Goal: Information Seeking & Learning: Learn about a topic

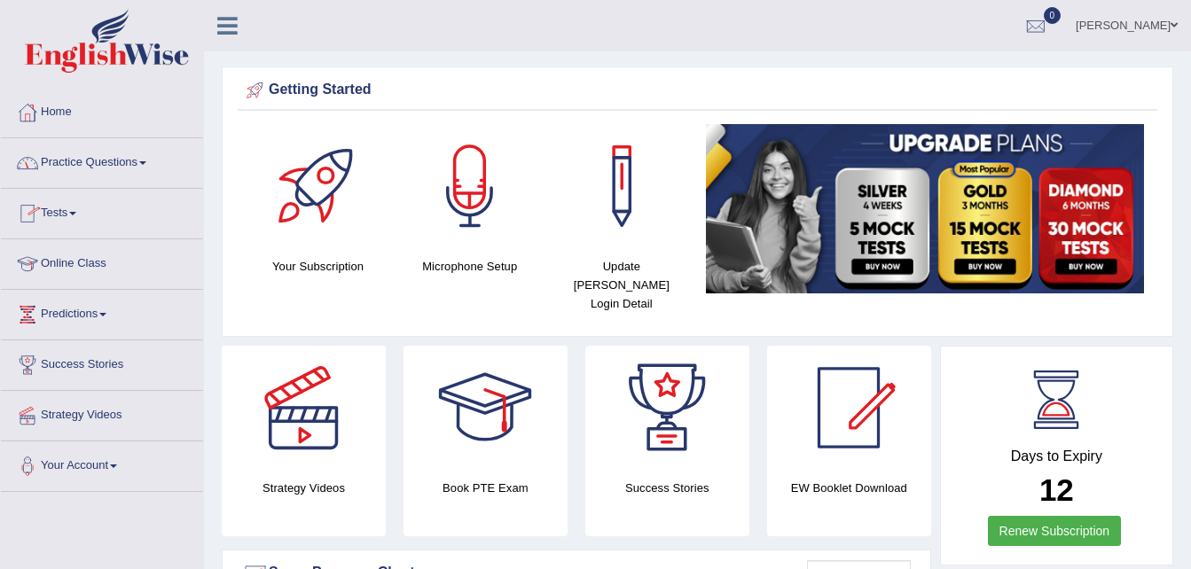
click at [148, 161] on link "Practice Questions" at bounding box center [102, 160] width 202 height 44
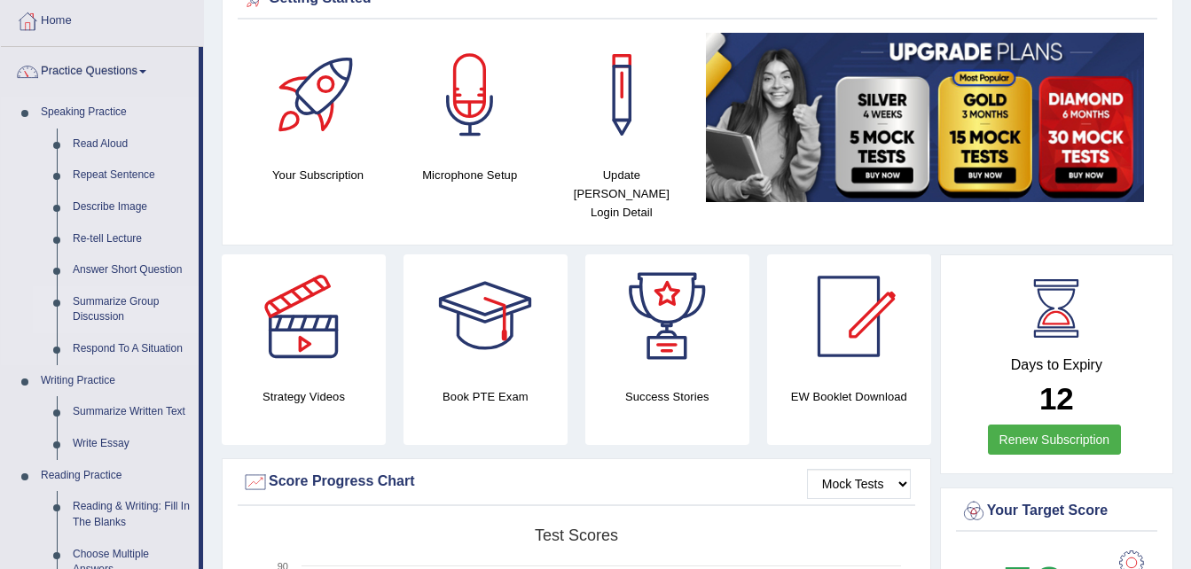
scroll to position [94, 0]
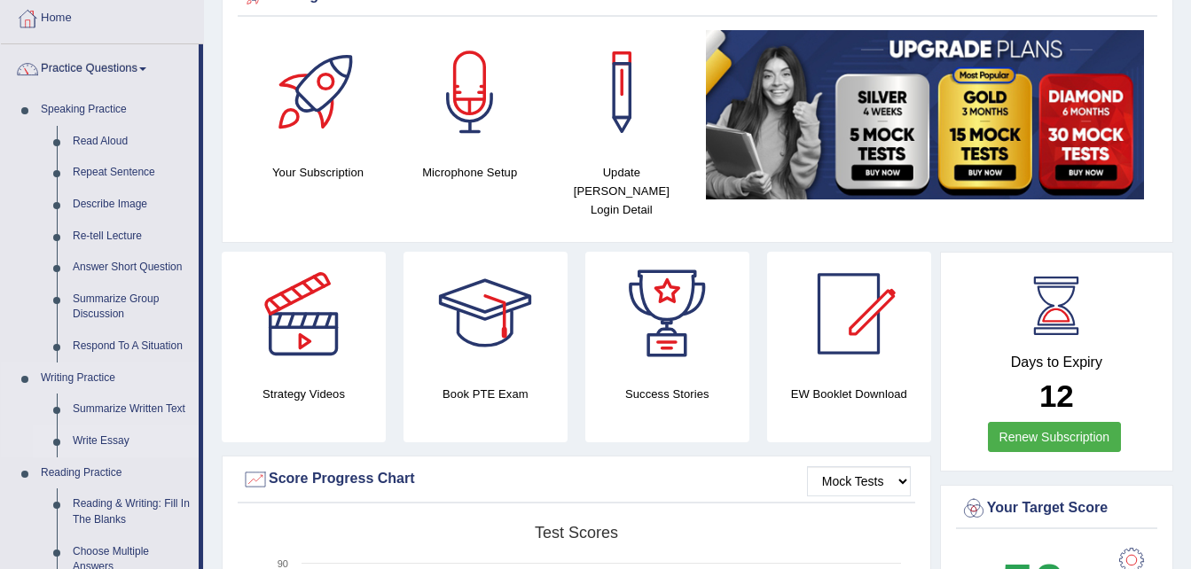
click at [114, 443] on link "Write Essay" at bounding box center [132, 442] width 134 height 32
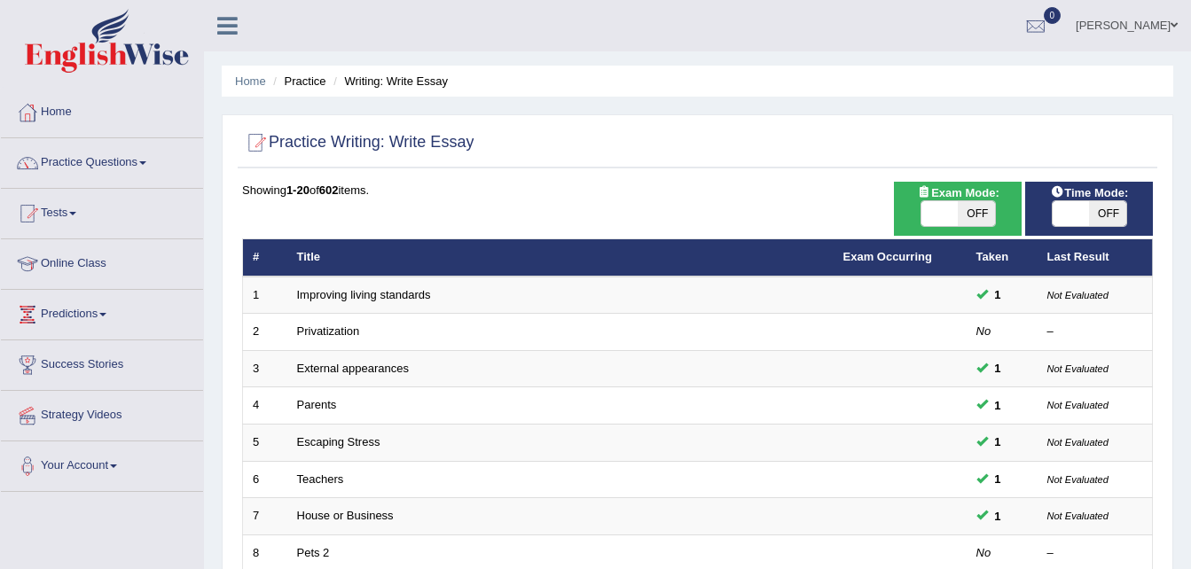
click at [76, 214] on span at bounding box center [72, 214] width 7 height 4
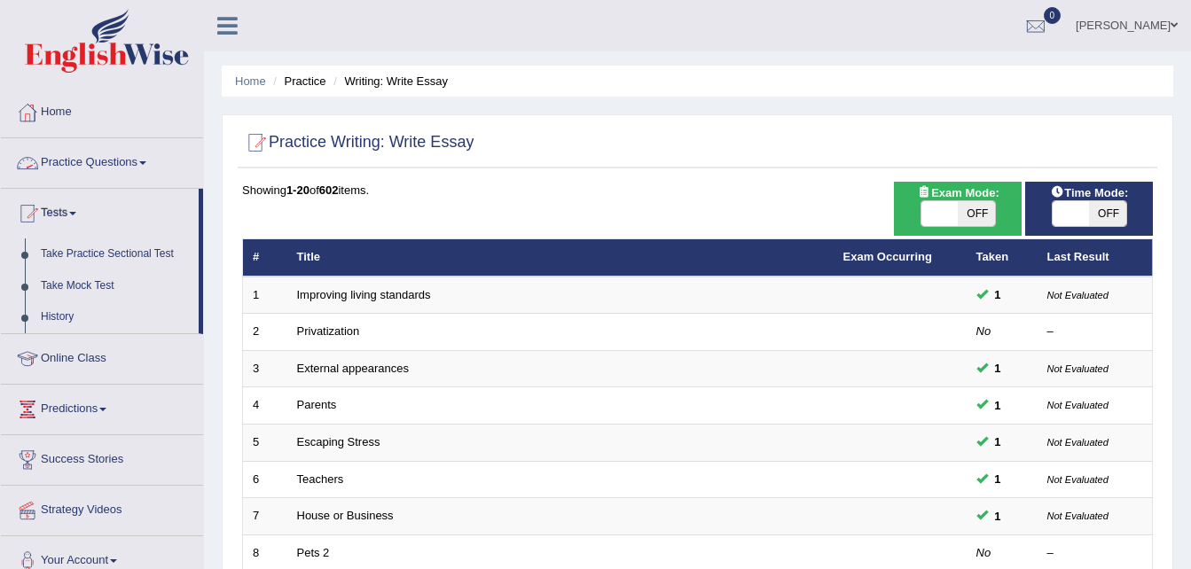
click at [151, 161] on link "Practice Questions" at bounding box center [102, 160] width 202 height 44
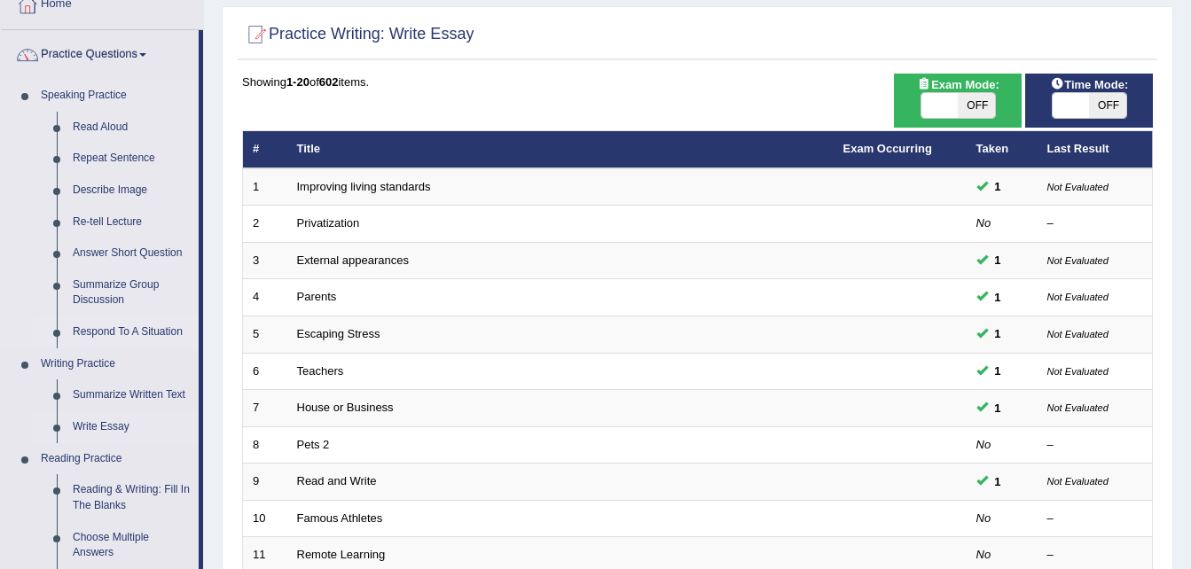
scroll to position [109, 0]
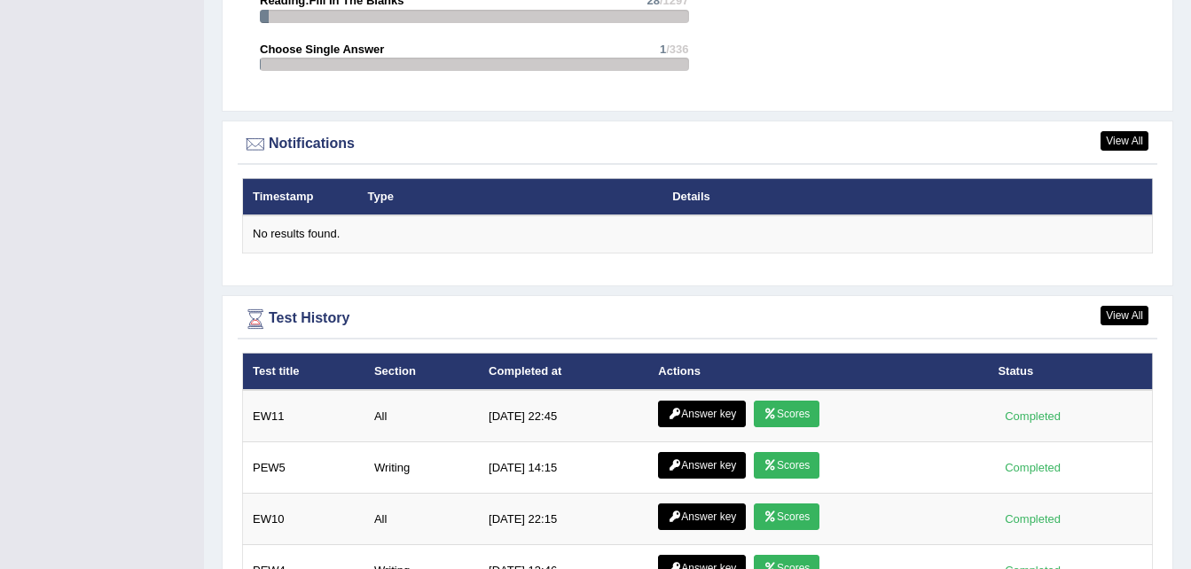
scroll to position [2059, 0]
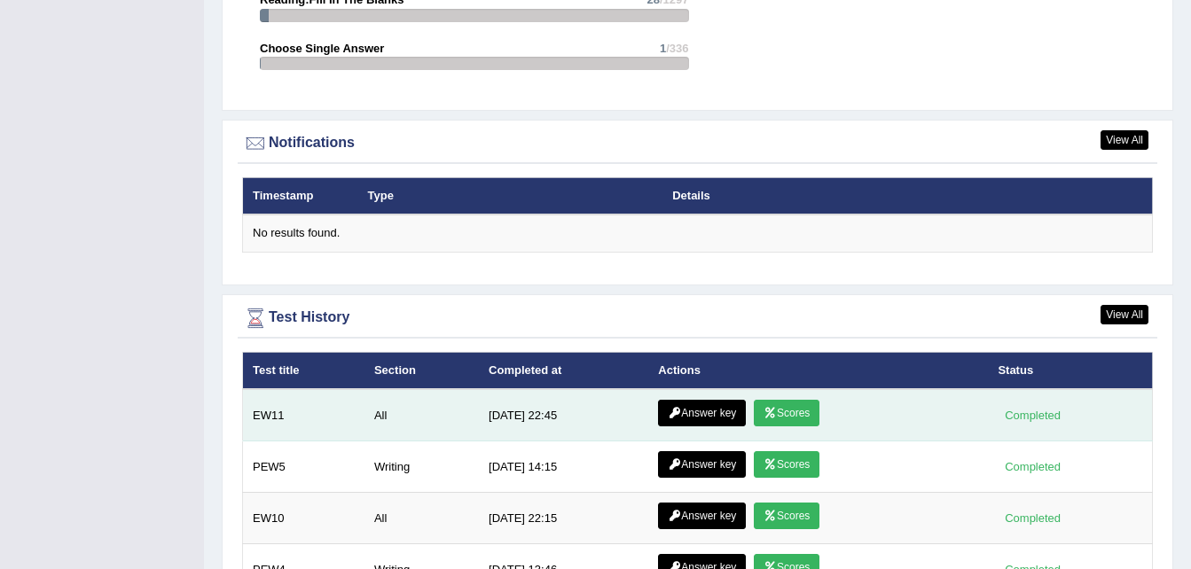
click at [690, 400] on link "Answer key" at bounding box center [702, 413] width 88 height 27
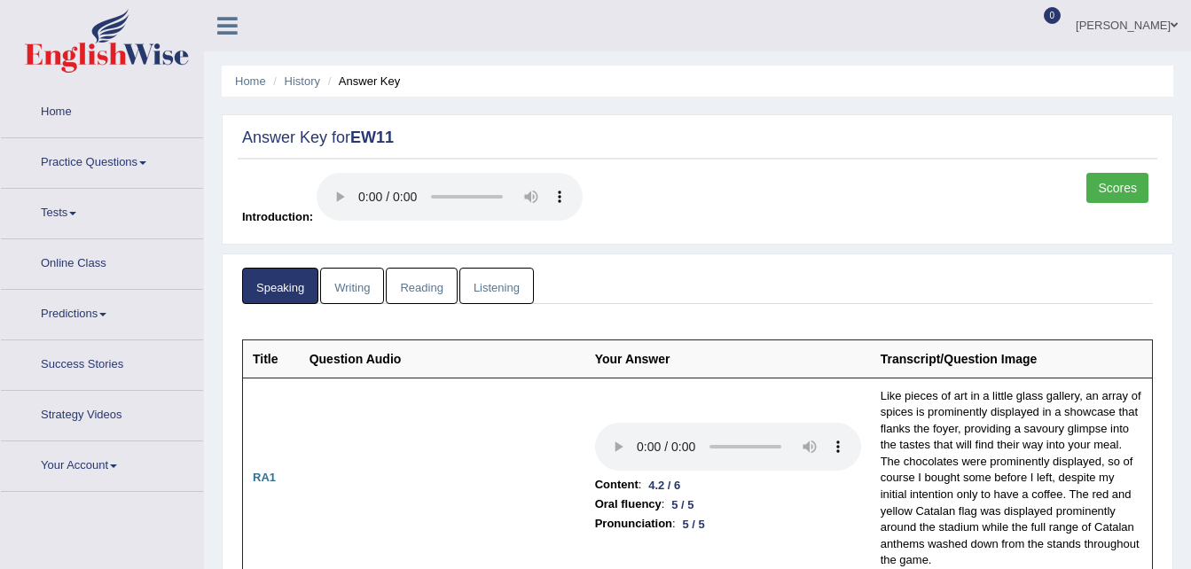
click at [690, 398] on td "Content : 4.2 / 6 Oral fluency : 5 / 5 Pronunciation : 5 / 5" at bounding box center [728, 478] width 286 height 201
click at [372, 294] on link "Writing" at bounding box center [352, 286] width 64 height 36
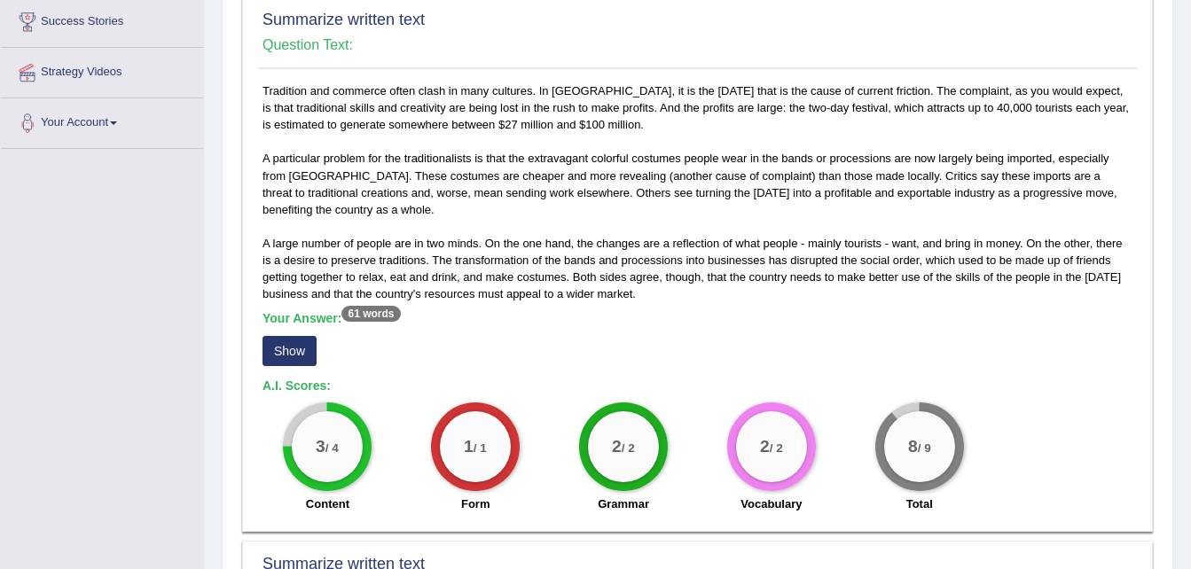
scroll to position [344, 0]
click at [287, 355] on button "Show" at bounding box center [289, 350] width 54 height 30
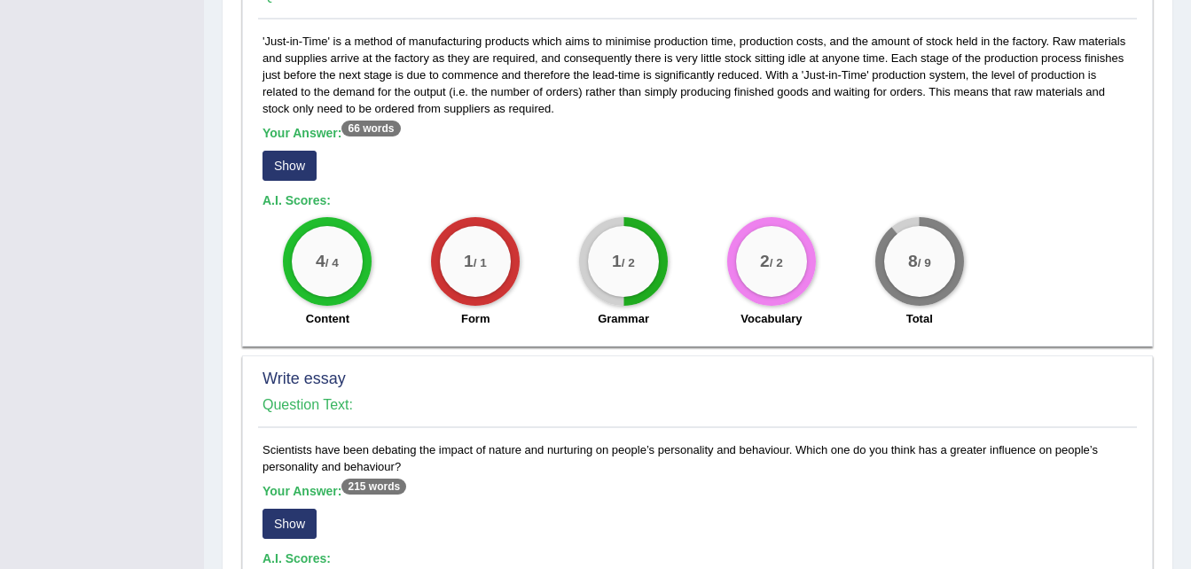
scroll to position [955, 0]
click at [303, 165] on button "Show" at bounding box center [289, 165] width 54 height 30
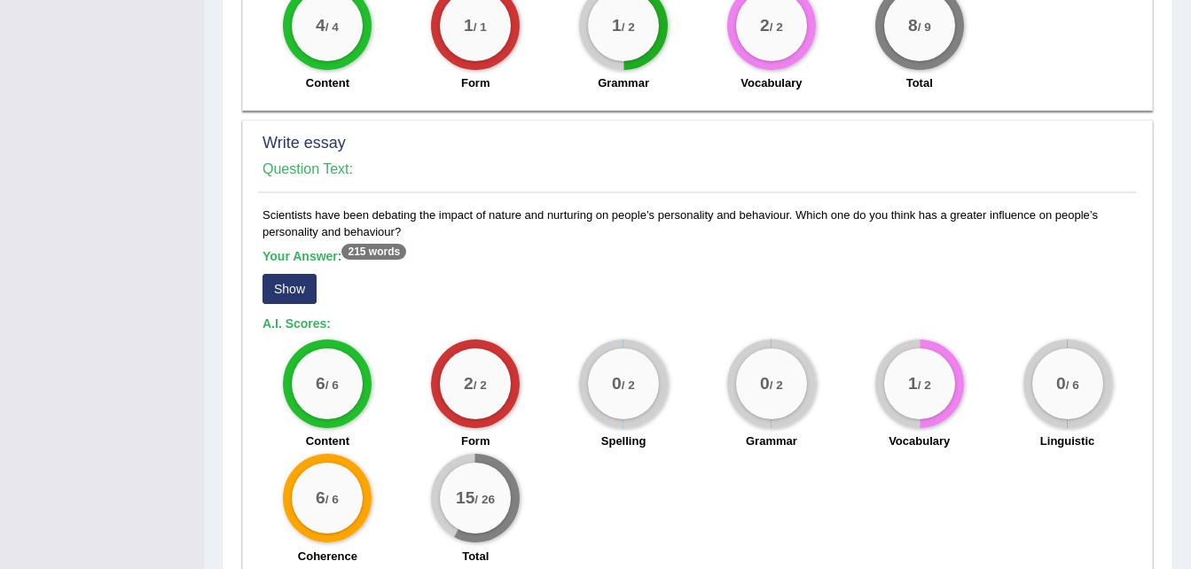
scroll to position [1212, 0]
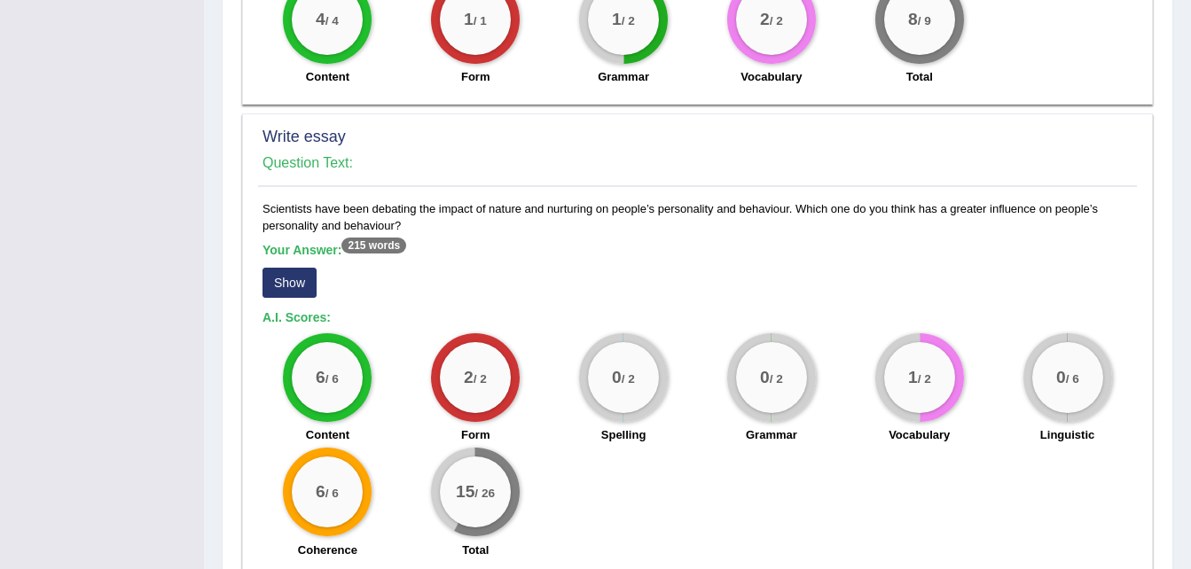
click at [301, 284] on button "Show" at bounding box center [289, 283] width 54 height 30
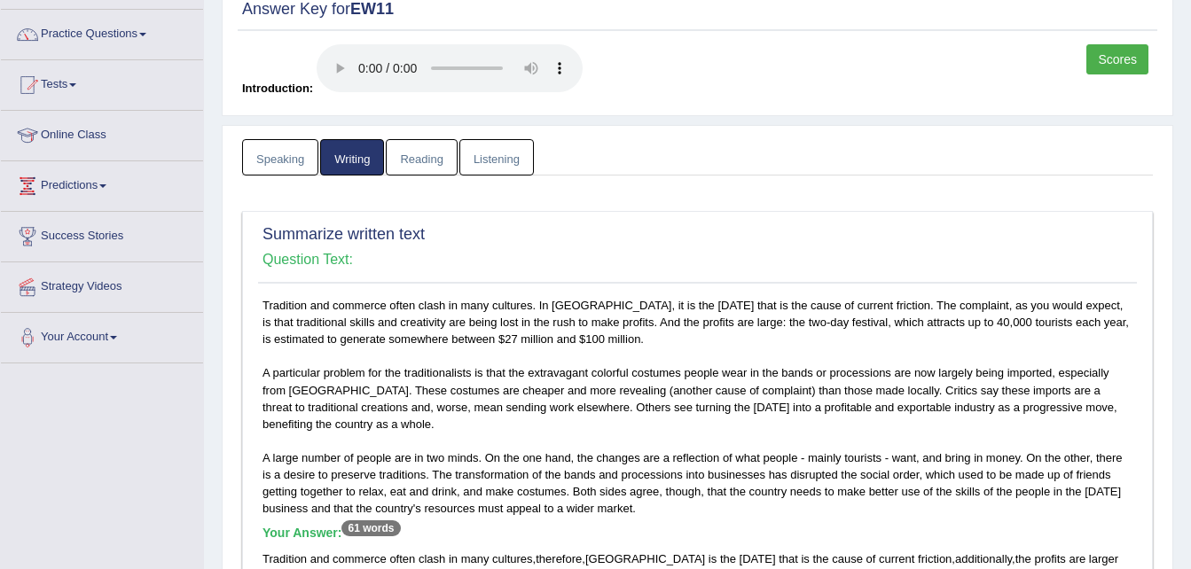
scroll to position [0, 0]
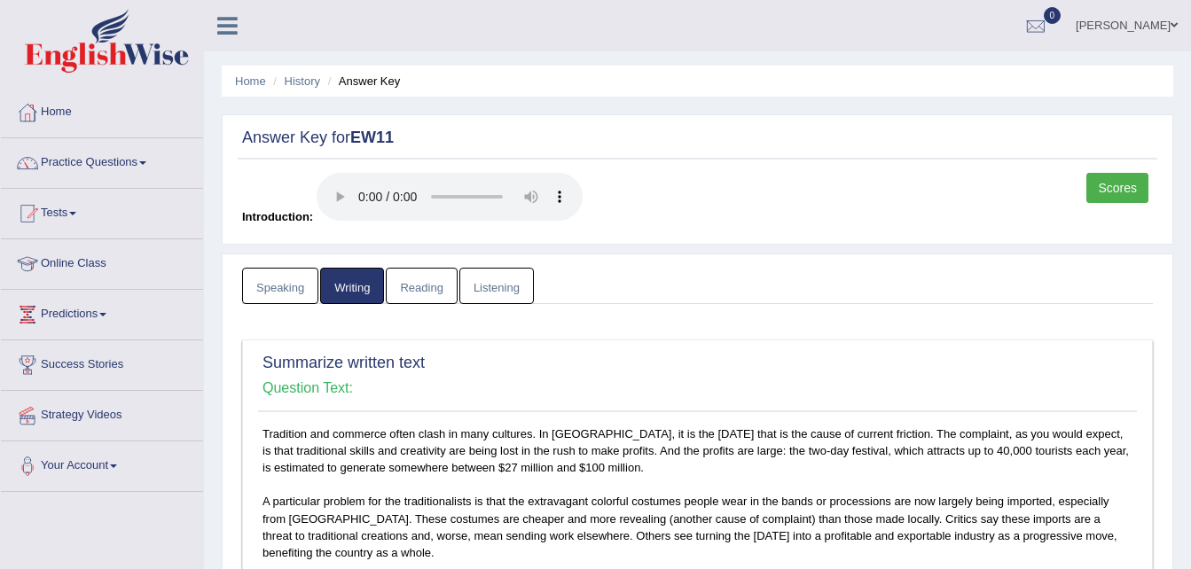
click at [435, 280] on link "Reading" at bounding box center [421, 286] width 71 height 36
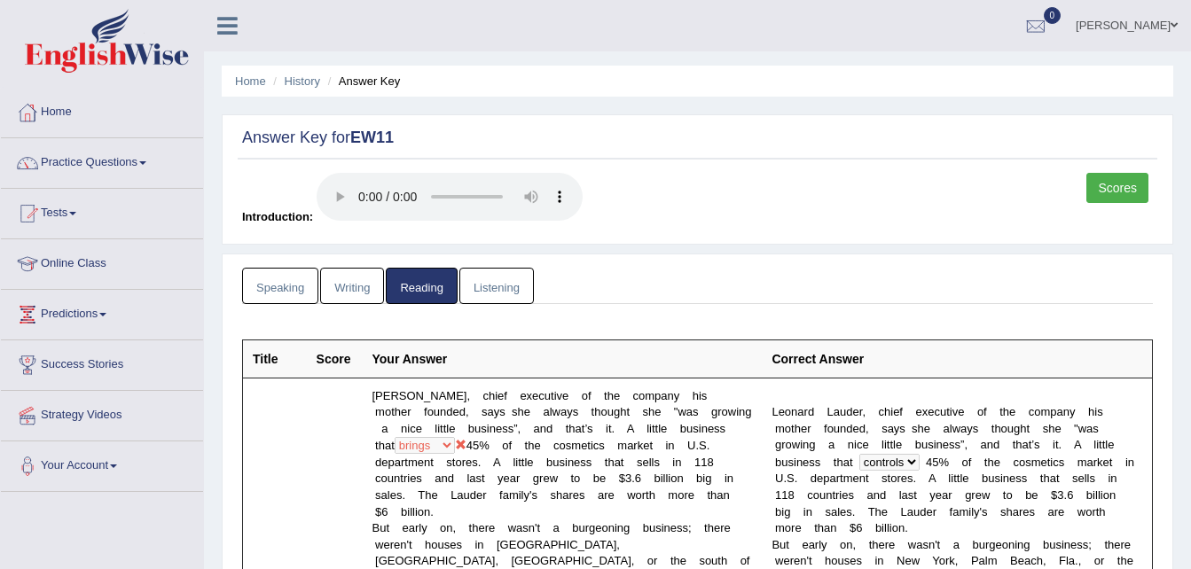
click at [518, 285] on link "Listening" at bounding box center [496, 286] width 74 height 36
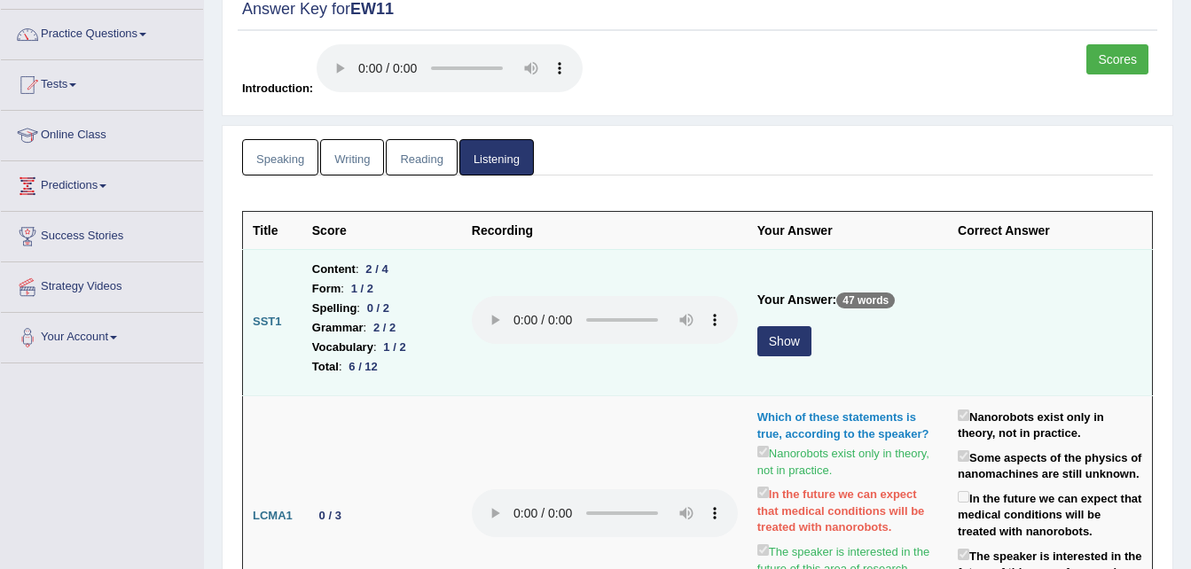
scroll to position [129, 0]
click at [791, 341] on button "Show" at bounding box center [784, 340] width 54 height 30
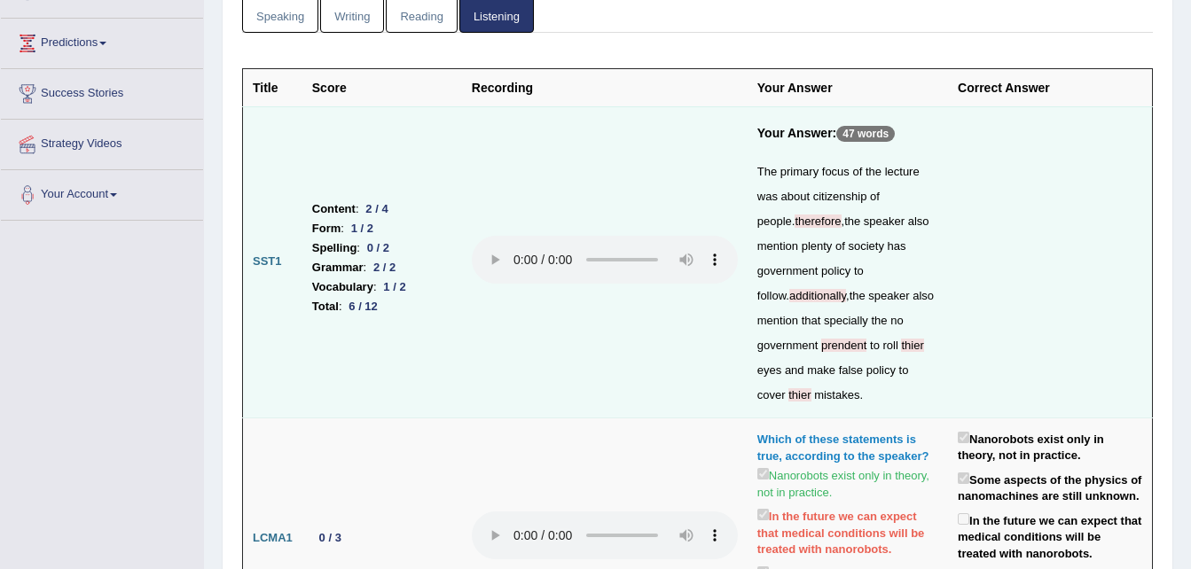
scroll to position [272, 0]
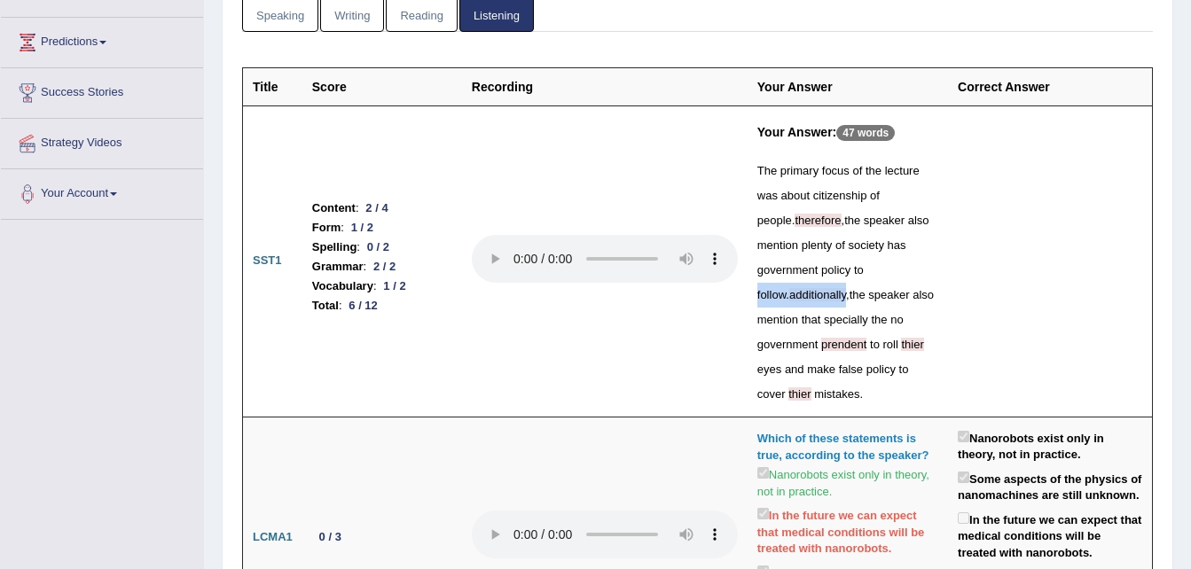
drag, startPoint x: 846, startPoint y: 301, endPoint x: 913, endPoint y: 270, distance: 73.0
click at [913, 270] on div "The primary focus of the lecture was about citizenship of people . therefore , …" at bounding box center [847, 283] width 181 height 248
drag, startPoint x: 913, startPoint y: 270, endPoint x: 979, endPoint y: 258, distance: 67.7
click at [979, 258] on td at bounding box center [1050, 261] width 204 height 311
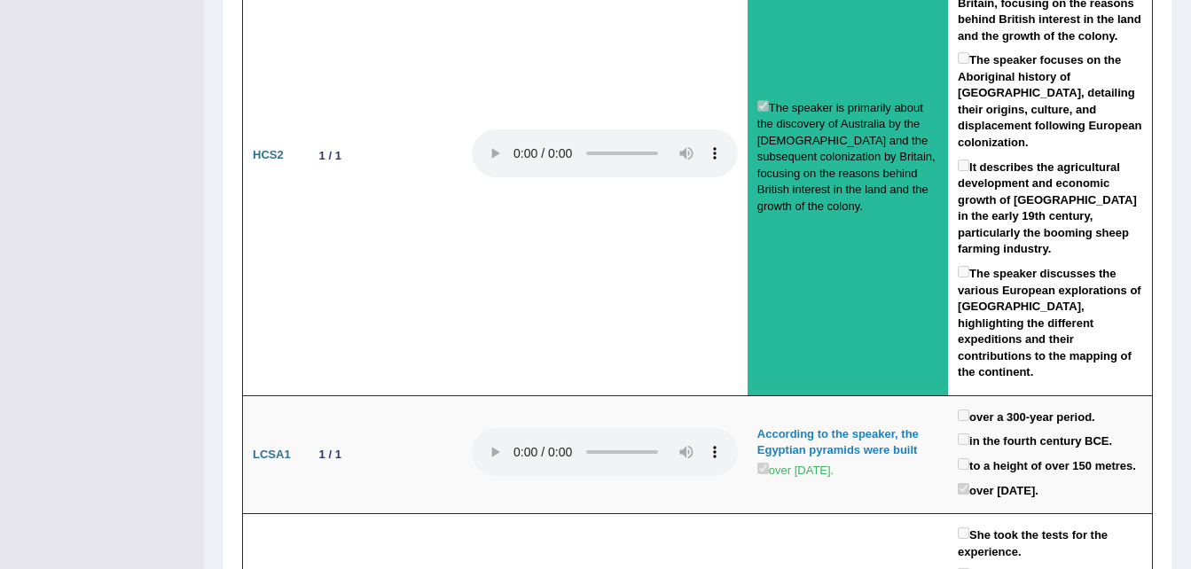
scroll to position [3467, 0]
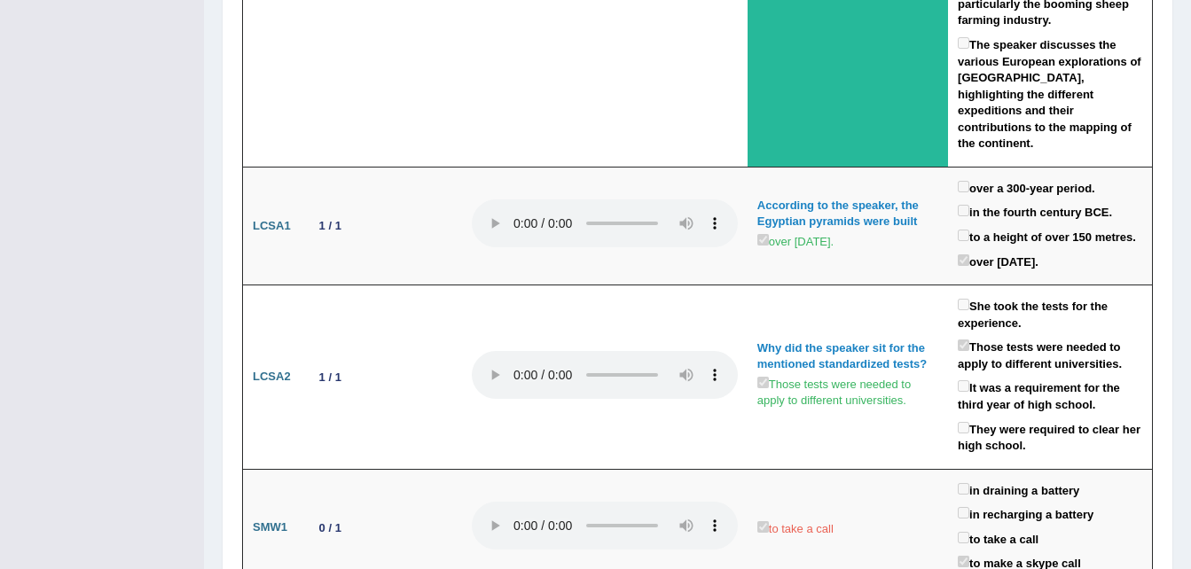
scroll to position [3359, 0]
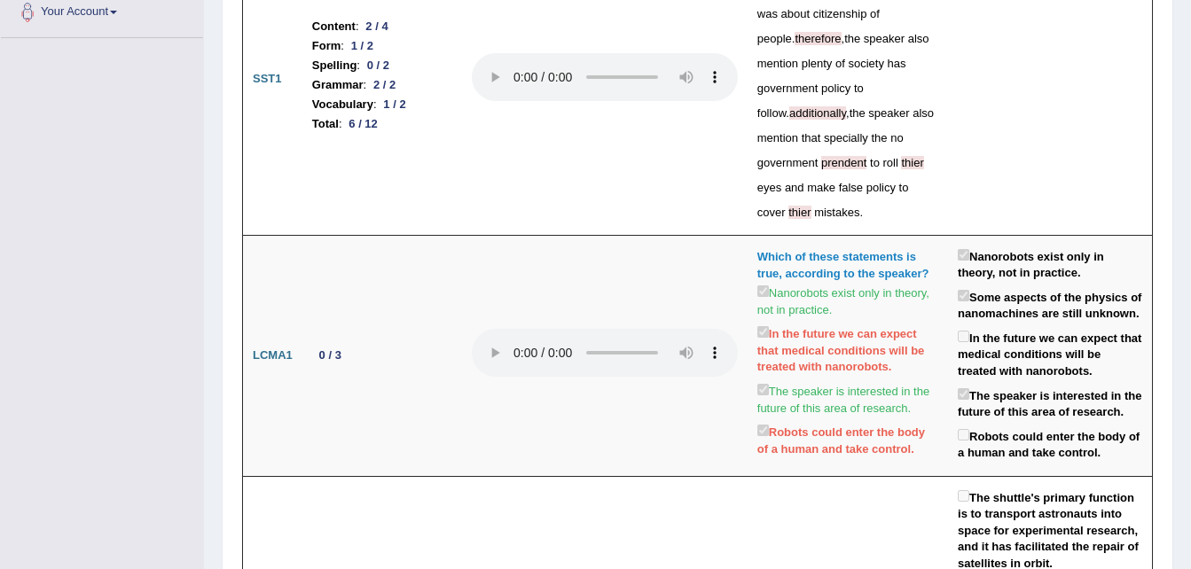
scroll to position [0, 0]
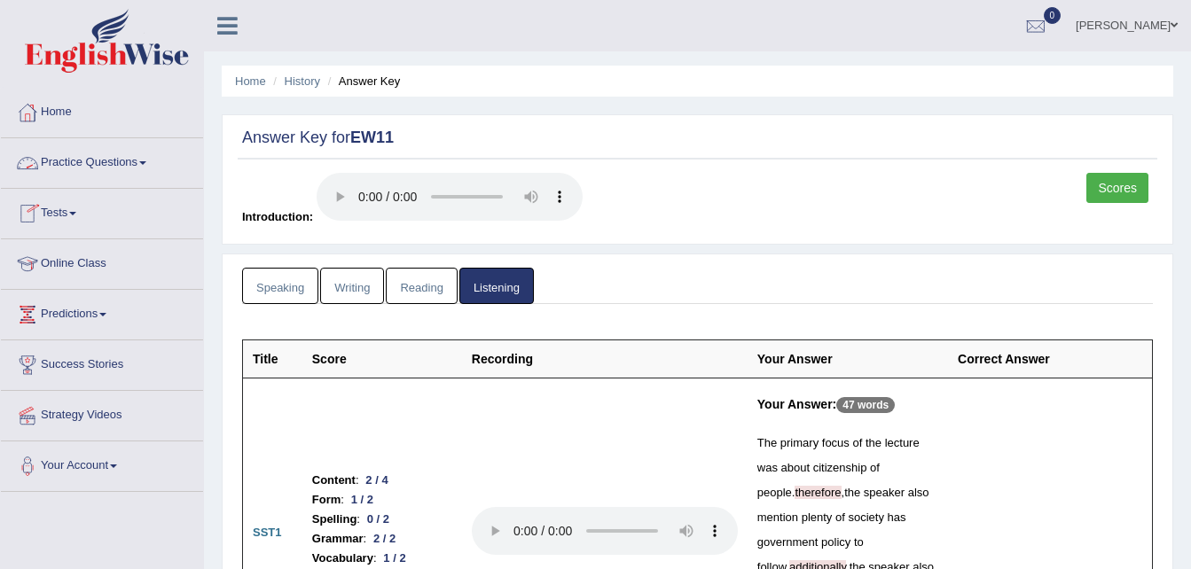
click at [150, 158] on link "Practice Questions" at bounding box center [102, 160] width 202 height 44
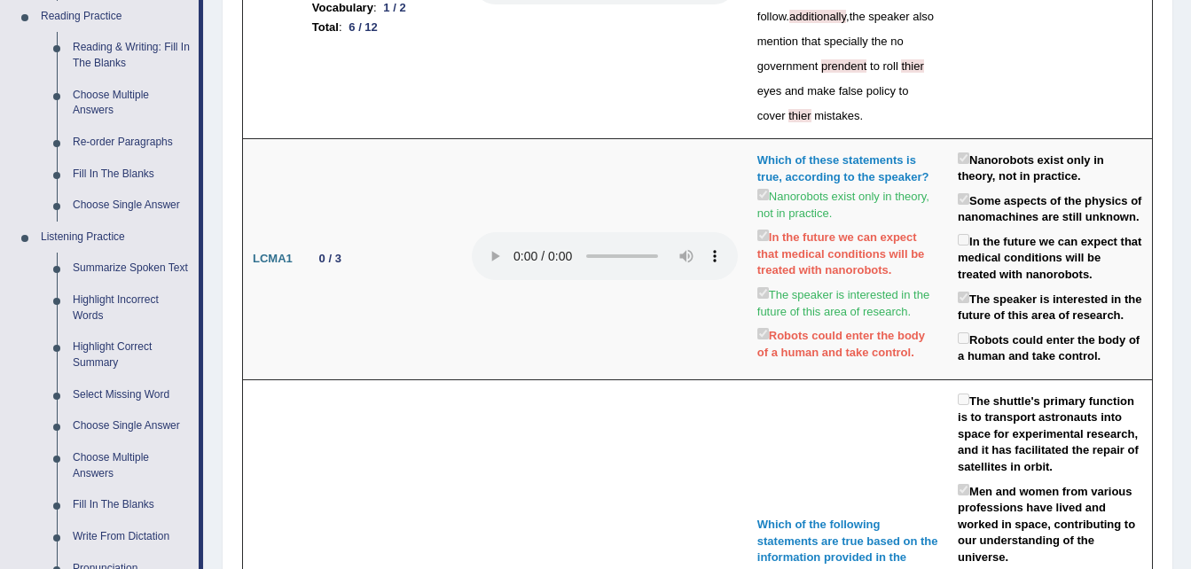
scroll to position [547, 0]
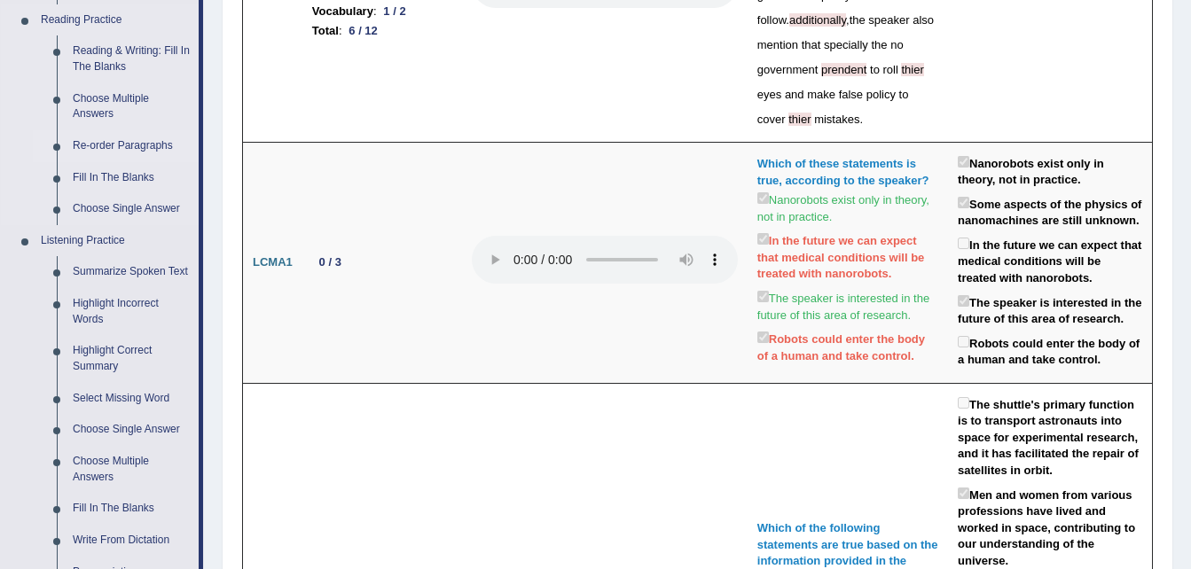
click at [154, 140] on link "Re-order Paragraphs" at bounding box center [132, 146] width 134 height 32
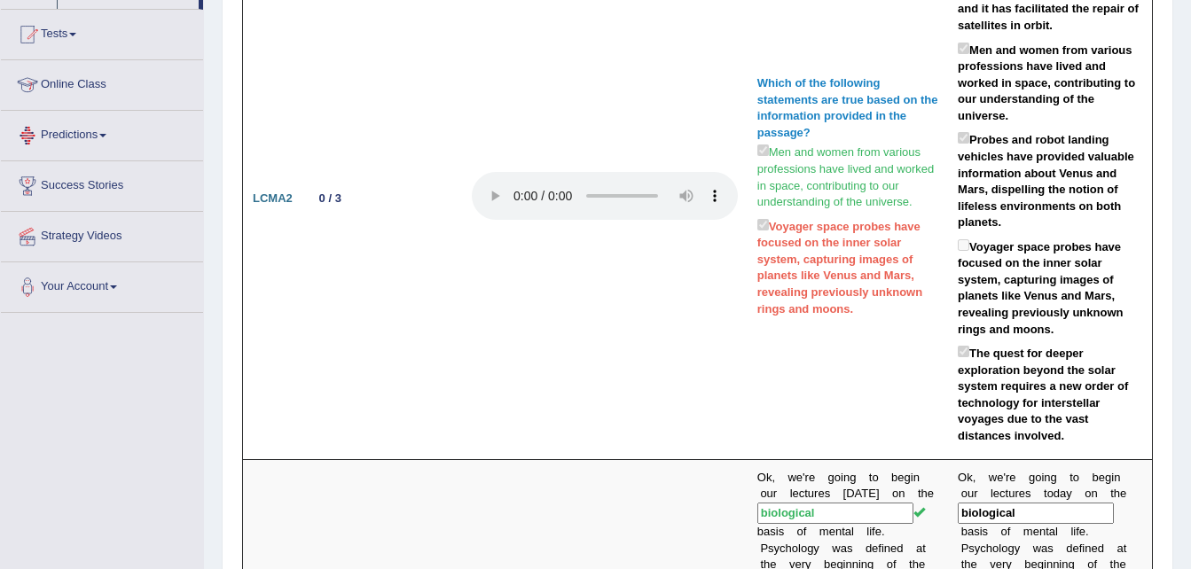
scroll to position [1054, 0]
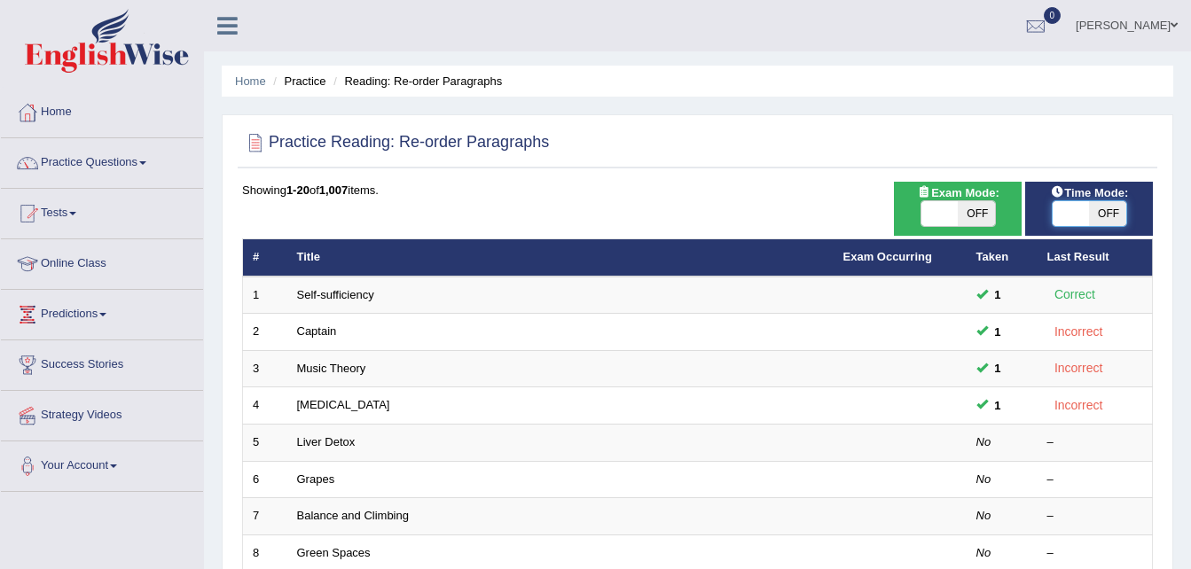
click at [1083, 206] on span at bounding box center [1071, 213] width 37 height 25
checkbox input "true"
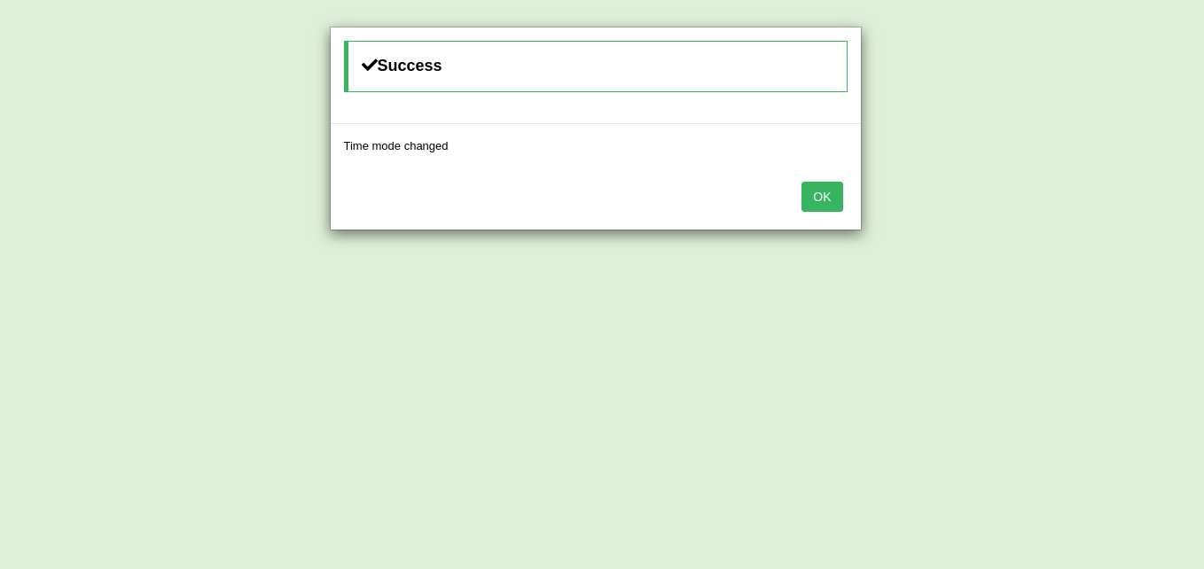
click at [829, 183] on button "OK" at bounding box center [822, 197] width 41 height 30
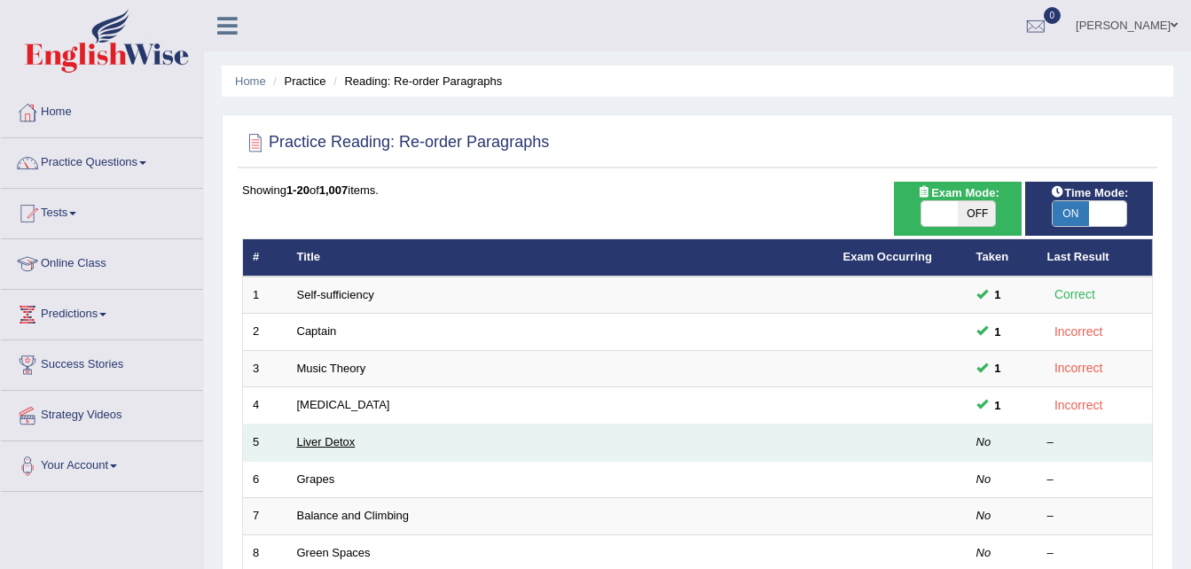
click at [341, 441] on link "Liver Detox" at bounding box center [326, 441] width 59 height 13
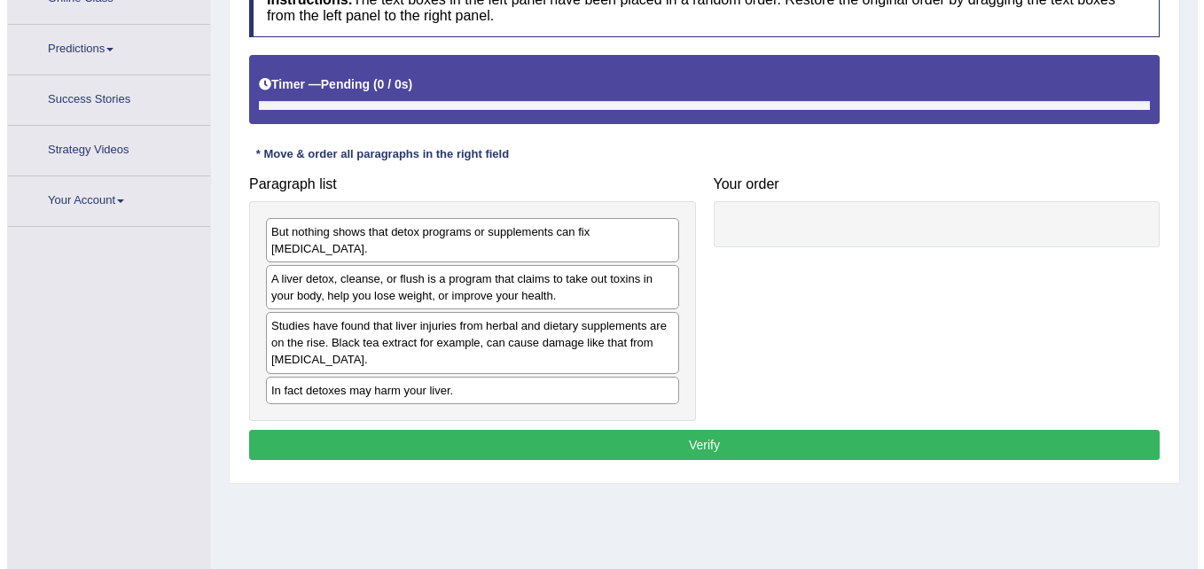
scroll to position [308, 0]
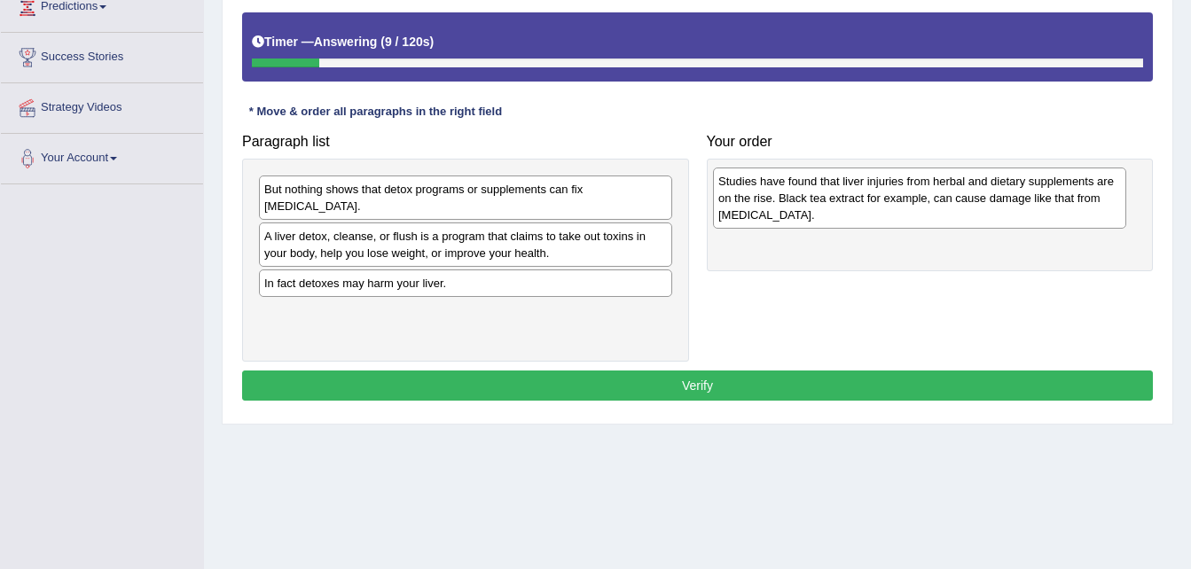
drag, startPoint x: 436, startPoint y: 277, endPoint x: 892, endPoint y: 192, distance: 463.7
click at [892, 192] on div "Studies have found that liver injuries from herbal and dietary supplements are …" at bounding box center [919, 198] width 413 height 61
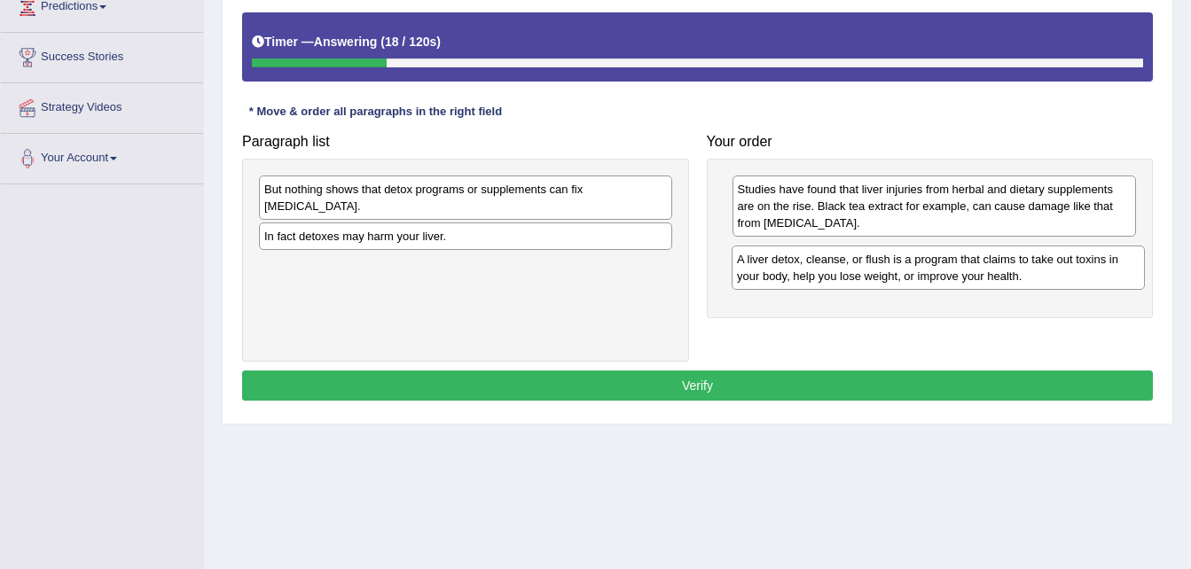
drag, startPoint x: 572, startPoint y: 226, endPoint x: 1041, endPoint y: 266, distance: 470.8
click at [1041, 266] on div "A liver detox, cleanse, or flush is a program that claims to take out toxins in…" at bounding box center [938, 268] width 413 height 44
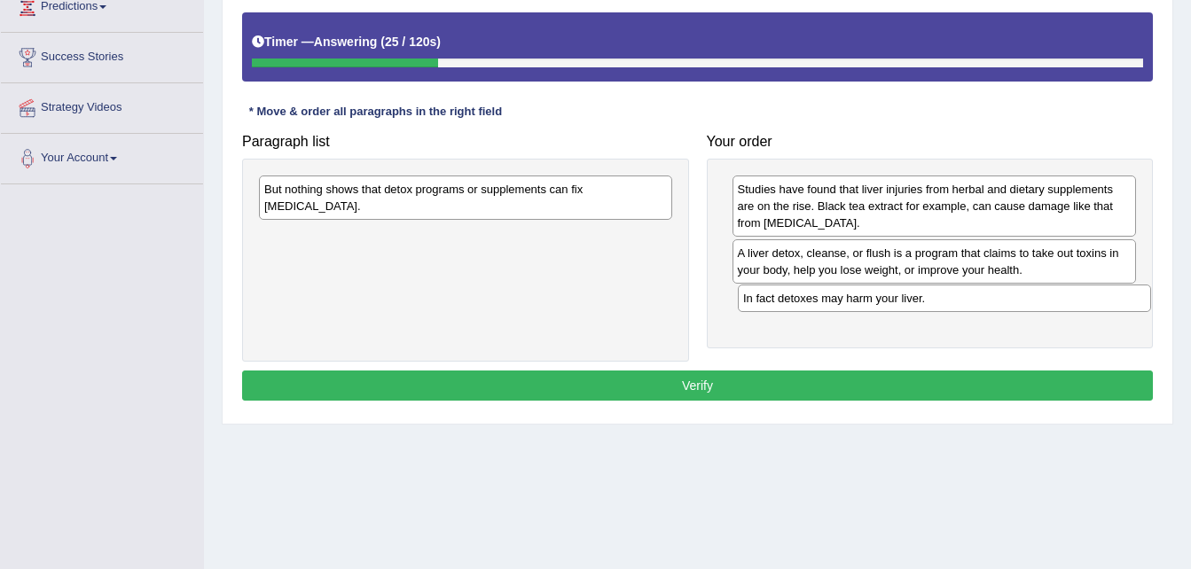
drag, startPoint x: 572, startPoint y: 219, endPoint x: 1051, endPoint y: 298, distance: 485.3
click at [1051, 298] on div "In fact detoxes may harm your liver." at bounding box center [944, 298] width 413 height 27
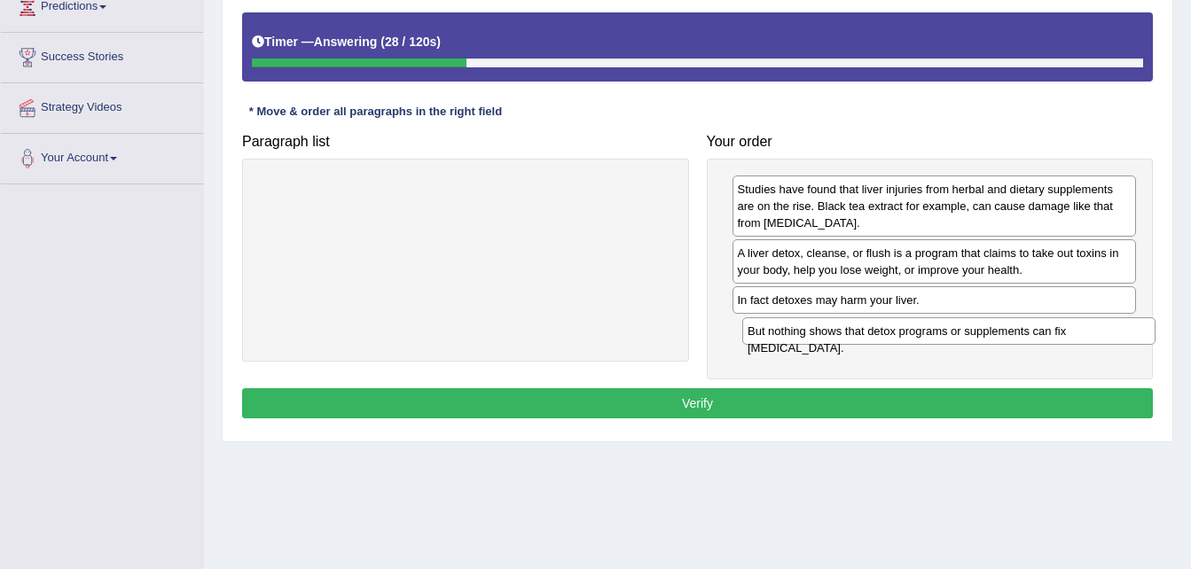
drag, startPoint x: 647, startPoint y: 188, endPoint x: 1131, endPoint y: 330, distance: 503.7
click at [1131, 330] on div "But nothing shows that detox programs or supplements can fix liver damage." at bounding box center [948, 330] width 413 height 27
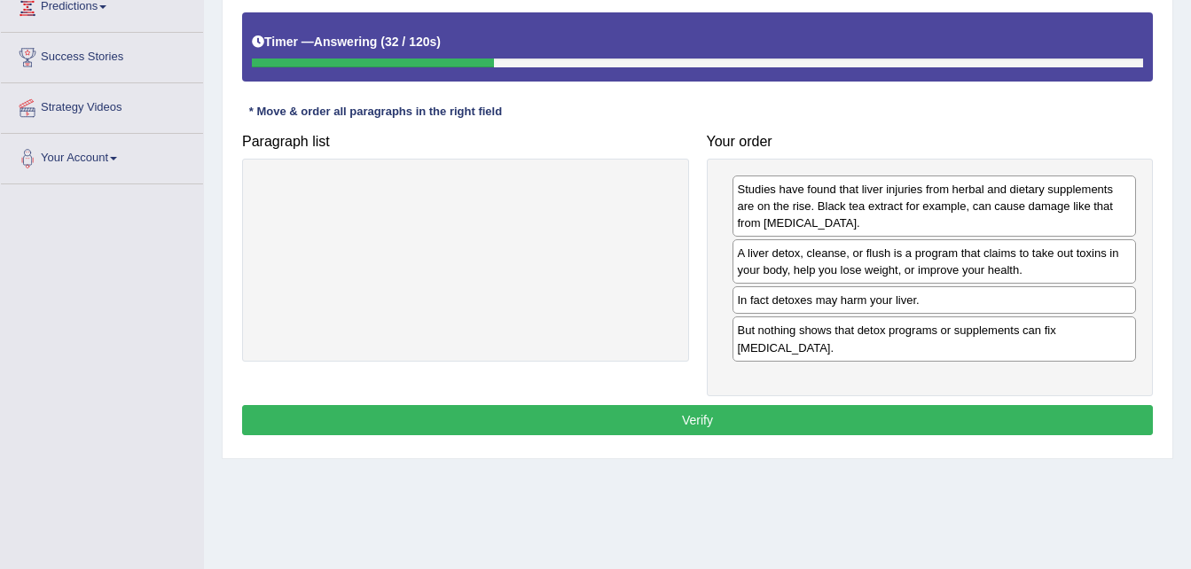
click at [902, 412] on button "Verify" at bounding box center [697, 420] width 911 height 30
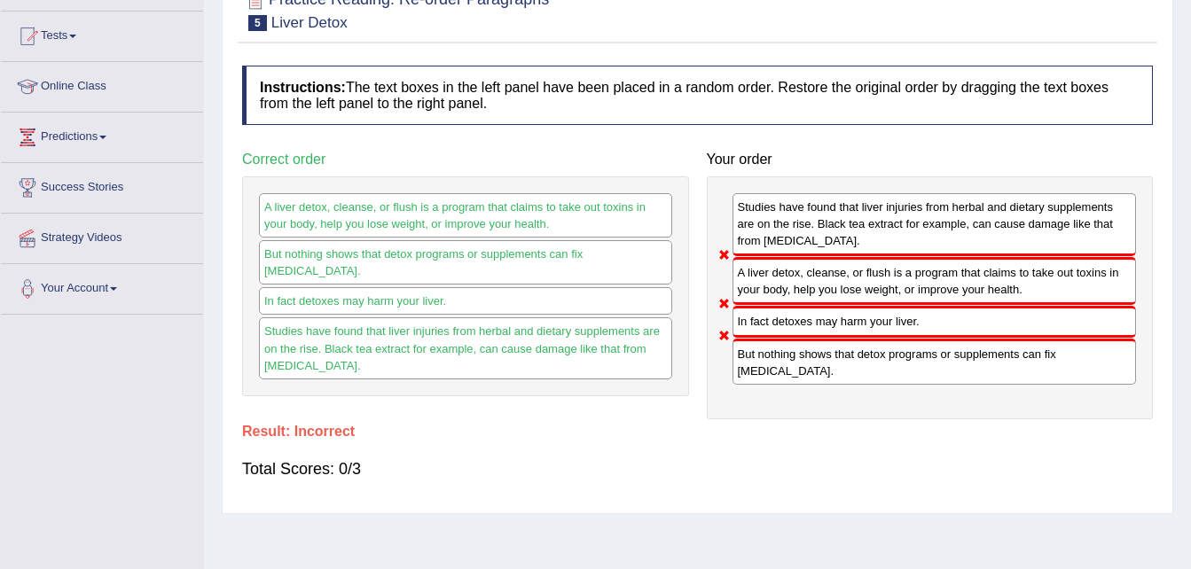
scroll to position [0, 0]
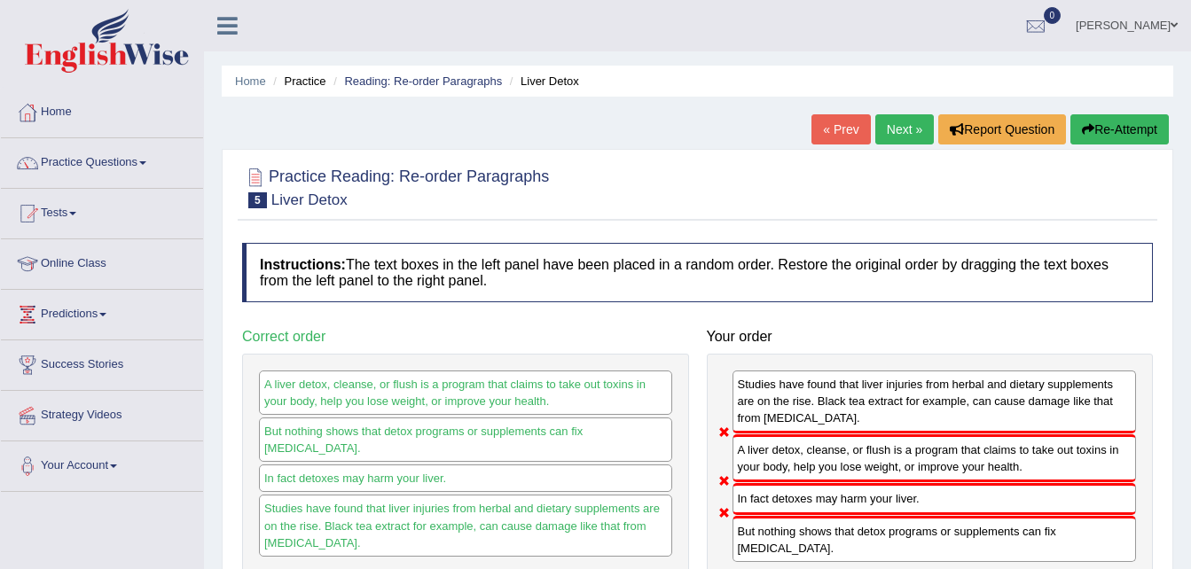
click at [907, 128] on link "Next »" at bounding box center [904, 129] width 59 height 30
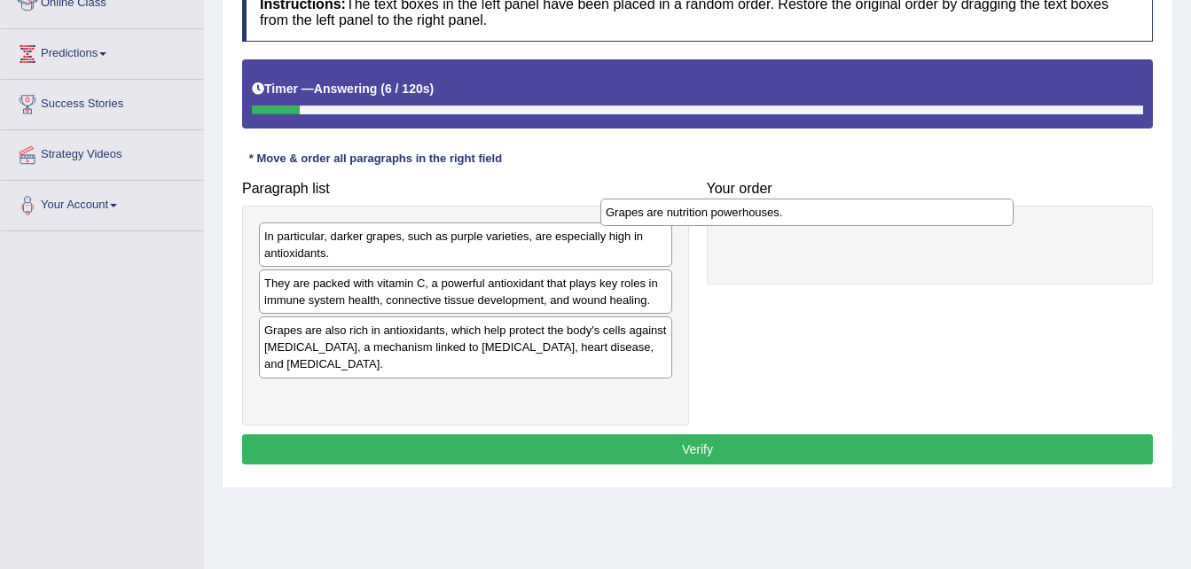
drag, startPoint x: 615, startPoint y: 240, endPoint x: 1033, endPoint y: 240, distance: 418.6
click at [1014, 226] on div "Grapes are nutrition powerhouses." at bounding box center [806, 212] width 413 height 27
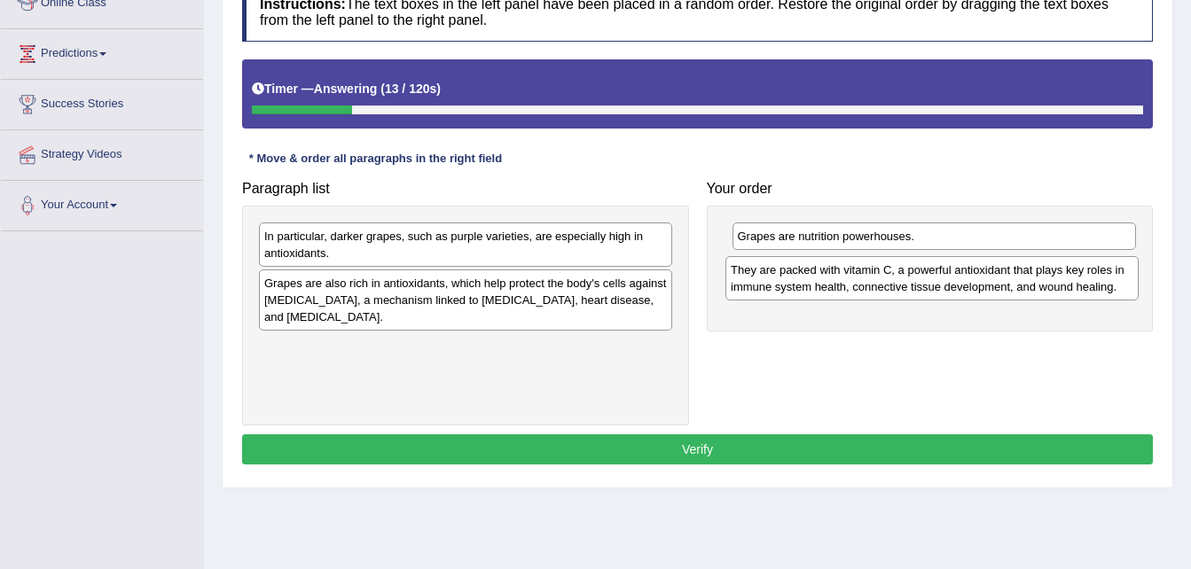
drag, startPoint x: 575, startPoint y: 306, endPoint x: 1041, endPoint y: 293, distance: 466.7
click at [1041, 293] on div "They are packed with vitamin C, a powerful antioxidant that plays key roles in …" at bounding box center [931, 278] width 413 height 44
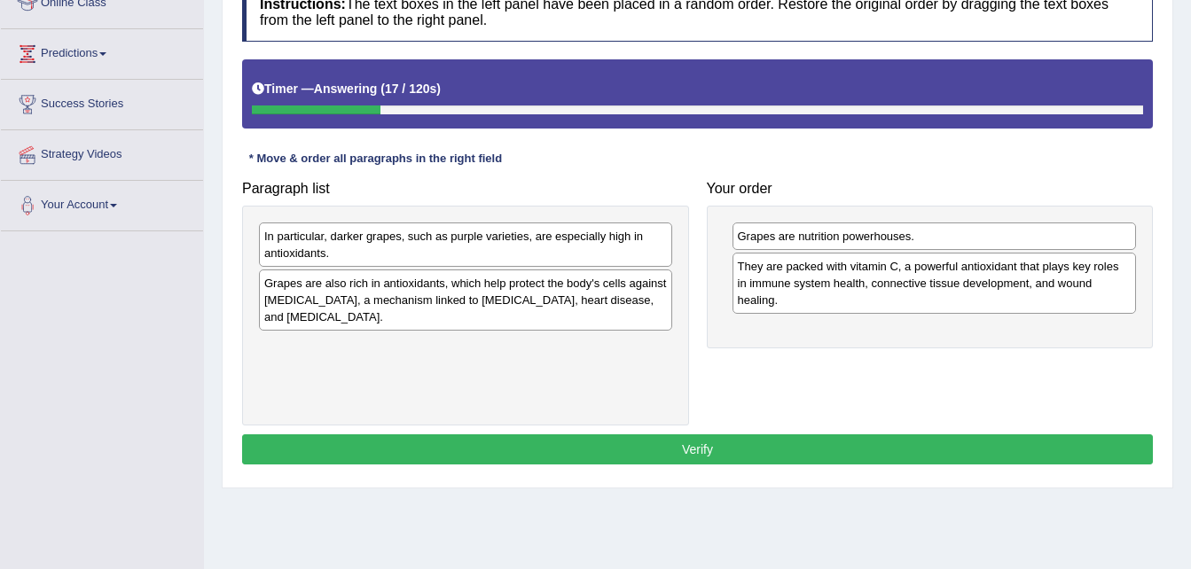
click at [576, 248] on div "In particular, darker grapes, such as purple varieties, are especially high in …" at bounding box center [465, 245] width 413 height 44
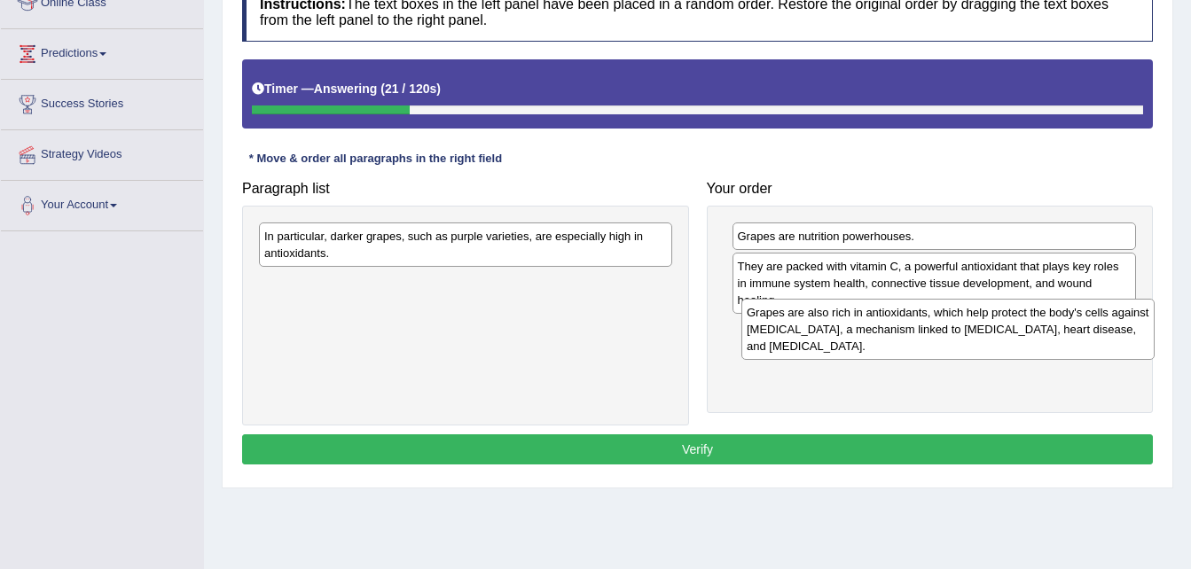
drag, startPoint x: 562, startPoint y: 298, endPoint x: 1037, endPoint y: 328, distance: 475.4
click at [1037, 328] on div "Grapes are also rich in antioxidants, which help protect the body's cells again…" at bounding box center [947, 329] width 413 height 61
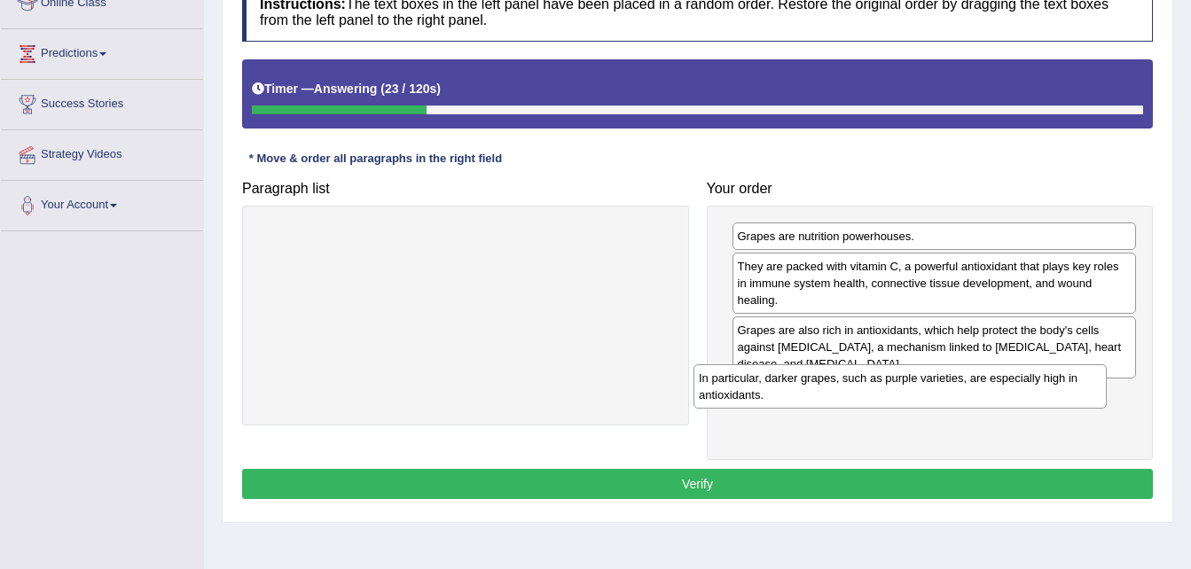
drag, startPoint x: 607, startPoint y: 239, endPoint x: 1062, endPoint y: 378, distance: 474.9
click at [1062, 378] on div "In particular, darker grapes, such as purple varieties, are especially high in …" at bounding box center [899, 386] width 413 height 44
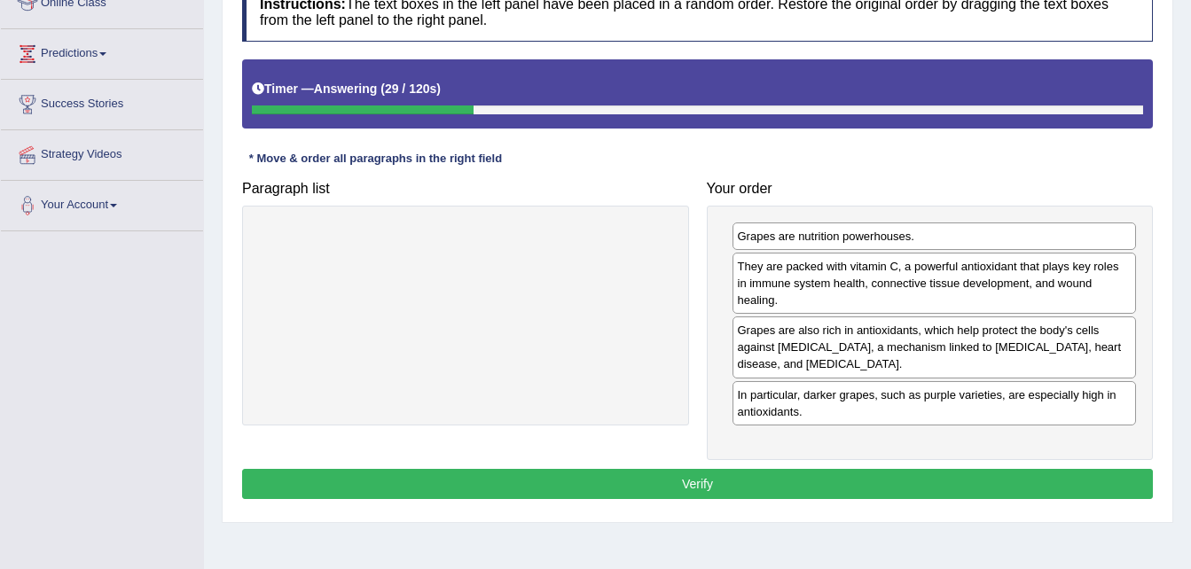
click at [861, 481] on button "Verify" at bounding box center [697, 484] width 911 height 30
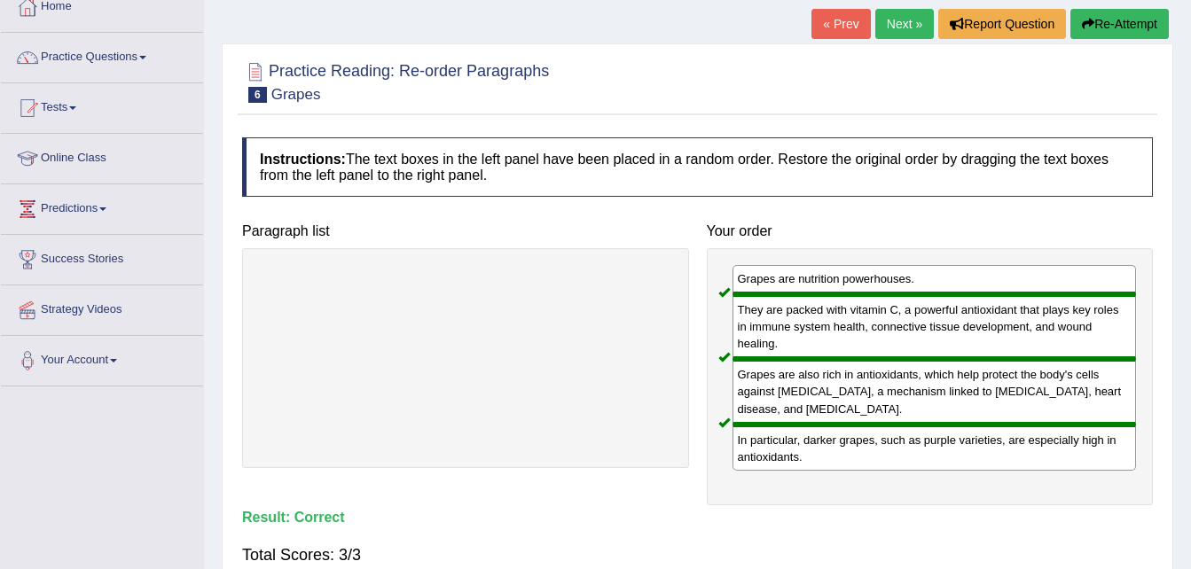
scroll to position [112, 0]
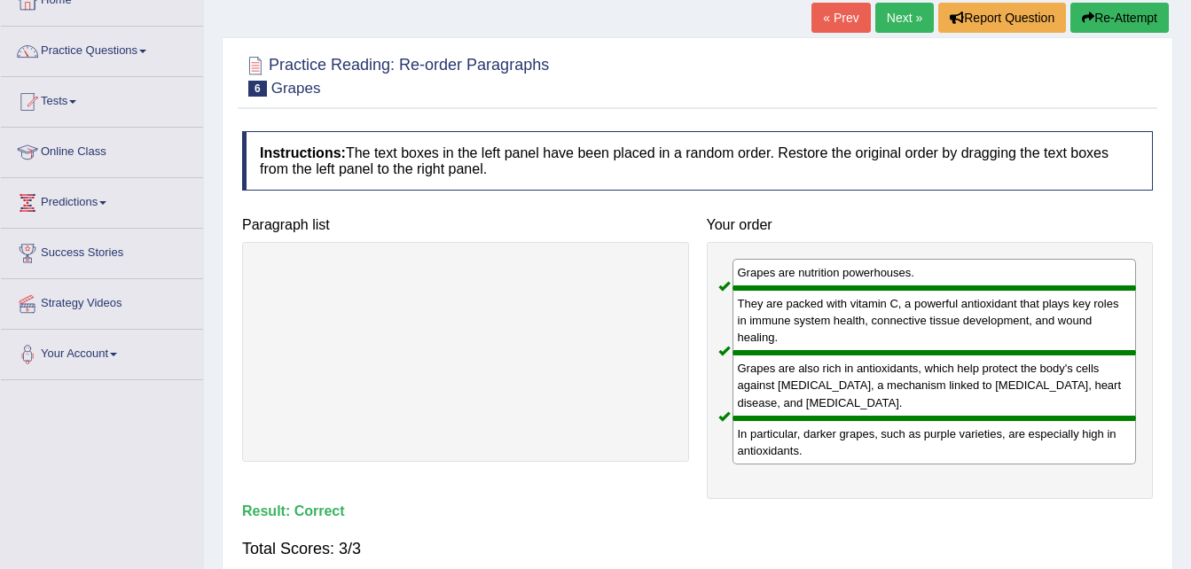
click at [897, 18] on link "Next »" at bounding box center [904, 18] width 59 height 30
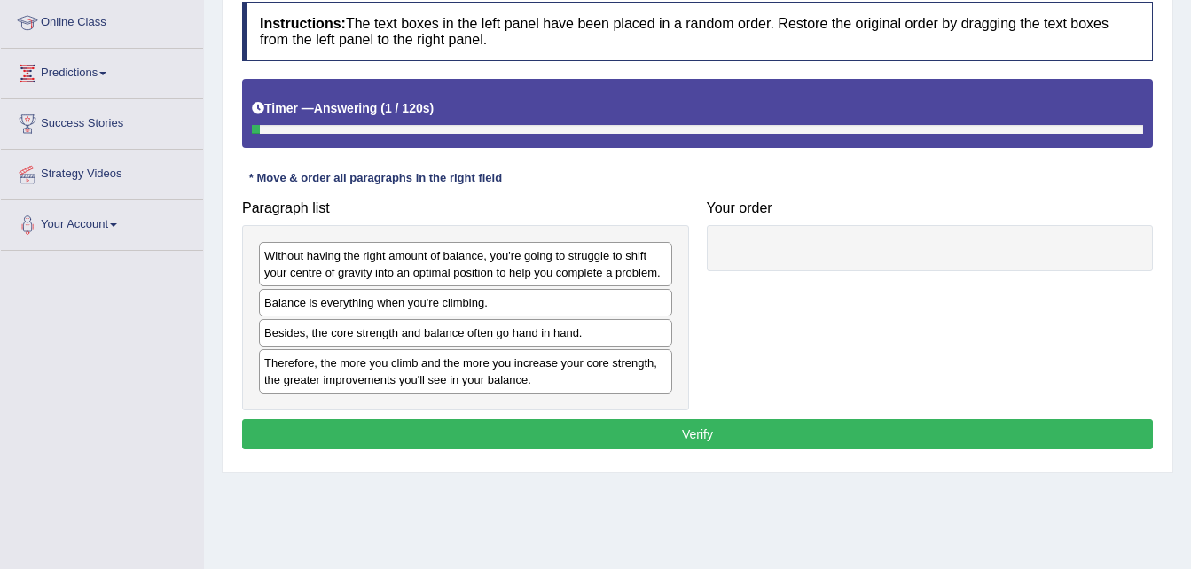
scroll to position [242, 0]
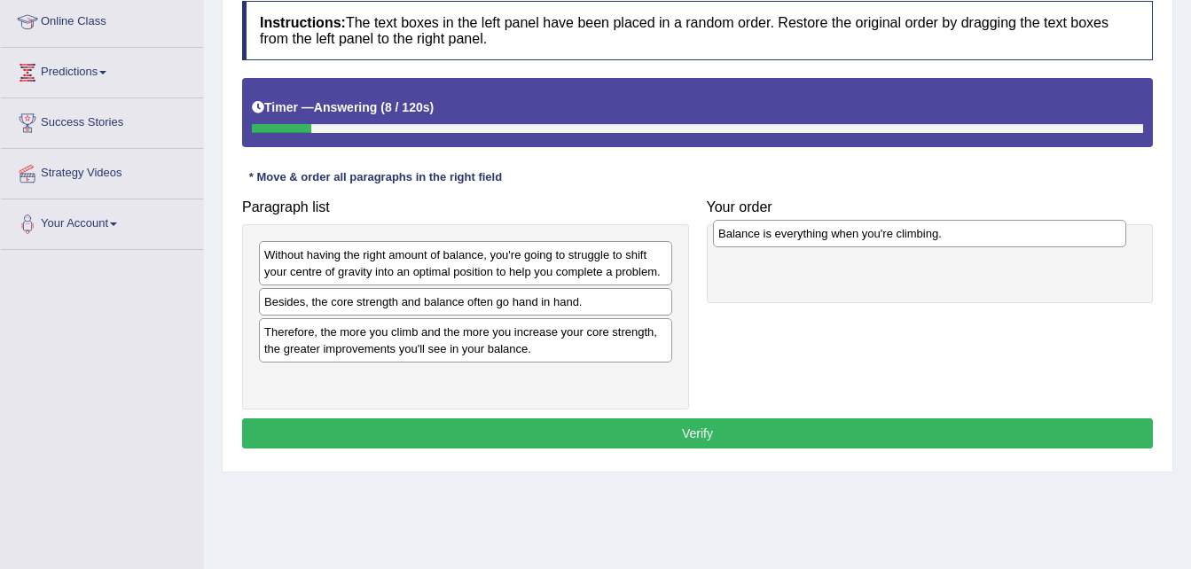
drag, startPoint x: 559, startPoint y: 309, endPoint x: 1012, endPoint y: 241, distance: 458.2
click at [1012, 241] on div "Balance is everything when you're climbing." at bounding box center [919, 233] width 413 height 27
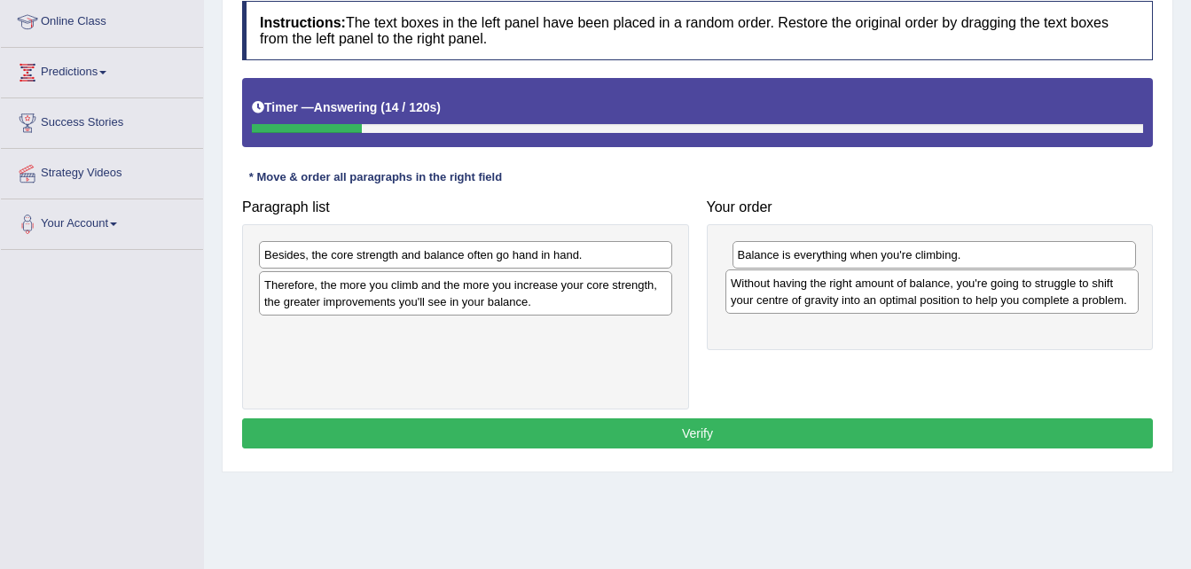
drag, startPoint x: 602, startPoint y: 275, endPoint x: 1069, endPoint y: 302, distance: 467.3
click at [1069, 302] on div "Without having the right amount of balance, you're going to struggle to shift y…" at bounding box center [931, 292] width 413 height 44
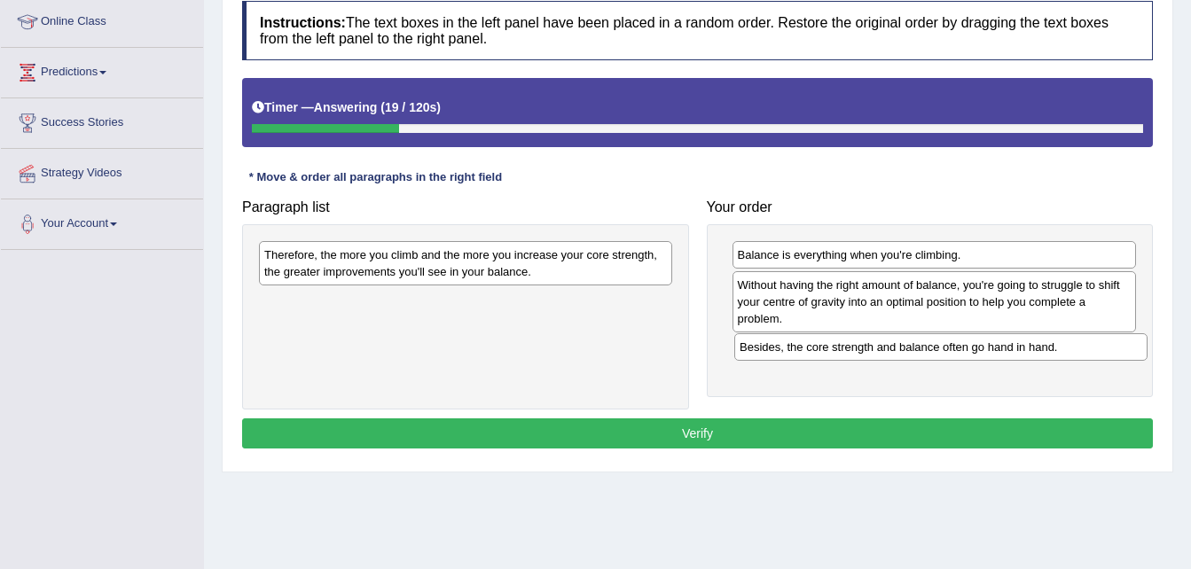
drag, startPoint x: 528, startPoint y: 257, endPoint x: 1003, endPoint y: 349, distance: 484.2
click at [1003, 349] on div "Besides, the core strength and balance often go hand in hand." at bounding box center [940, 346] width 413 height 27
click at [681, 270] on div "Therefore, the more you climb and the more you increase your core strength, the…" at bounding box center [465, 317] width 447 height 186
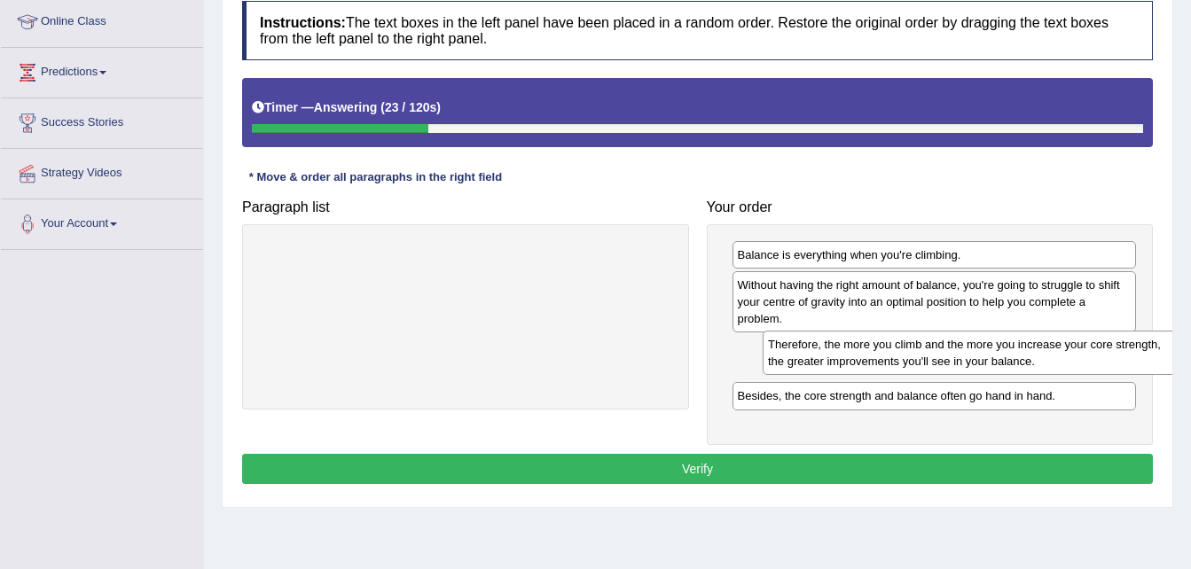
drag, startPoint x: 643, startPoint y: 264, endPoint x: 1123, endPoint y: 390, distance: 496.0
click at [1123, 375] on div "Therefore, the more you climb and the more you increase your core strength, the…" at bounding box center [969, 353] width 413 height 44
click at [1125, 451] on div "Instructions: The text boxes in the left panel have been placed in a random ord…" at bounding box center [698, 244] width 920 height 505
click at [935, 468] on button "Verify" at bounding box center [697, 469] width 911 height 30
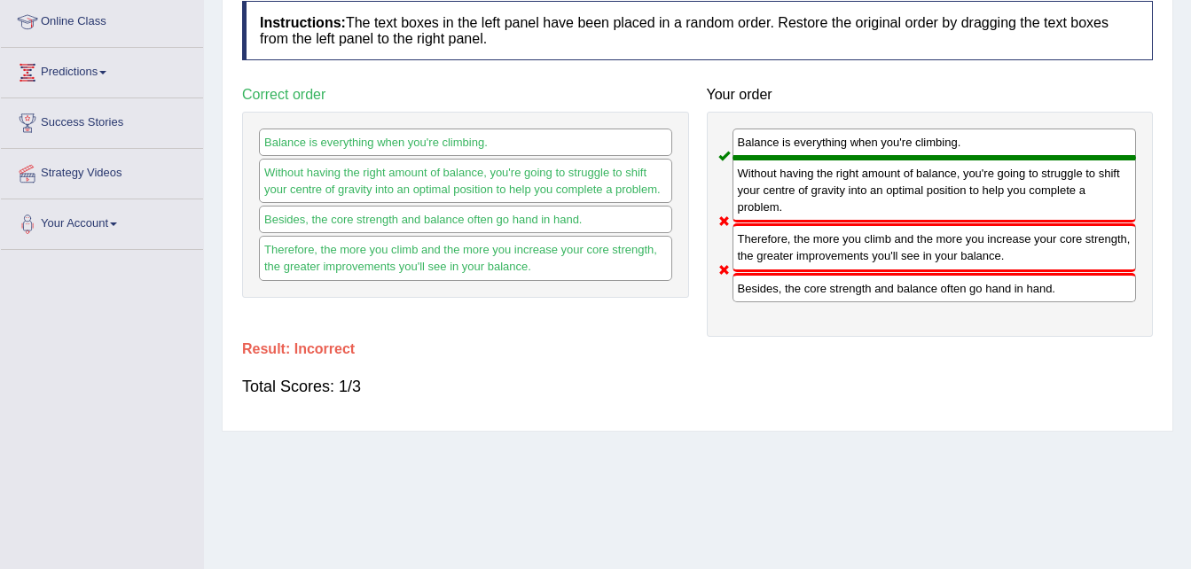
scroll to position [0, 0]
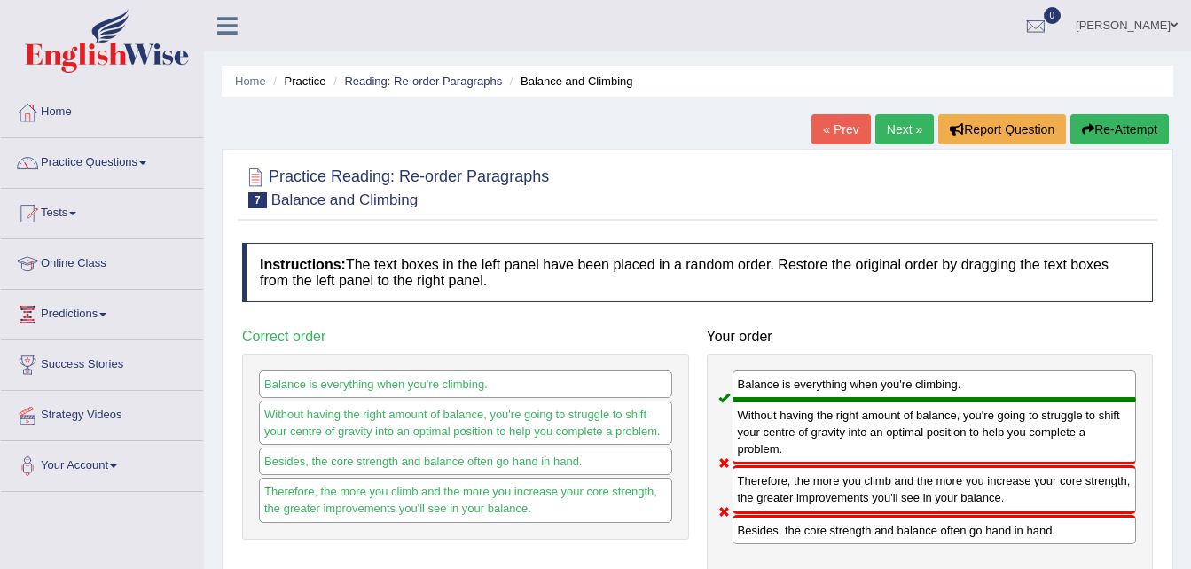
click at [901, 125] on link "Next »" at bounding box center [904, 129] width 59 height 30
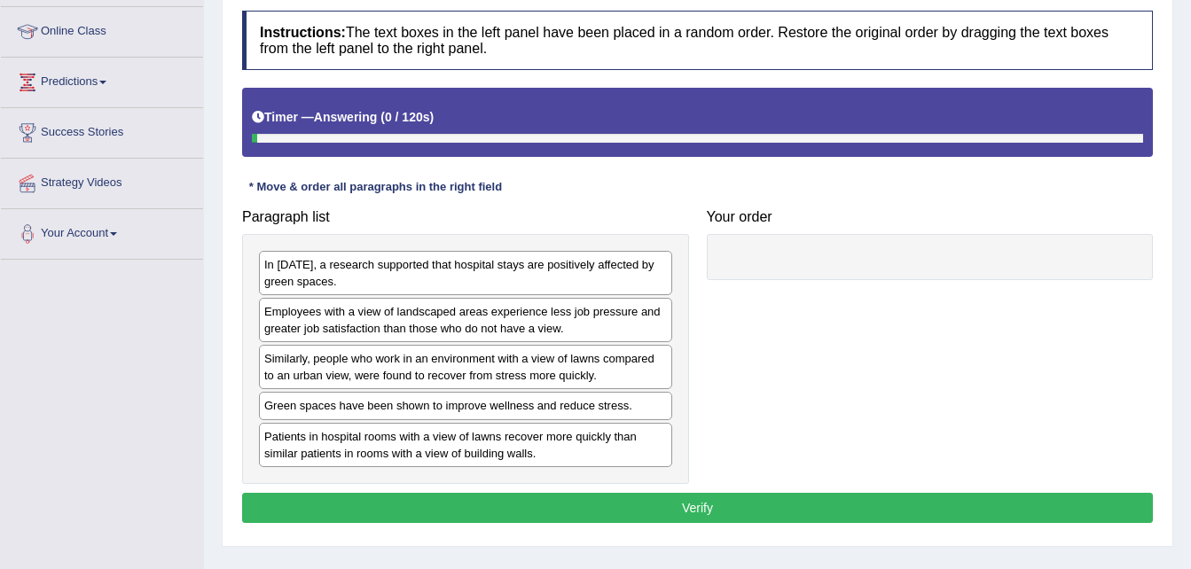
scroll to position [234, 0]
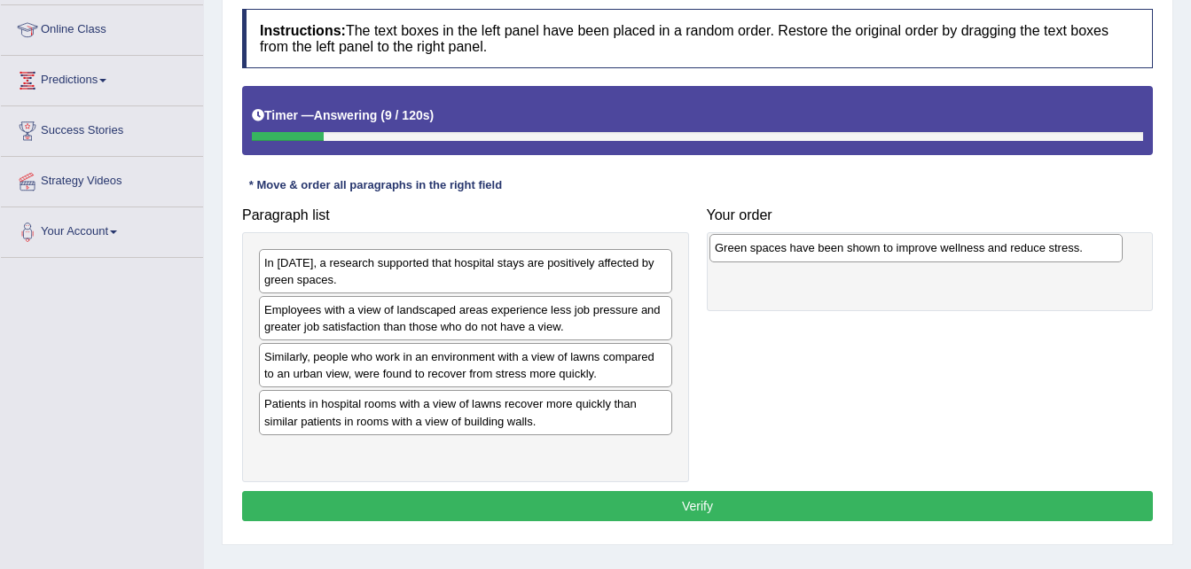
drag, startPoint x: 560, startPoint y: 411, endPoint x: 1010, endPoint y: 255, distance: 476.8
click at [1010, 255] on div "Green spaces have been shown to improve wellness and reduce stress." at bounding box center [915, 247] width 413 height 27
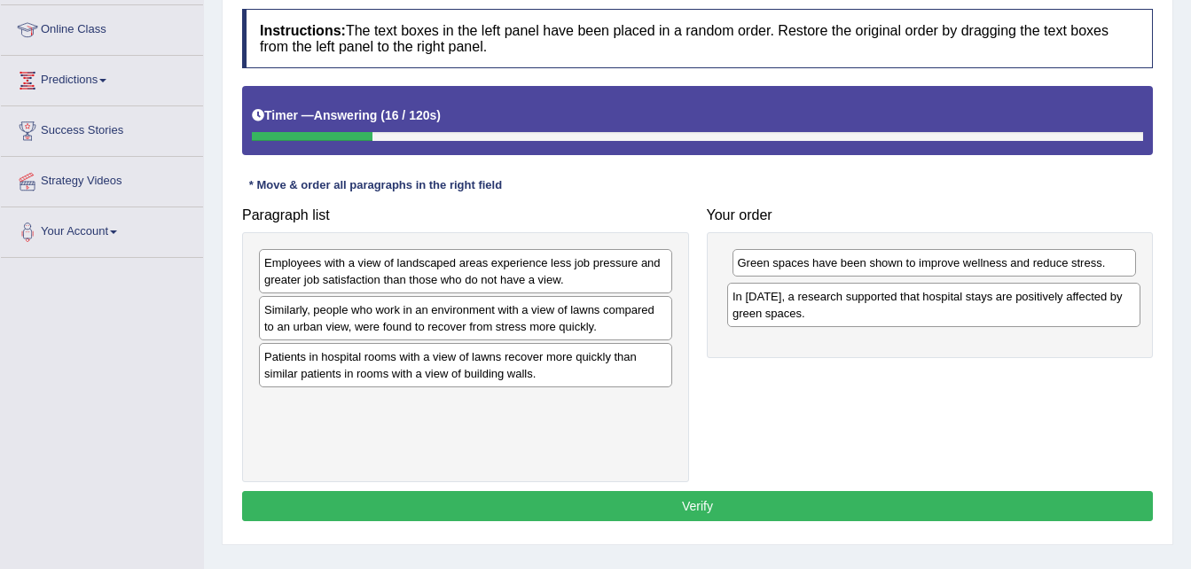
drag, startPoint x: 569, startPoint y: 274, endPoint x: 1038, endPoint y: 308, distance: 469.5
click at [1038, 308] on div "In 2002, a research supported that hospital stays are positively affected by gr…" at bounding box center [933, 305] width 413 height 44
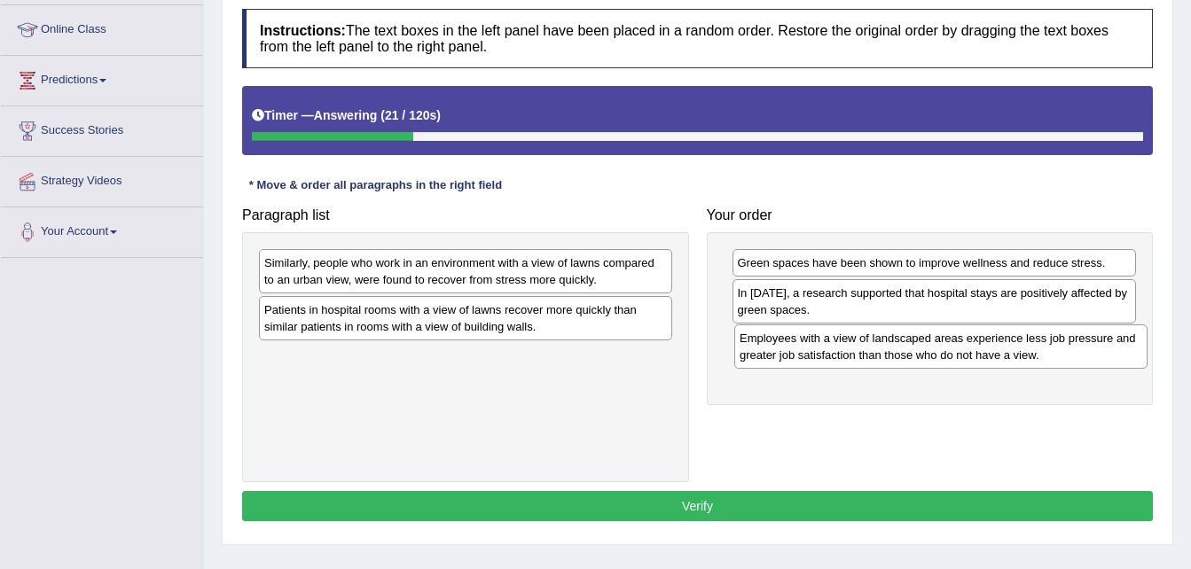
drag, startPoint x: 607, startPoint y: 271, endPoint x: 1083, endPoint y: 347, distance: 481.3
click at [1083, 347] on div "Employees with a view of landscaped areas experience less job pressure and grea…" at bounding box center [940, 347] width 413 height 44
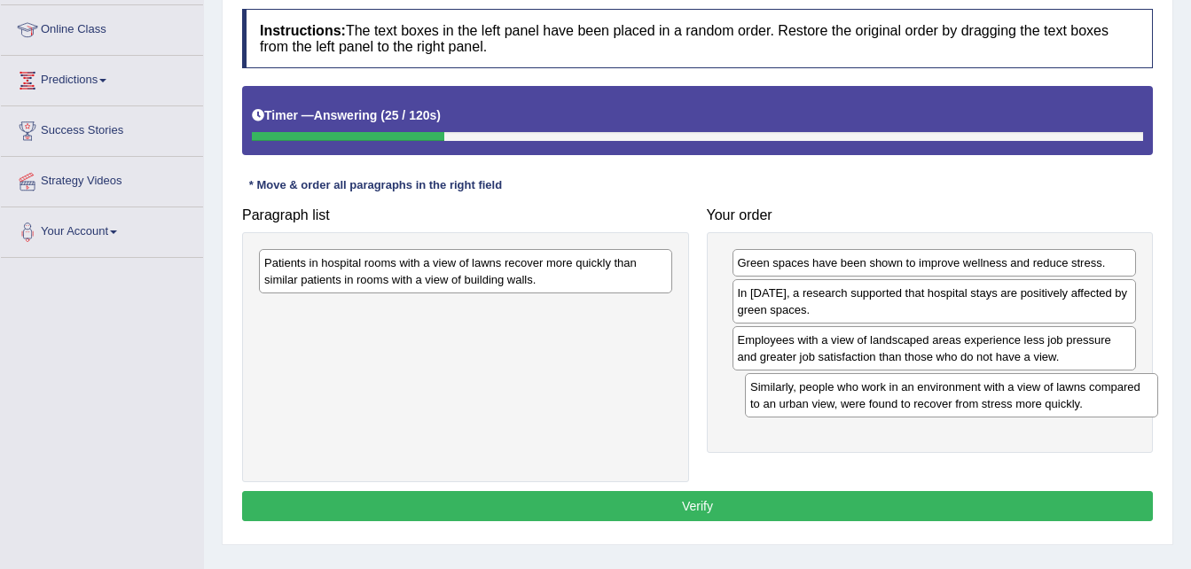
drag, startPoint x: 599, startPoint y: 262, endPoint x: 1085, endPoint y: 380, distance: 500.3
click at [1085, 380] on div "Similarly, people who work in an environment with a view of lawns compared to a…" at bounding box center [951, 395] width 413 height 44
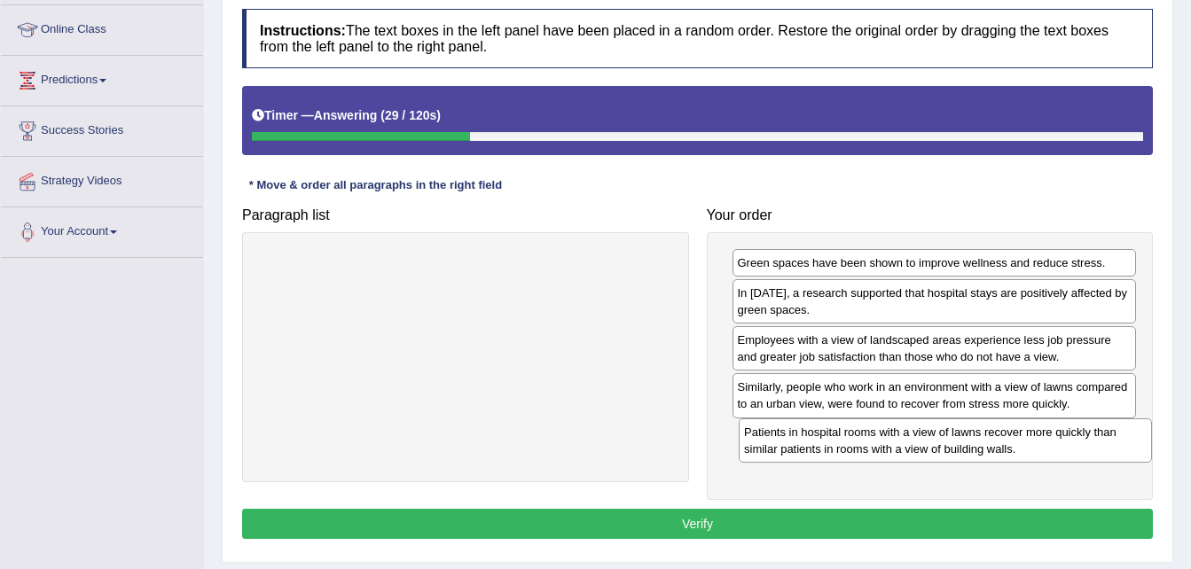
drag, startPoint x: 654, startPoint y: 285, endPoint x: 1133, endPoint y: 454, distance: 508.8
click at [1133, 454] on div "Patients in hospital rooms with a view of lawns recover more quickly than simil…" at bounding box center [945, 441] width 413 height 44
click at [803, 532] on button "Verify" at bounding box center [697, 524] width 911 height 30
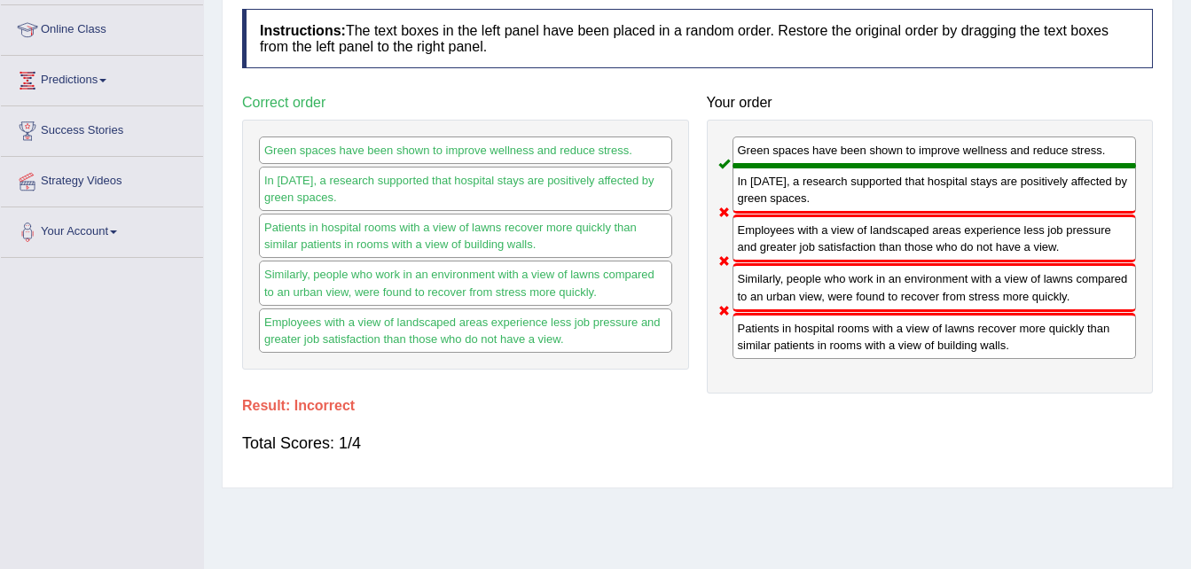
scroll to position [0, 0]
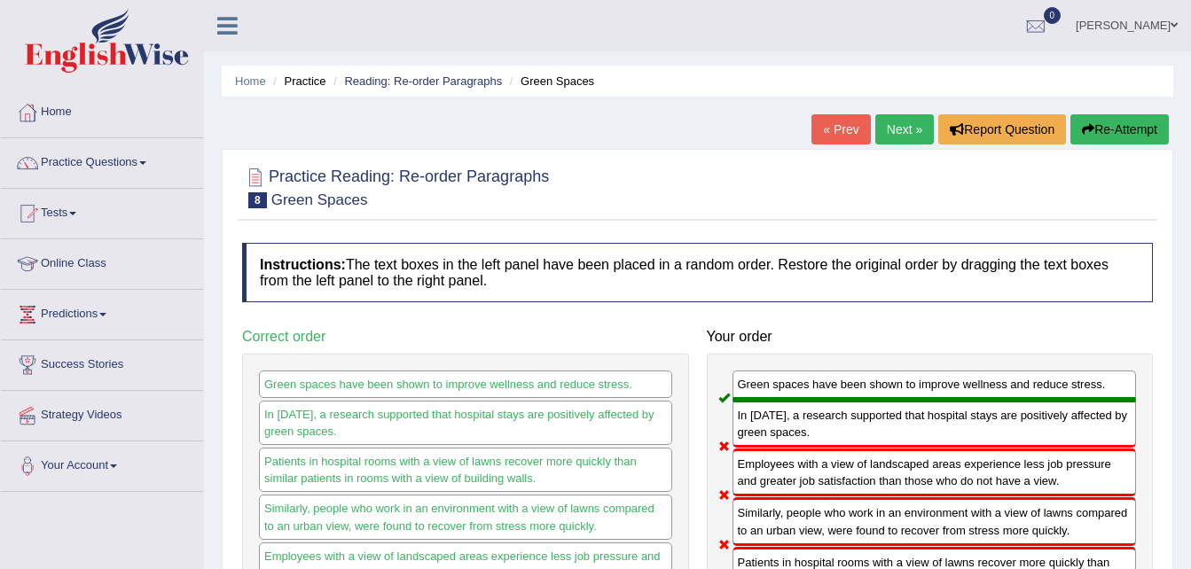
click at [911, 133] on link "Next »" at bounding box center [904, 129] width 59 height 30
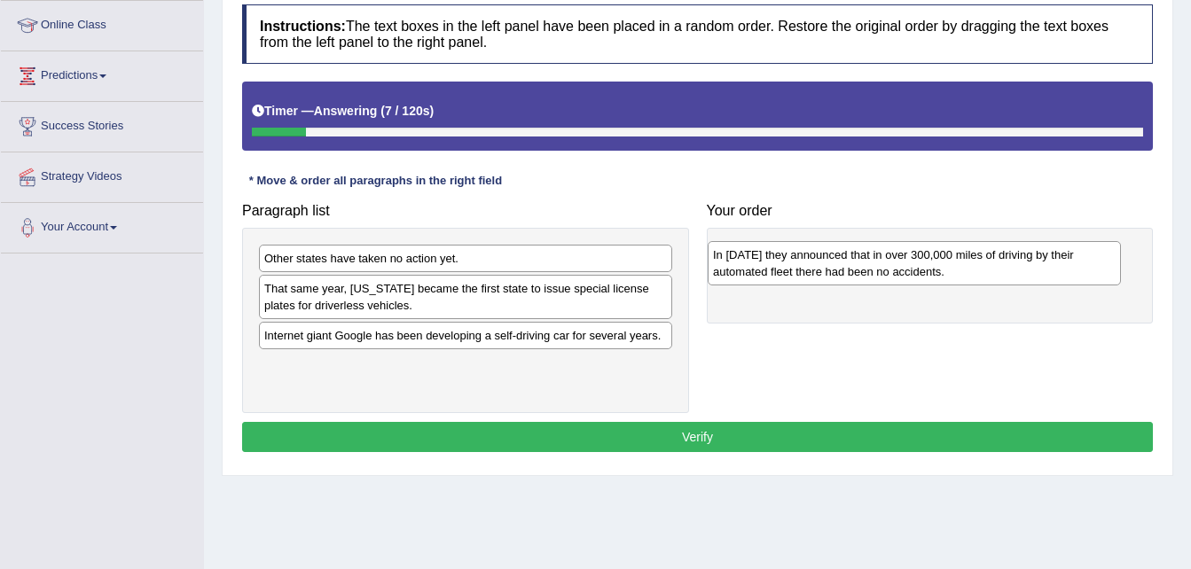
drag, startPoint x: 589, startPoint y: 375, endPoint x: 1038, endPoint y: 264, distance: 462.2
click at [1038, 264] on div "In 2012 they announced that in over 300,000 miles of driving by their automated…" at bounding box center [914, 263] width 413 height 44
click at [1038, 264] on div "In 2012 they announced that in over 300,000 miles of driving by their automated…" at bounding box center [935, 267] width 404 height 44
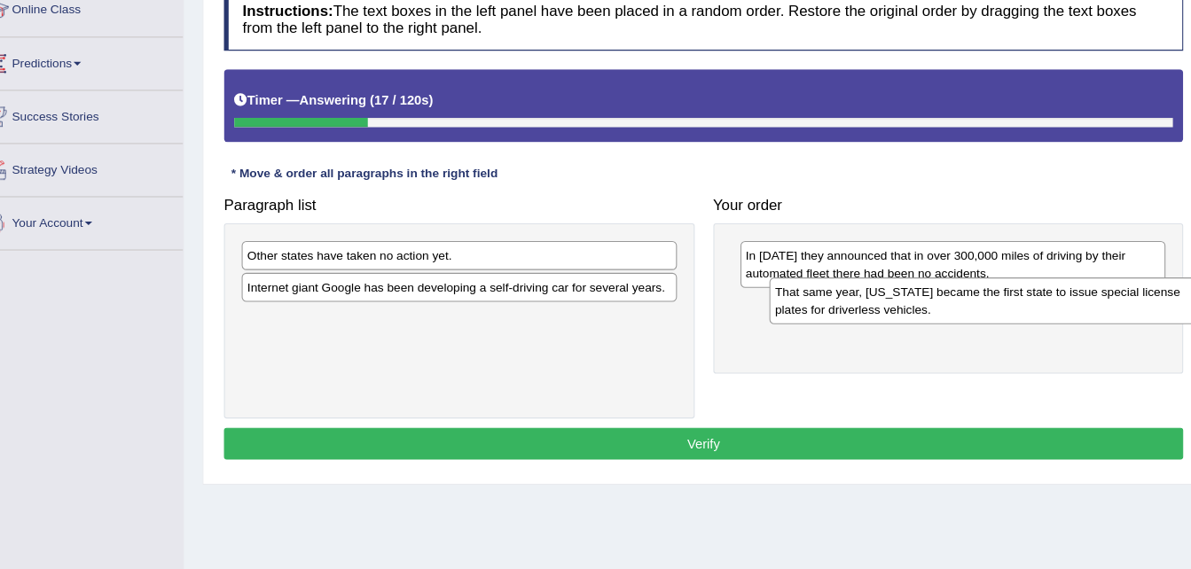
drag, startPoint x: 578, startPoint y: 312, endPoint x: 1079, endPoint y: 317, distance: 501.1
click at [1079, 317] on div "That same year, Nevada became the first state to issue special license plates f…" at bounding box center [966, 301] width 413 height 44
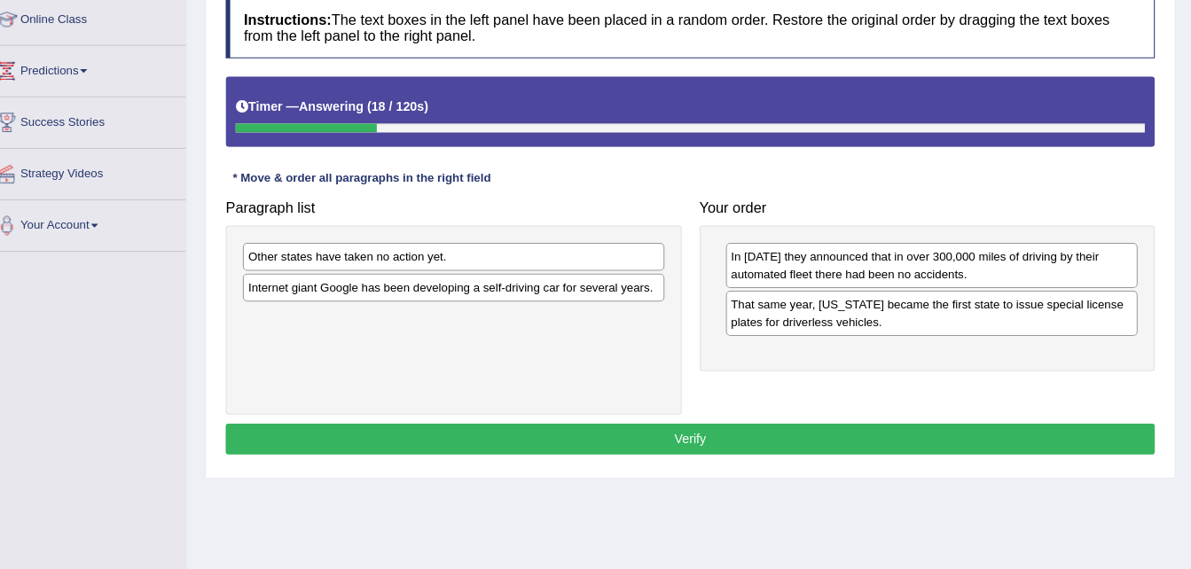
scroll to position [239, 0]
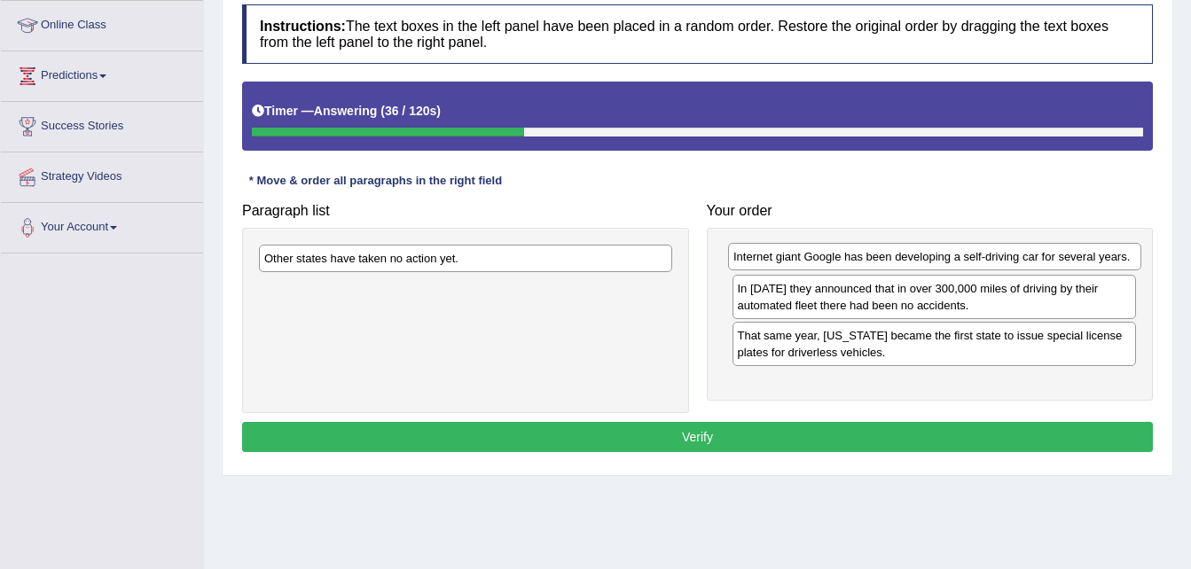
drag, startPoint x: 563, startPoint y: 294, endPoint x: 1032, endPoint y: 262, distance: 470.2
click at [1032, 262] on div "Internet giant Google has been developing a self-driving car for several years." at bounding box center [934, 256] width 413 height 27
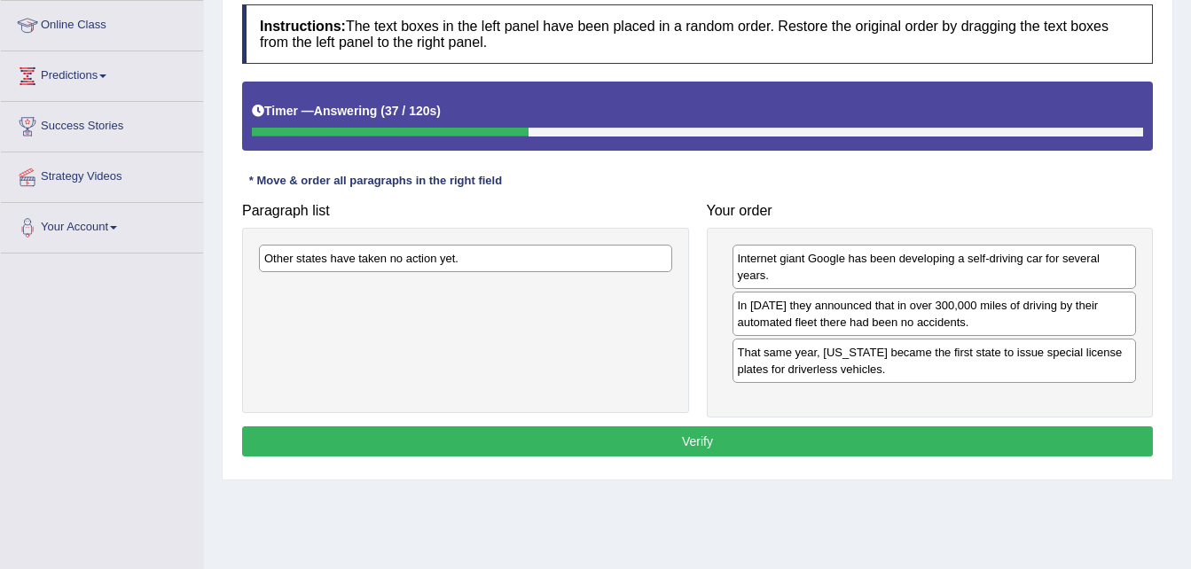
click at [1032, 262] on div "Internet giant Google has been developing a self-driving car for several years." at bounding box center [935, 267] width 404 height 44
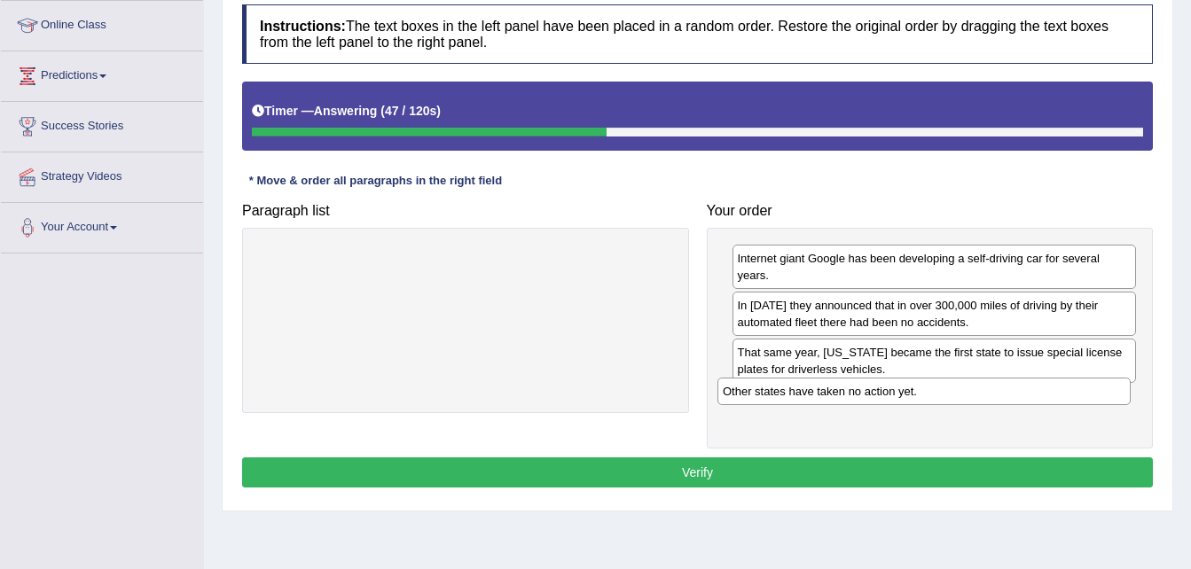
drag, startPoint x: 589, startPoint y: 266, endPoint x: 1053, endPoint y: 394, distance: 481.1
click at [1053, 394] on div "Other states have taken no action yet." at bounding box center [923, 391] width 413 height 27
click at [950, 458] on button "Verify" at bounding box center [697, 473] width 911 height 30
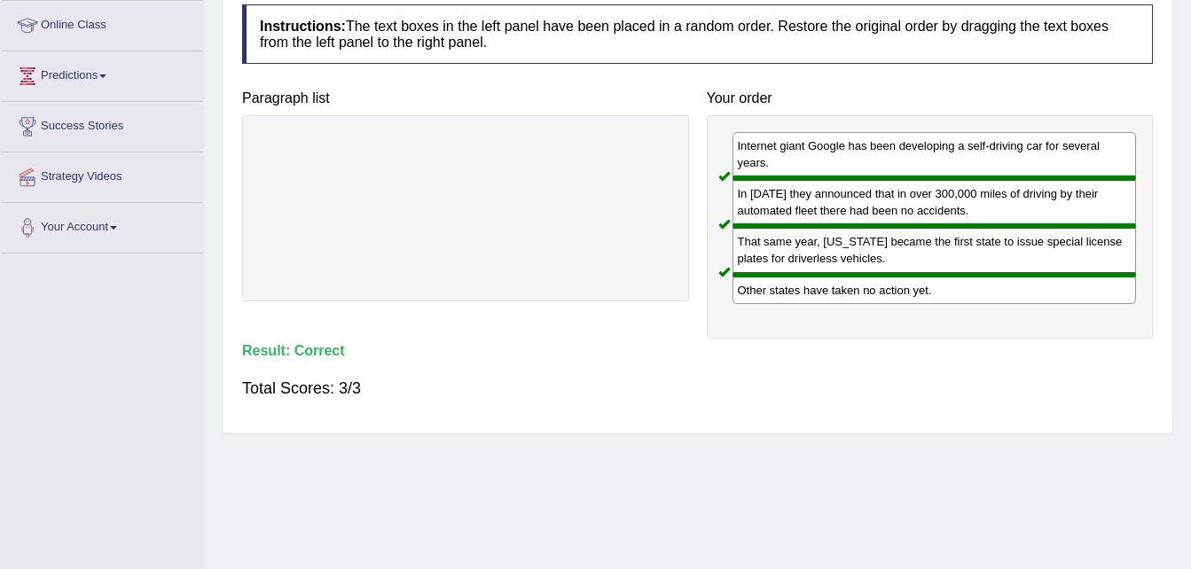
scroll to position [0, 0]
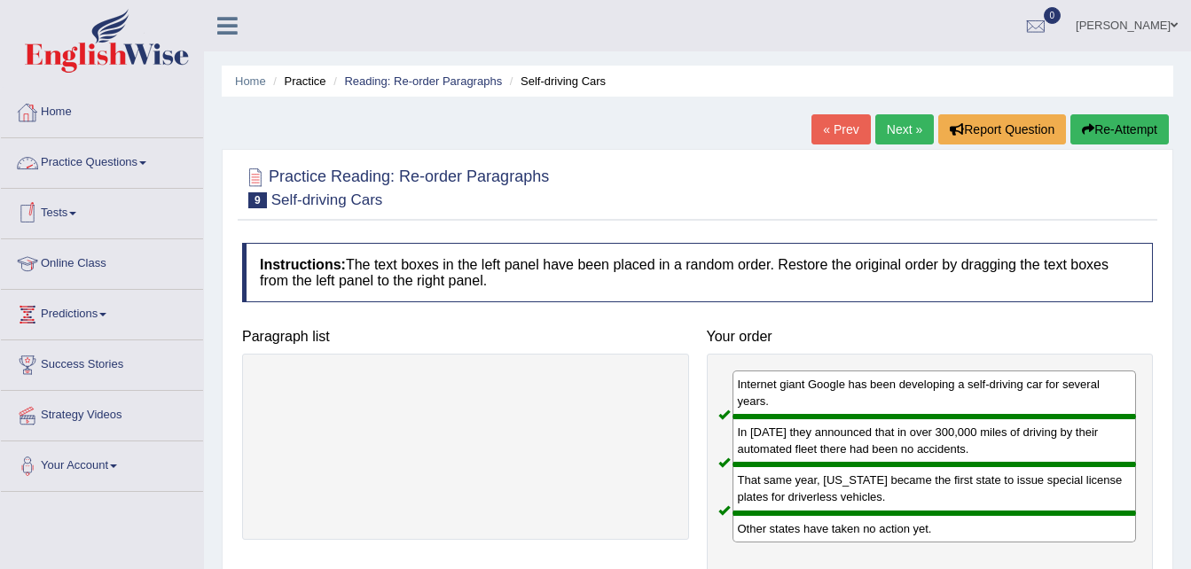
click at [147, 161] on link "Practice Questions" at bounding box center [102, 160] width 202 height 44
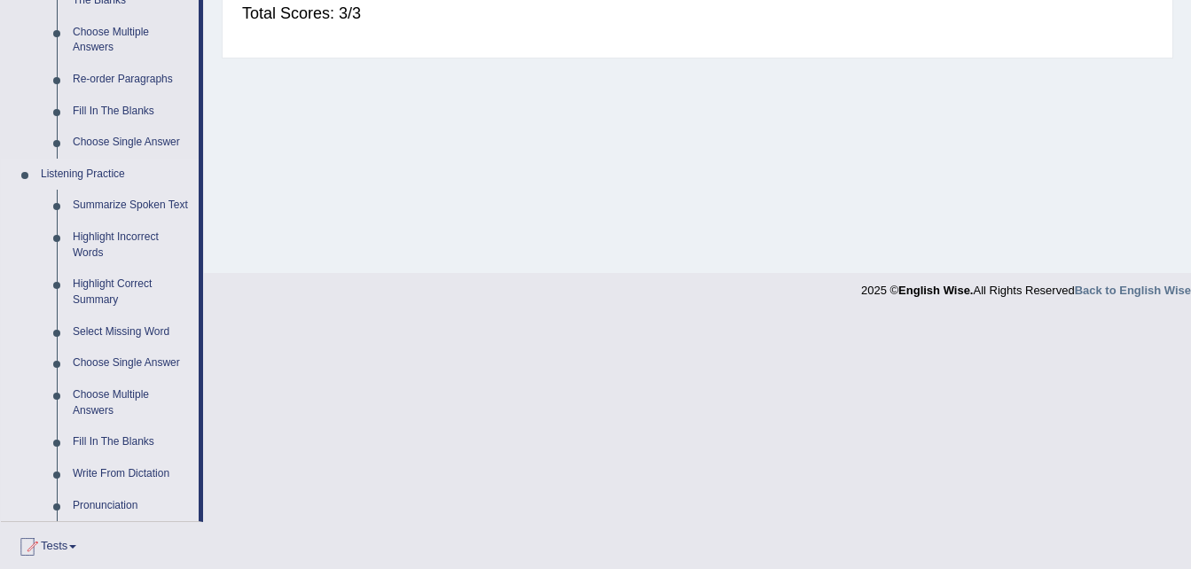
scroll to position [615, 0]
click at [134, 440] on link "Fill In The Blanks" at bounding box center [132, 442] width 134 height 32
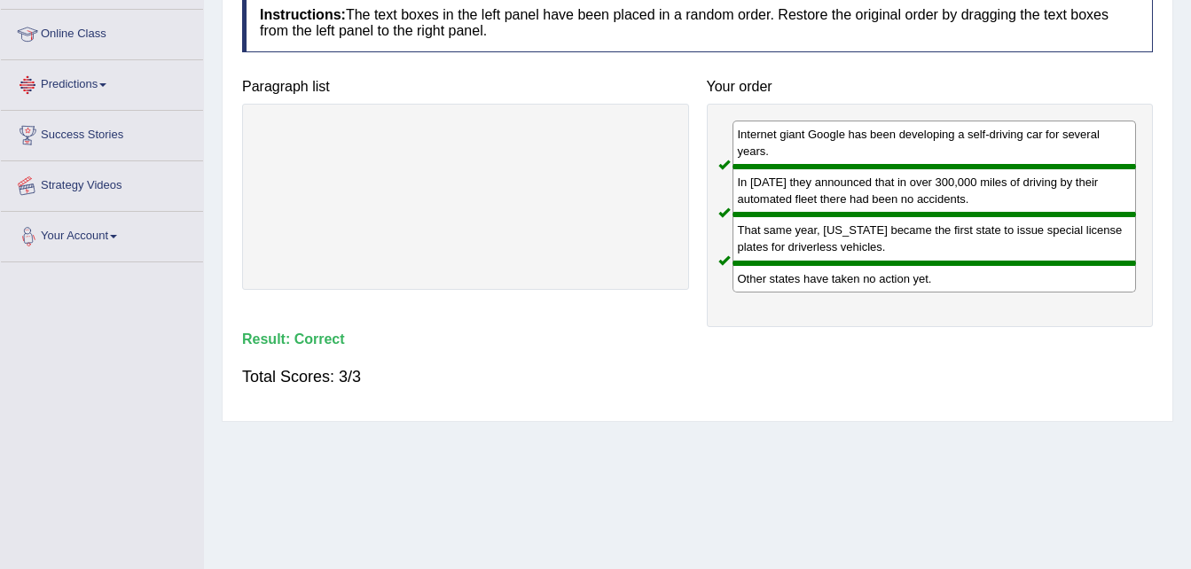
scroll to position [297, 0]
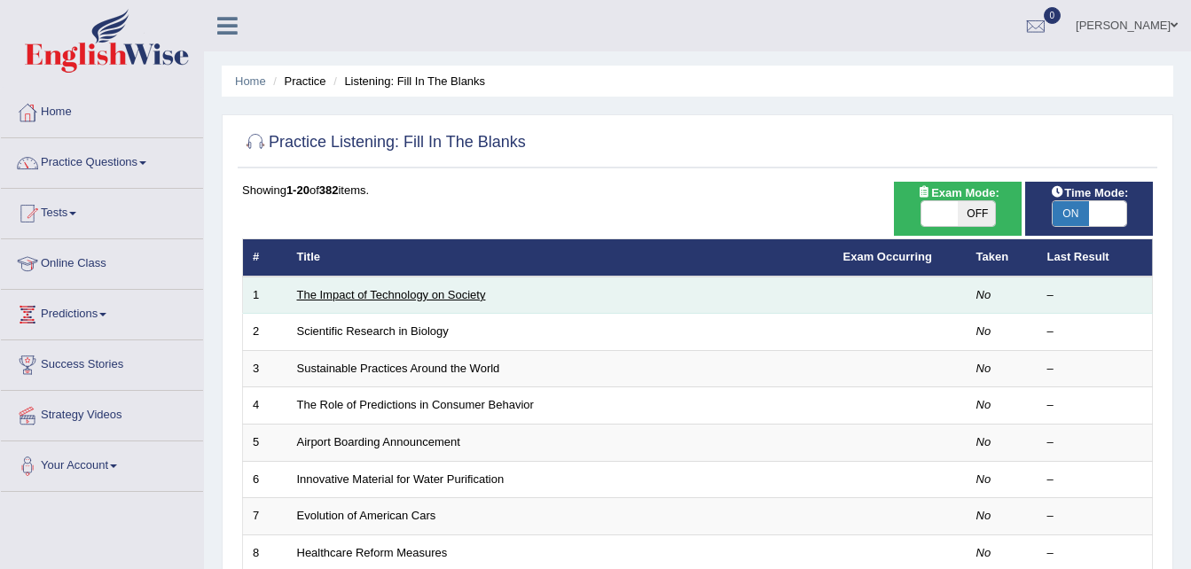
click at [341, 290] on link "The Impact of Technology on Society" at bounding box center [391, 294] width 189 height 13
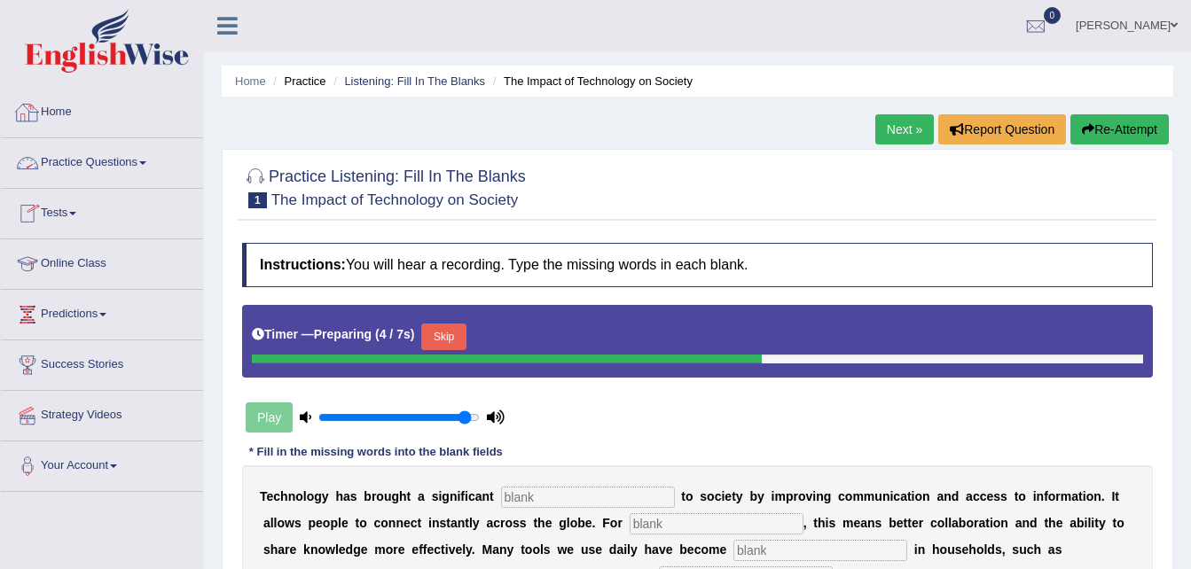
click at [70, 121] on link "Home" at bounding box center [102, 110] width 202 height 44
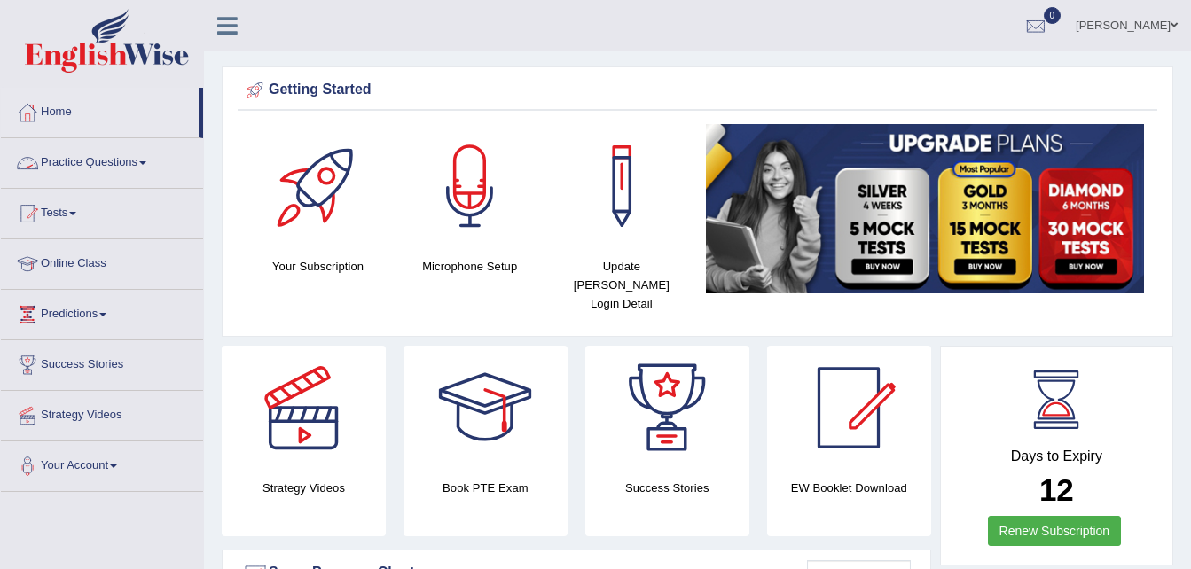
click at [153, 165] on link "Practice Questions" at bounding box center [102, 160] width 202 height 44
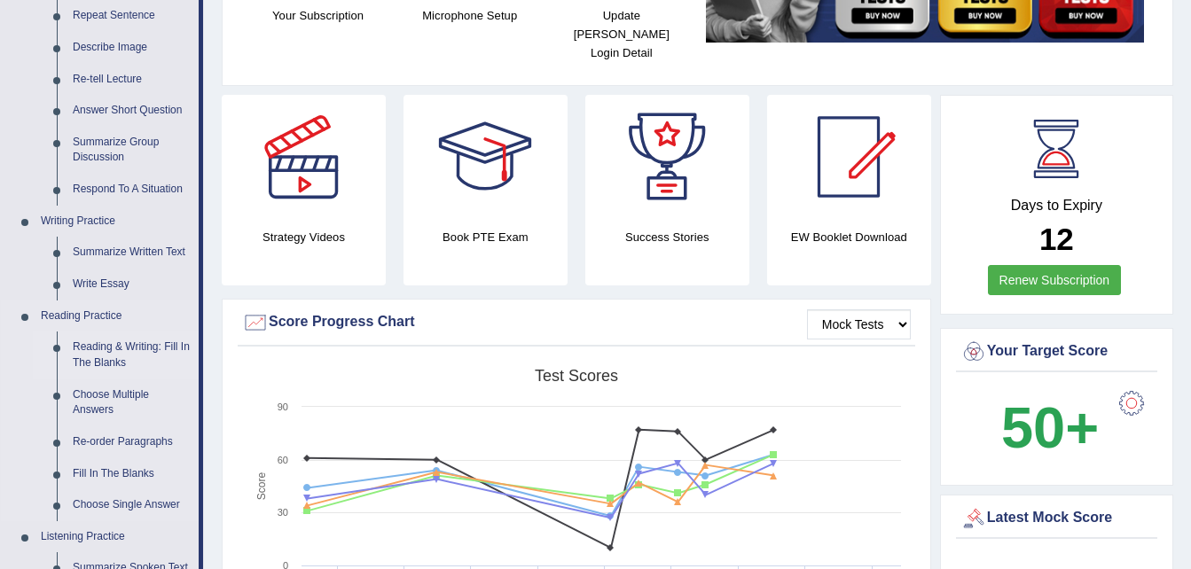
scroll to position [277, 0]
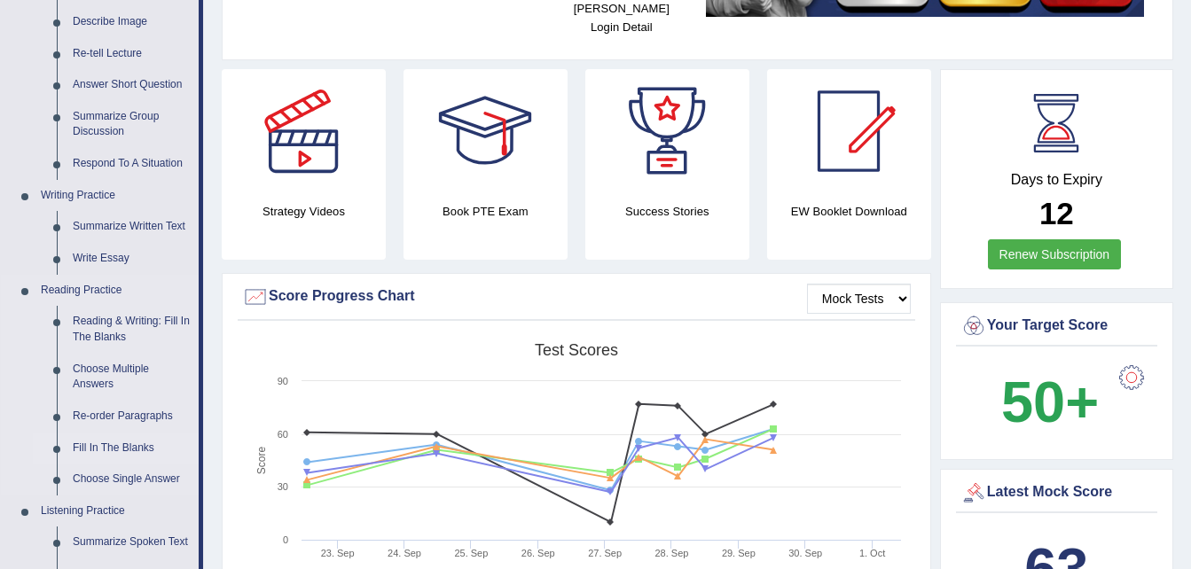
click at [129, 453] on link "Fill In The Blanks" at bounding box center [132, 449] width 134 height 32
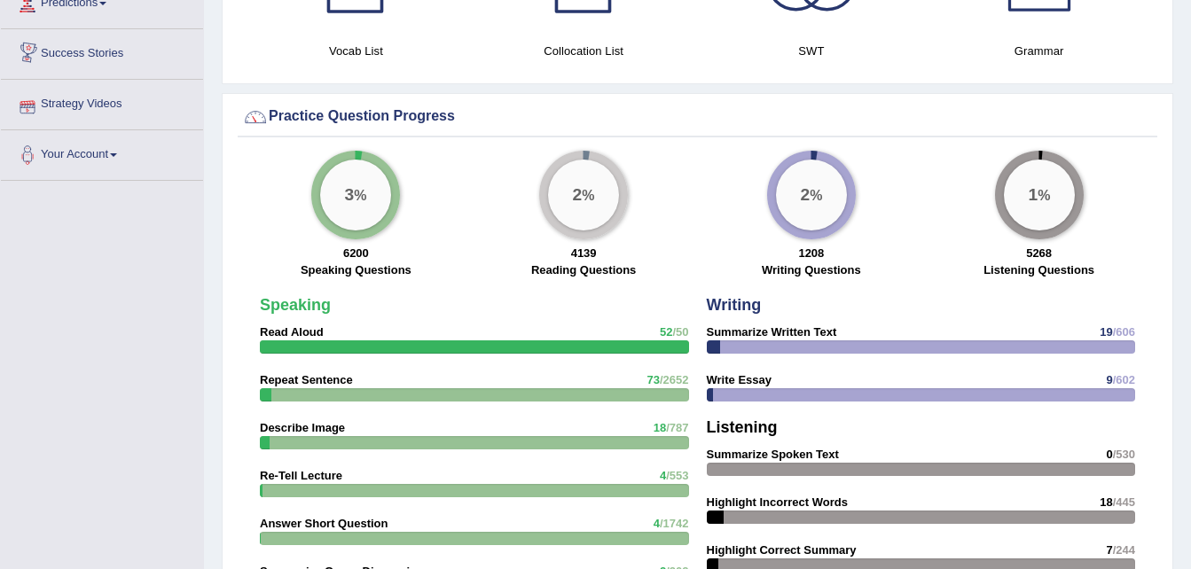
scroll to position [1092, 0]
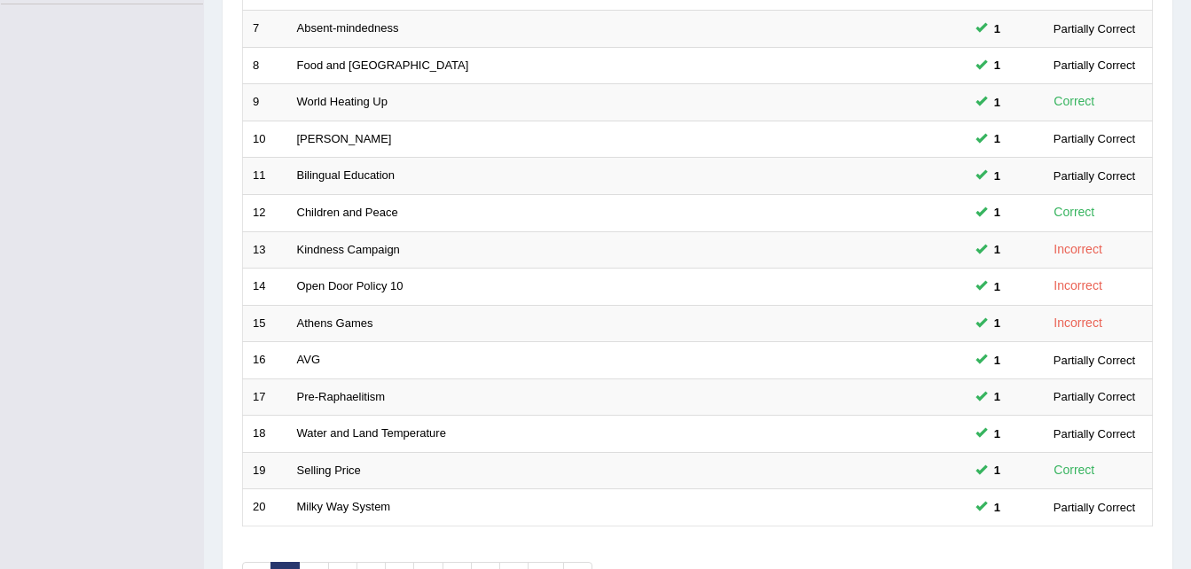
scroll to position [596, 0]
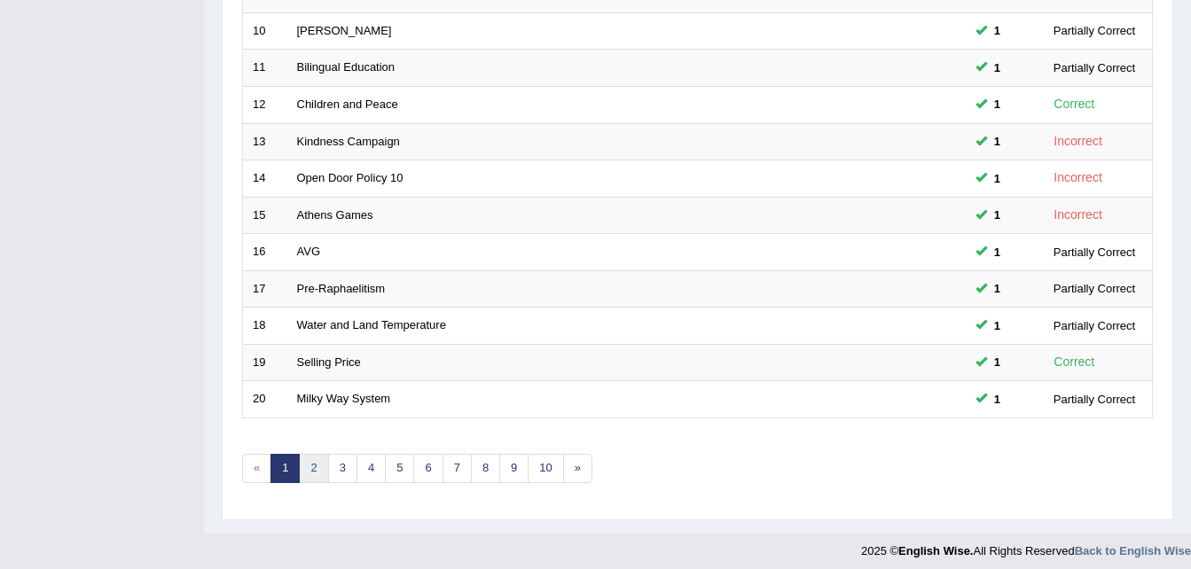
click at [305, 471] on link "2" at bounding box center [313, 468] width 29 height 29
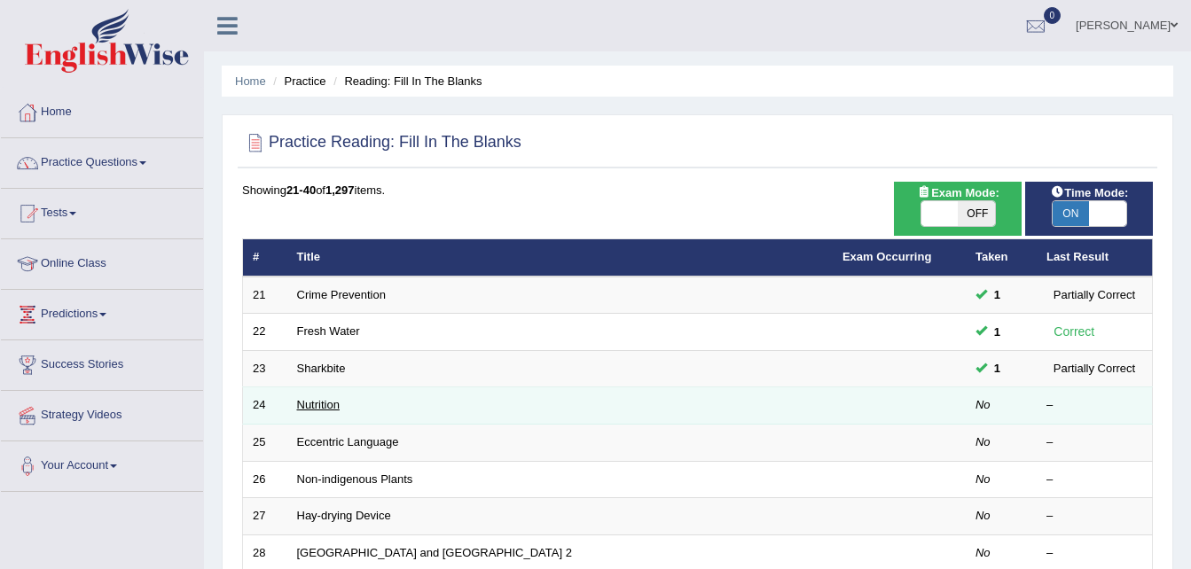
click at [309, 411] on link "Nutrition" at bounding box center [318, 404] width 43 height 13
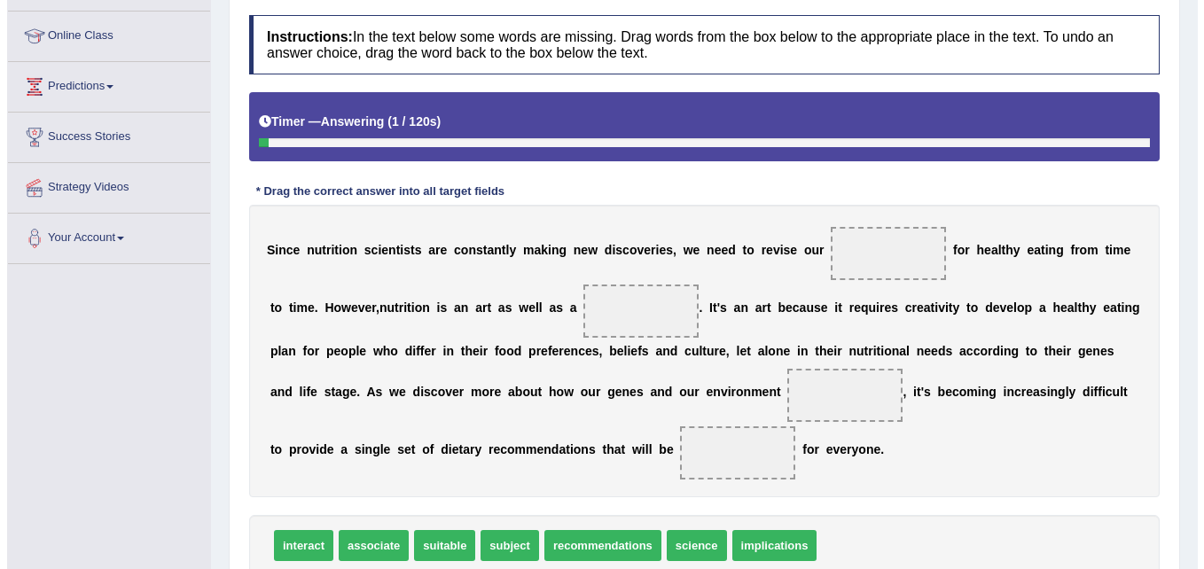
scroll to position [280, 0]
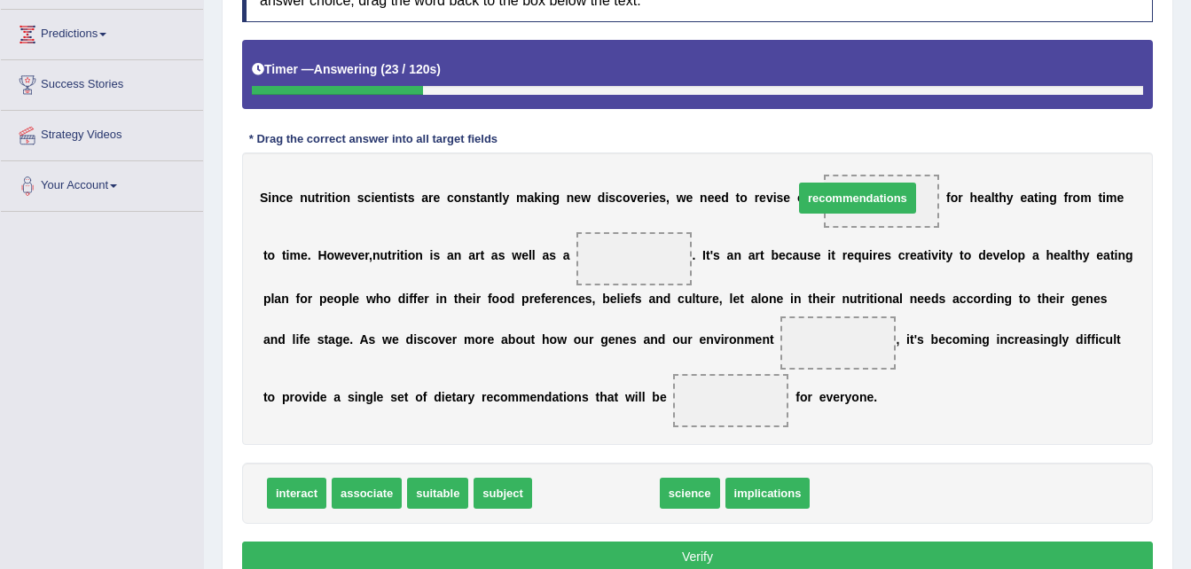
drag, startPoint x: 573, startPoint y: 499, endPoint x: 835, endPoint y: 204, distance: 395.1
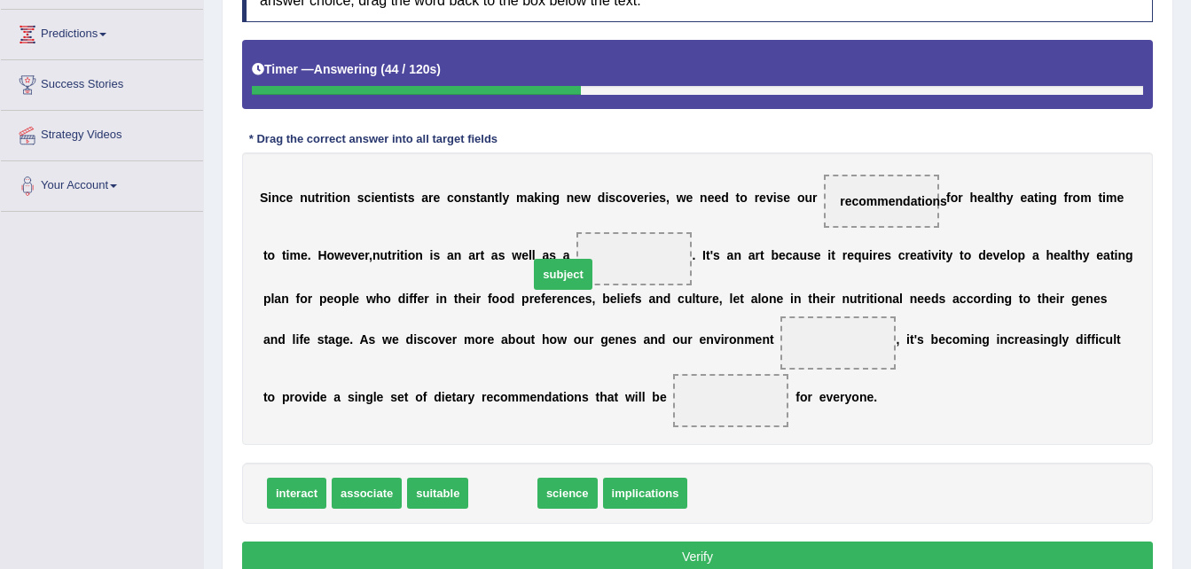
drag, startPoint x: 505, startPoint y: 490, endPoint x: 571, endPoint y: 255, distance: 245.1
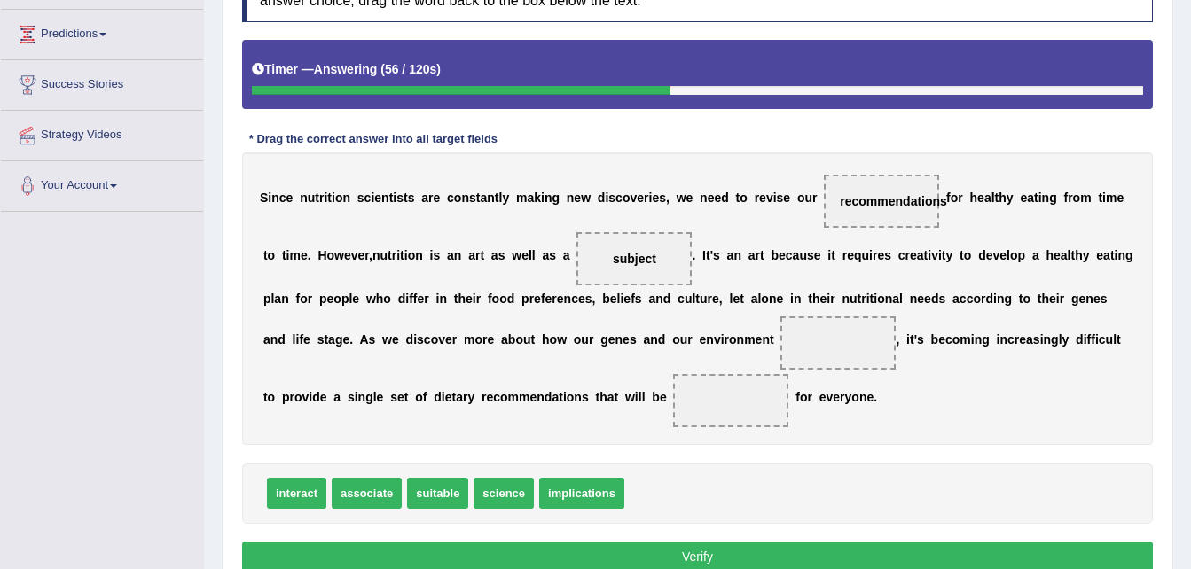
click at [309, 495] on span "interact" at bounding box center [296, 493] width 59 height 31
drag, startPoint x: 425, startPoint y: 493, endPoint x: 545, endPoint y: 416, distance: 143.2
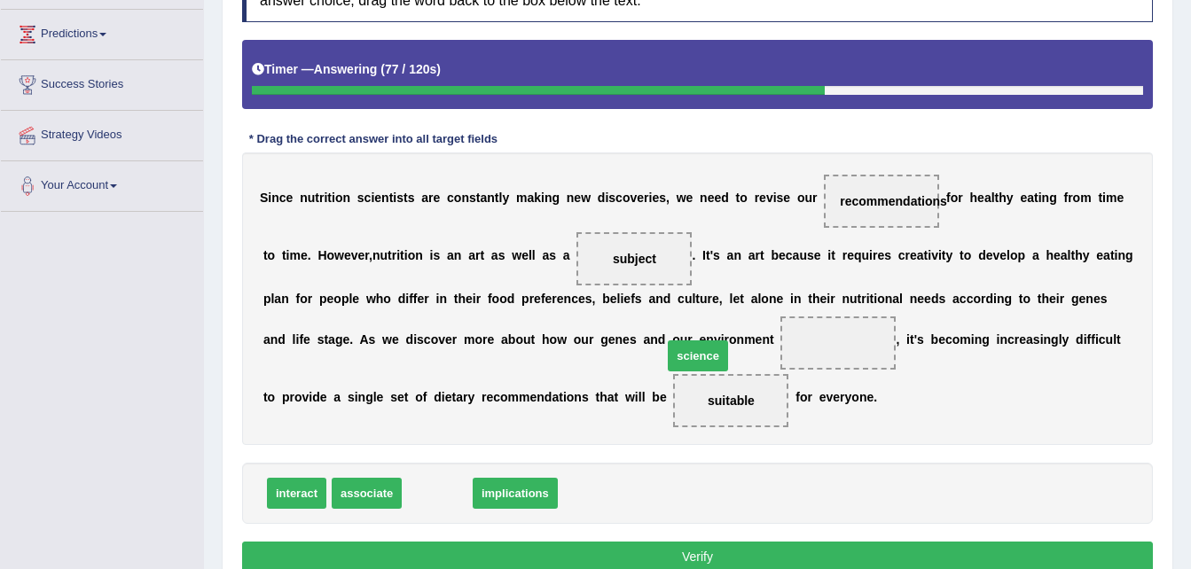
drag, startPoint x: 424, startPoint y: 490, endPoint x: 675, endPoint y: 353, distance: 286.1
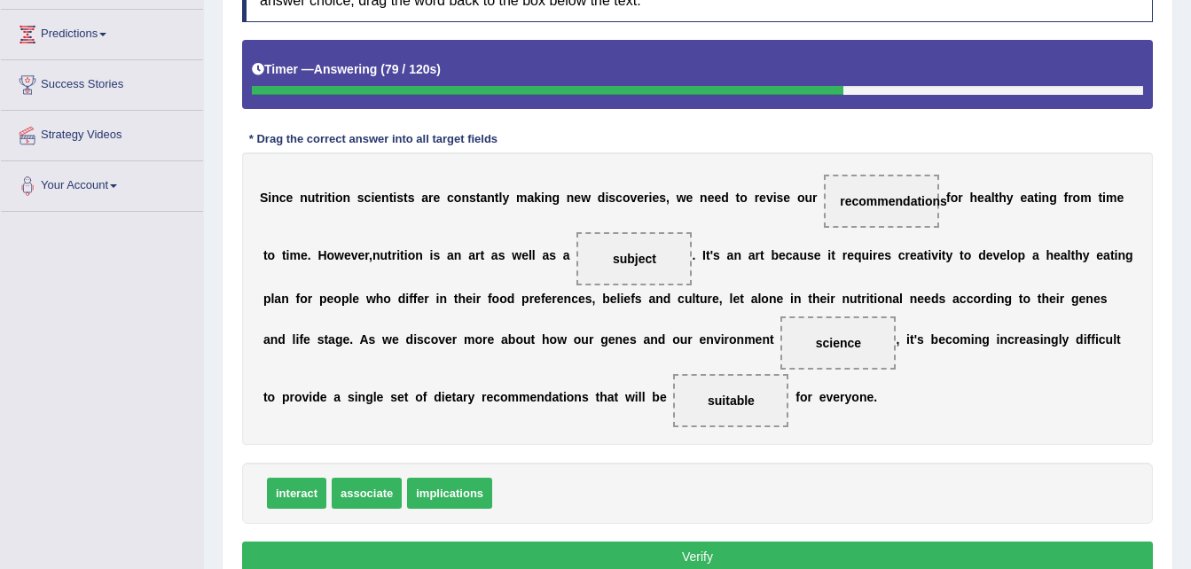
click at [678, 553] on button "Verify" at bounding box center [697, 557] width 911 height 30
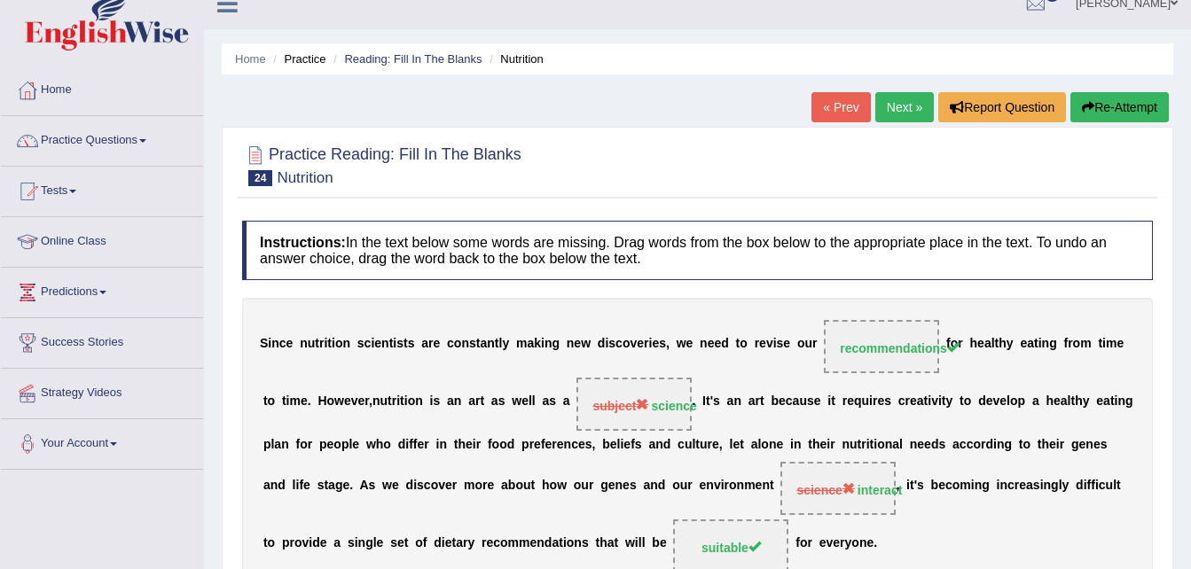
scroll to position [0, 0]
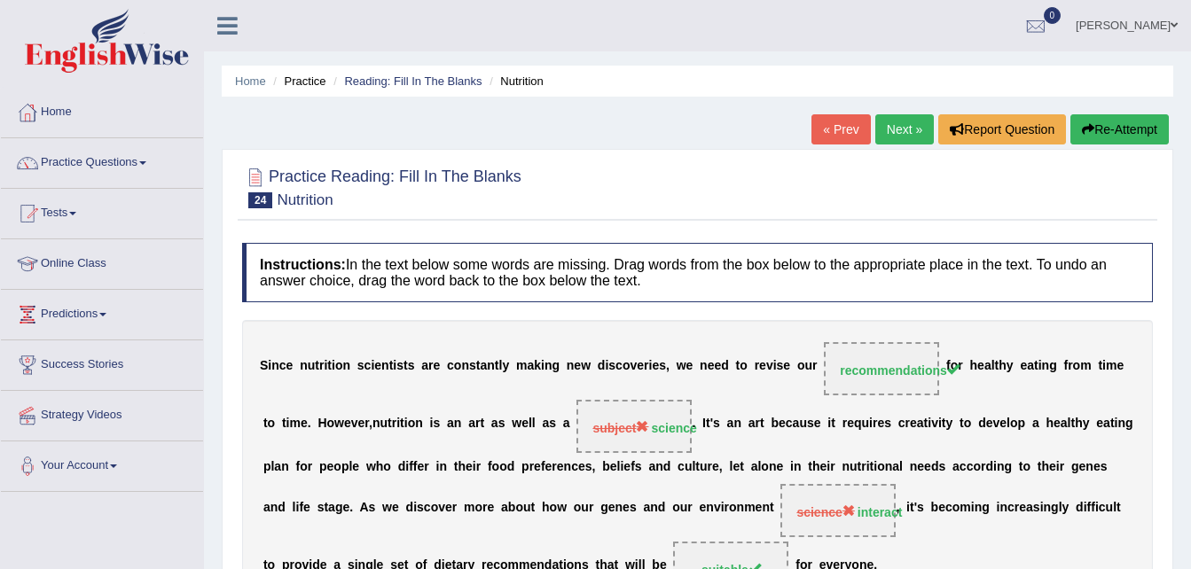
click at [891, 129] on link "Next »" at bounding box center [904, 129] width 59 height 30
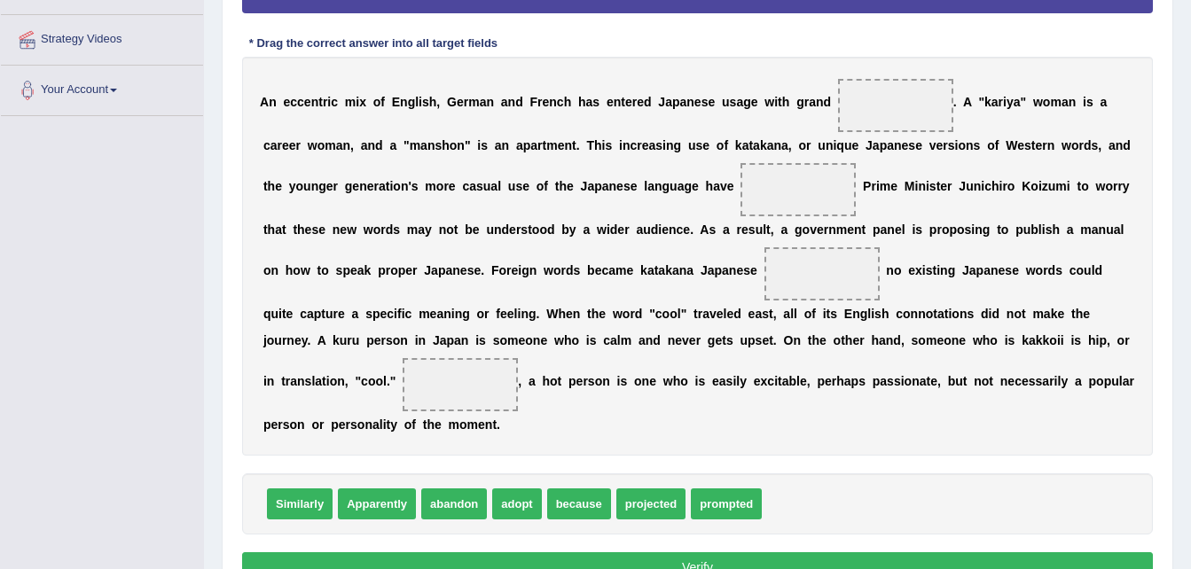
scroll to position [325, 0]
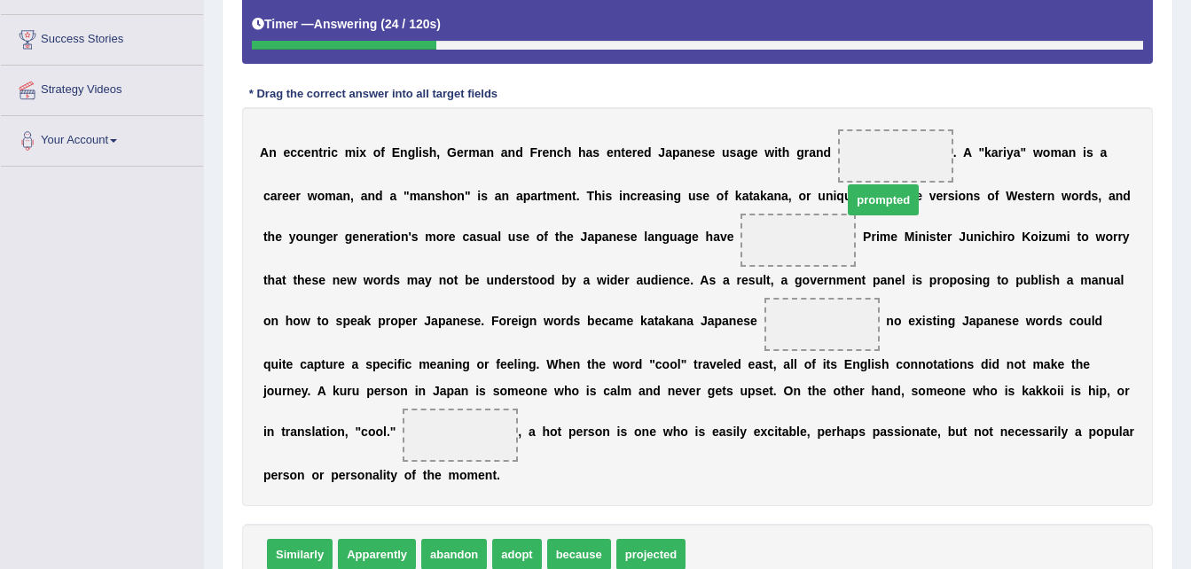
drag, startPoint x: 705, startPoint y: 531, endPoint x: 862, endPoint y: 168, distance: 396.0
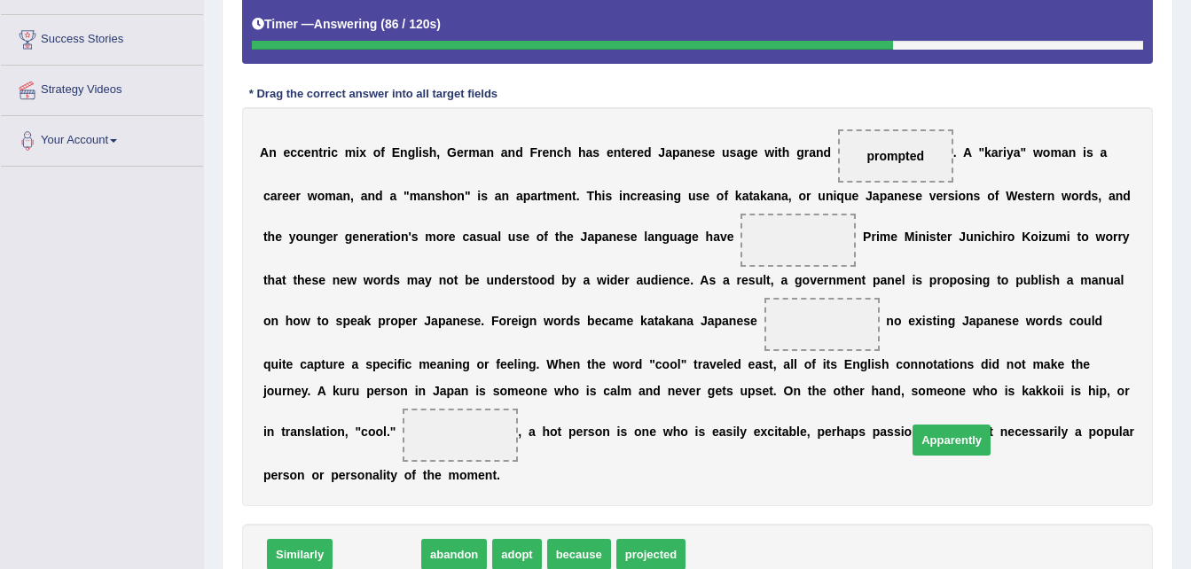
drag, startPoint x: 384, startPoint y: 529, endPoint x: 959, endPoint y: 414, distance: 585.9
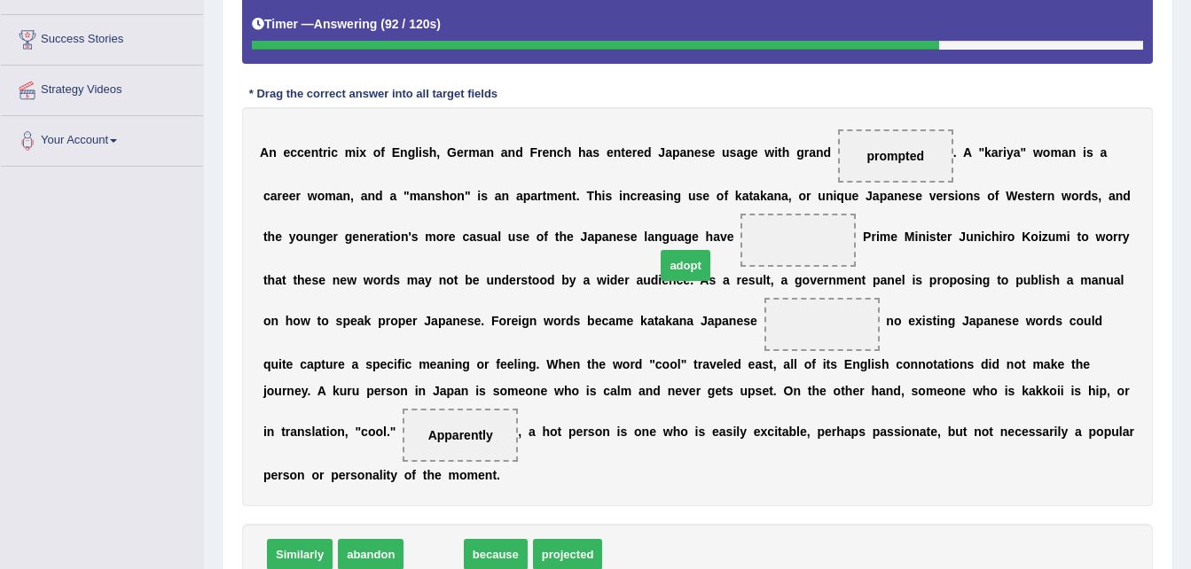
drag, startPoint x: 422, startPoint y: 529, endPoint x: 679, endPoint y: 238, distance: 388.3
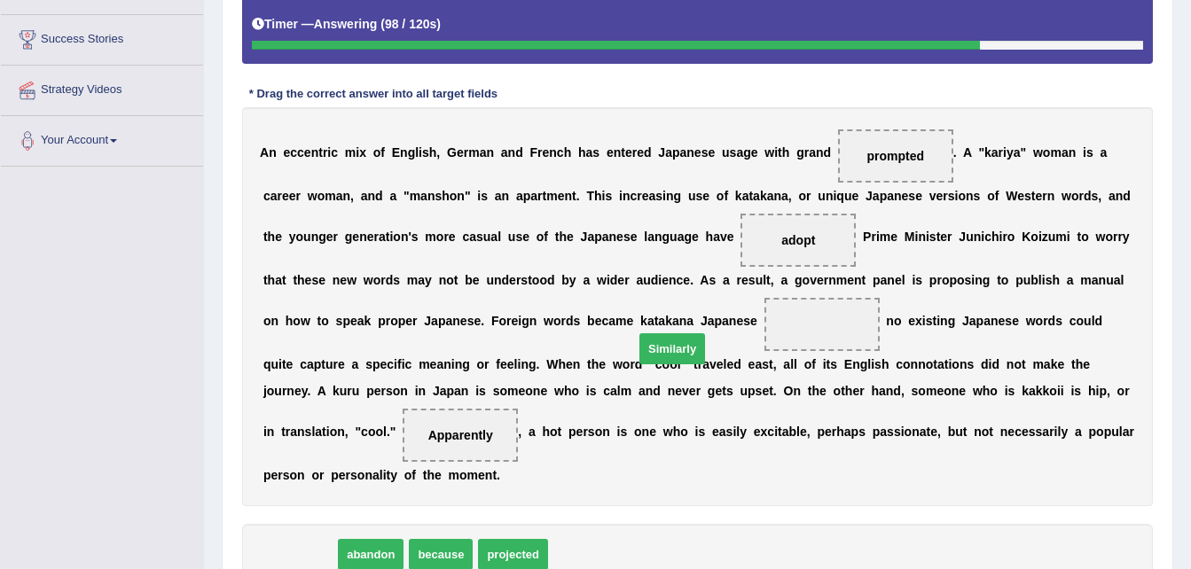
drag, startPoint x: 305, startPoint y: 530, endPoint x: 663, endPoint y: 346, distance: 403.0
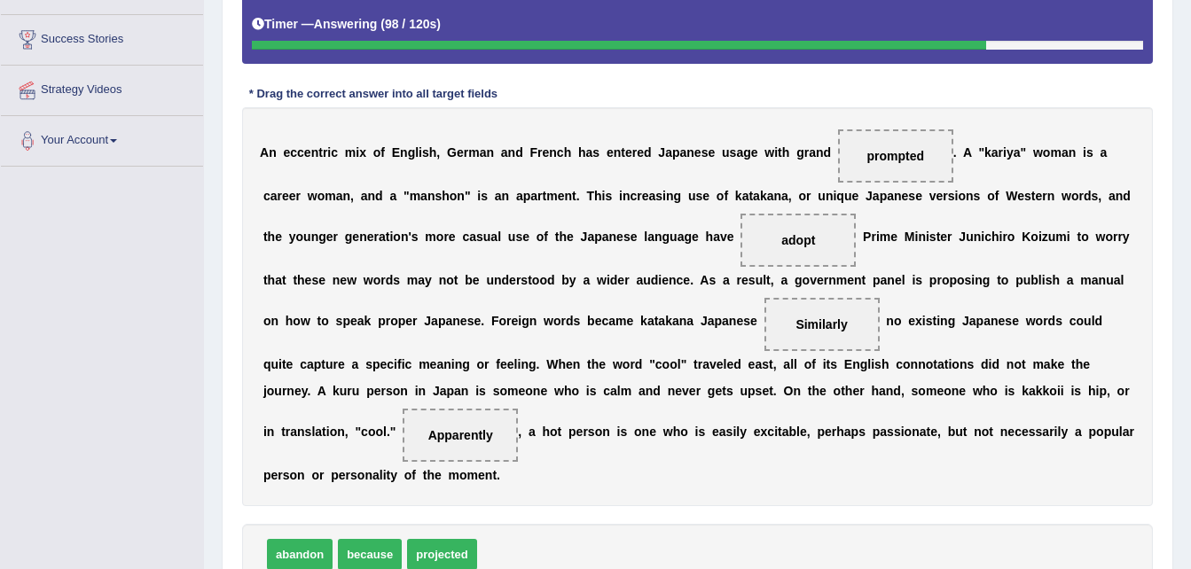
scroll to position [444, 0]
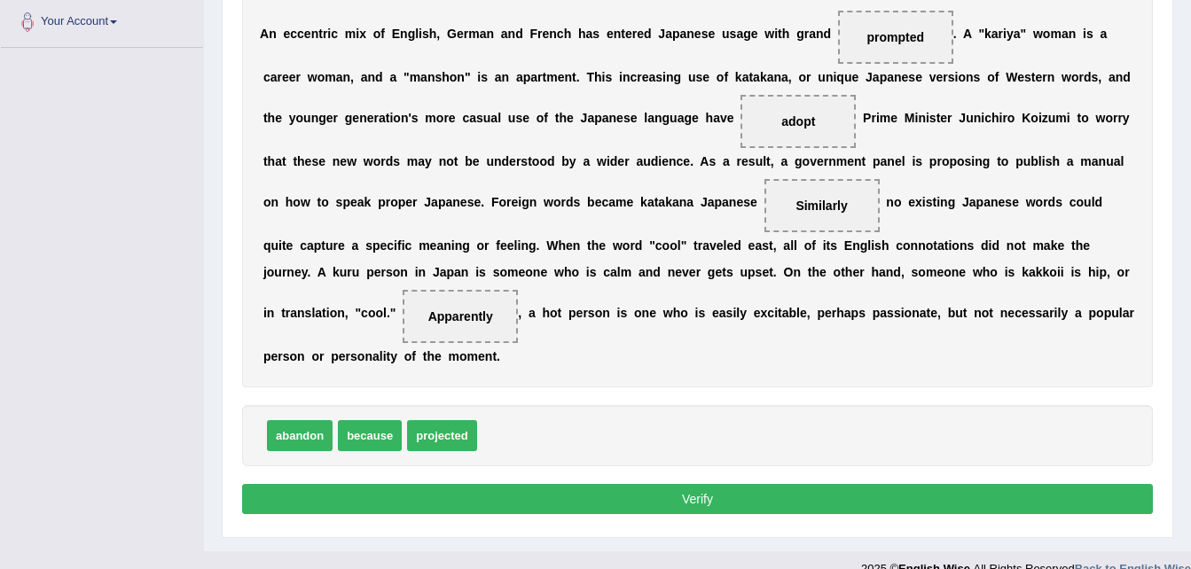
click at [668, 484] on button "Verify" at bounding box center [697, 499] width 911 height 30
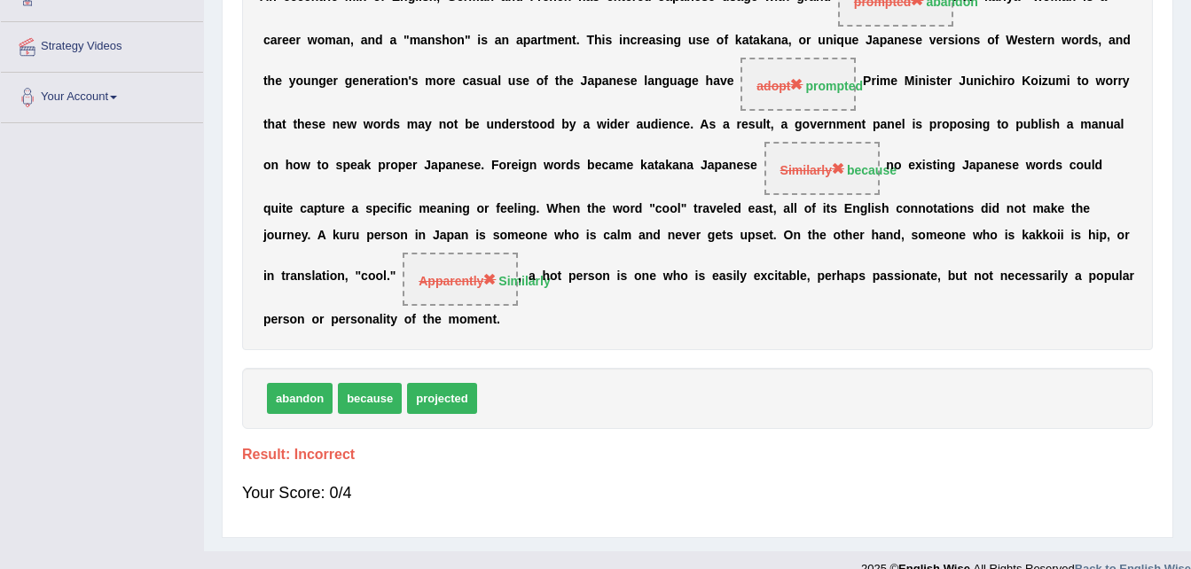
scroll to position [100, 0]
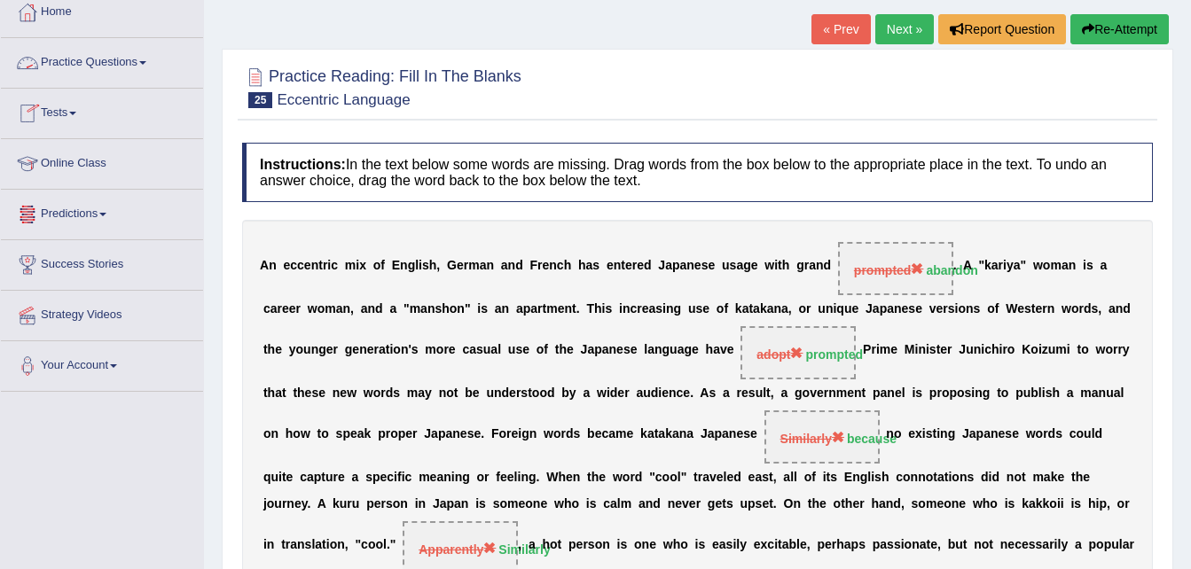
click at [146, 58] on link "Practice Questions" at bounding box center [102, 60] width 202 height 44
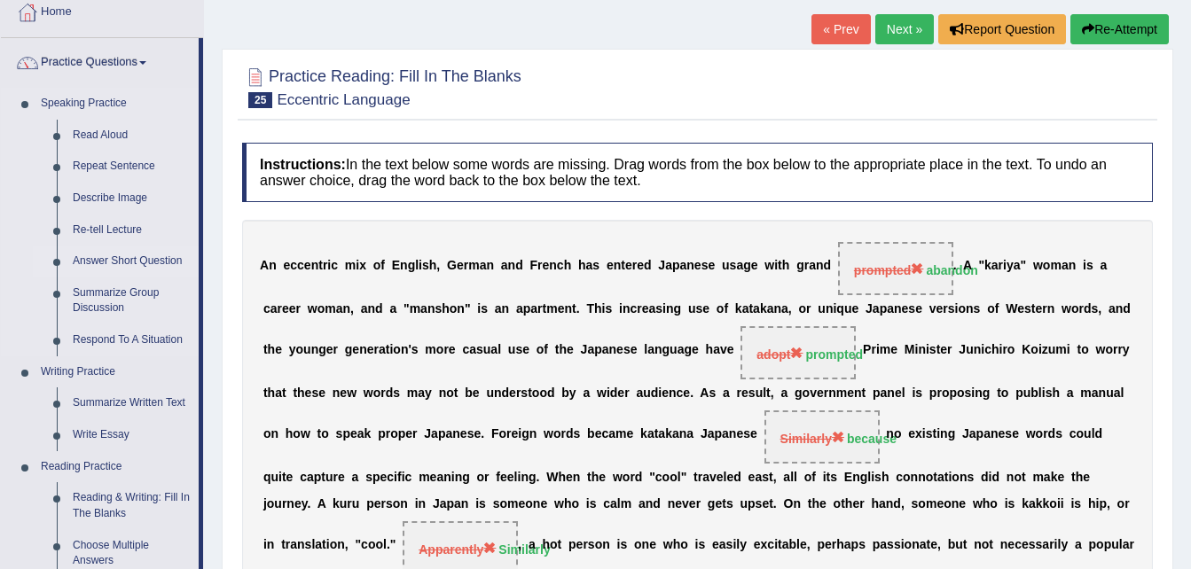
scroll to position [0, 0]
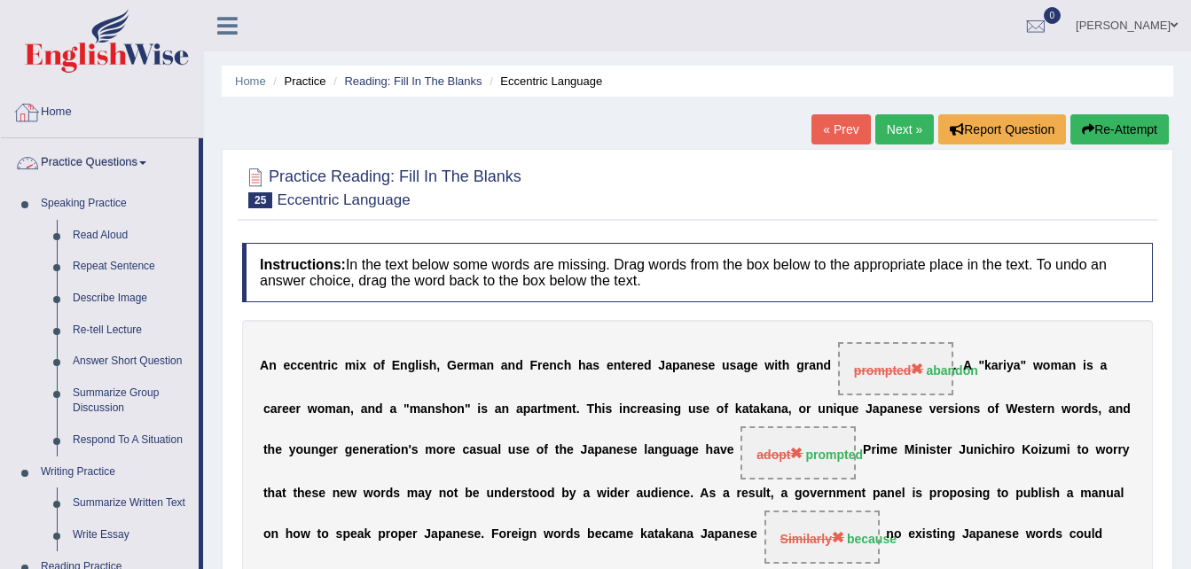
click at [41, 111] on link "Home" at bounding box center [102, 110] width 202 height 44
